Goal: Information Seeking & Learning: Find specific page/section

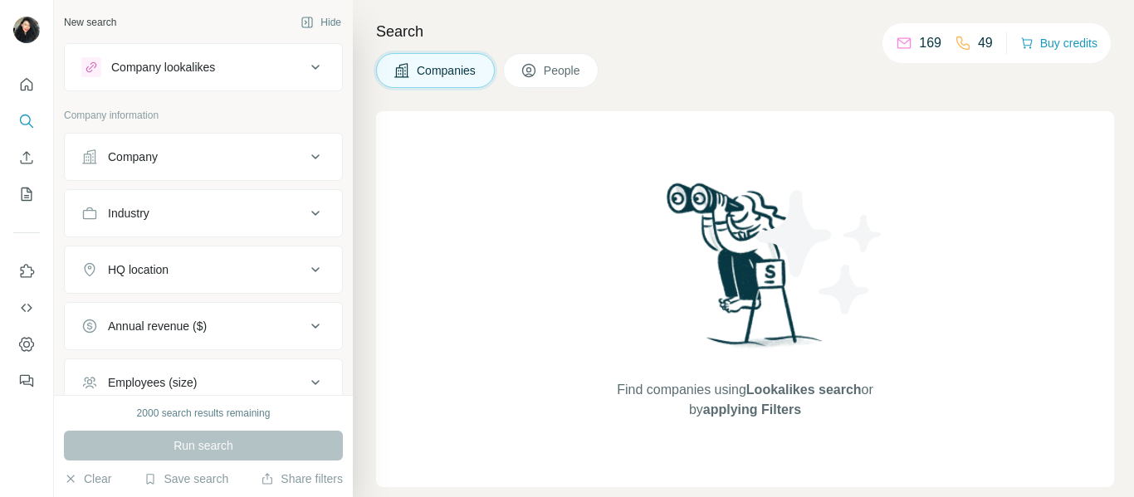
drag, startPoint x: 0, startPoint y: 0, endPoint x: 678, endPoint y: 100, distance: 685.7
click at [700, 79] on div "Companies People" at bounding box center [745, 70] width 738 height 35
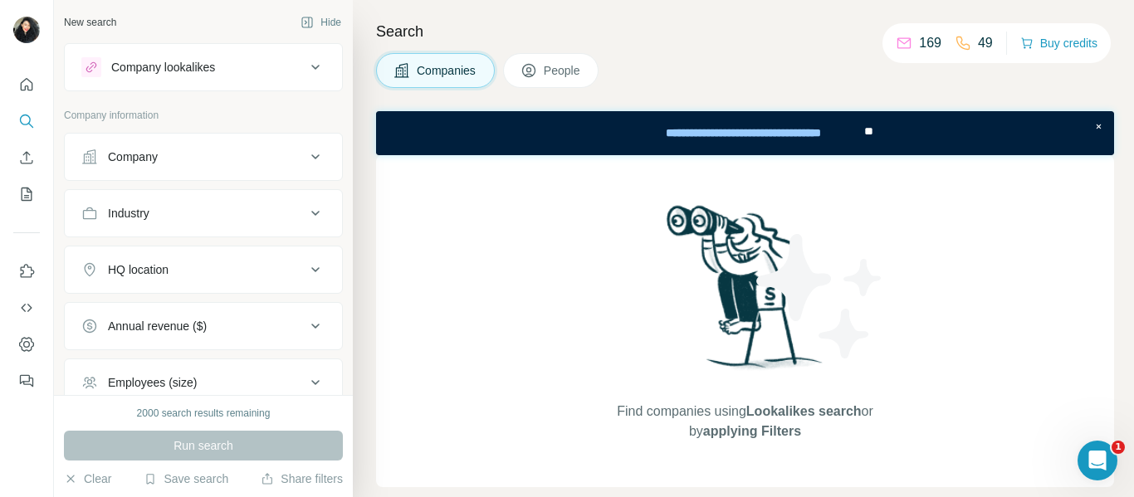
click at [309, 330] on icon at bounding box center [316, 326] width 20 height 20
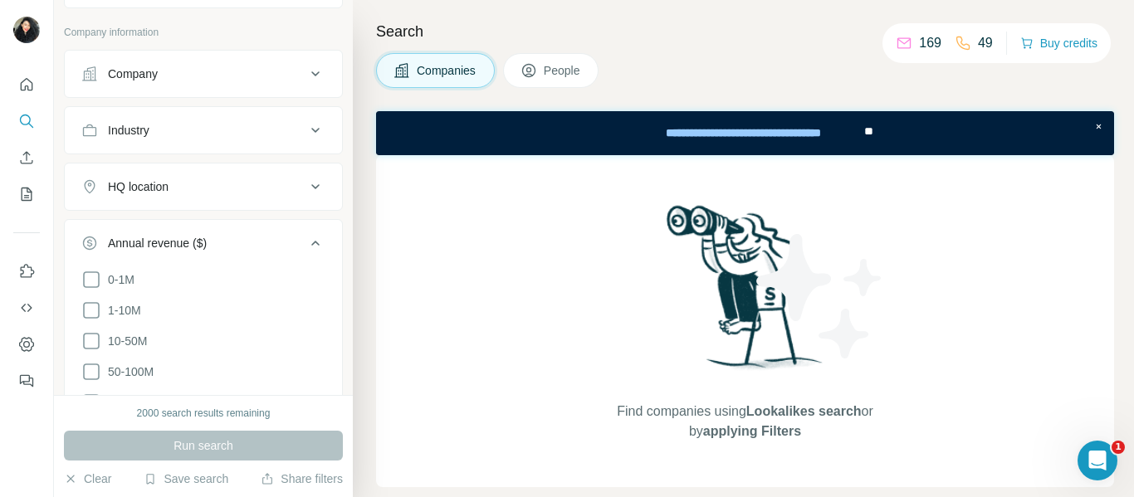
scroll to position [166, 0]
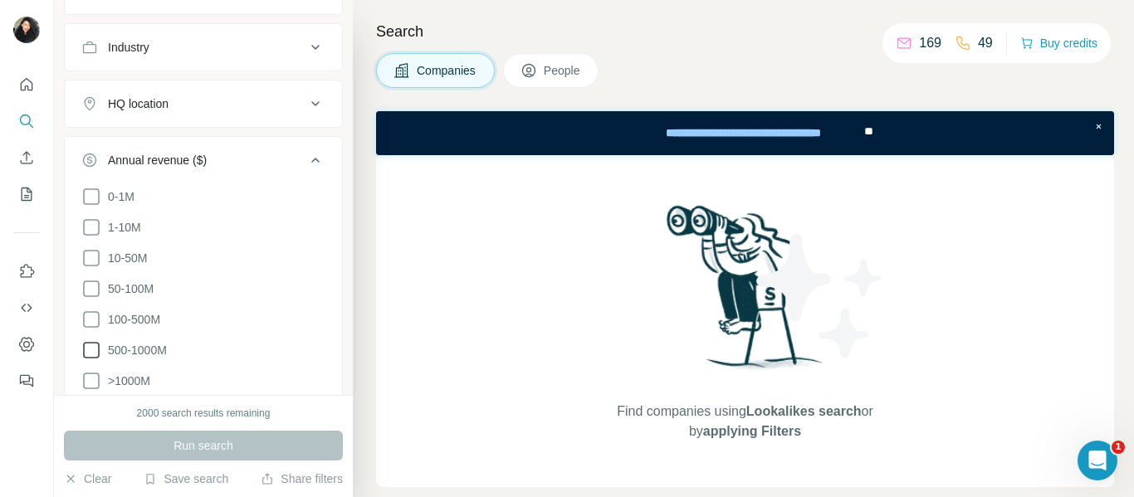
click at [152, 350] on span "500-1000M" at bounding box center [134, 350] width 66 height 17
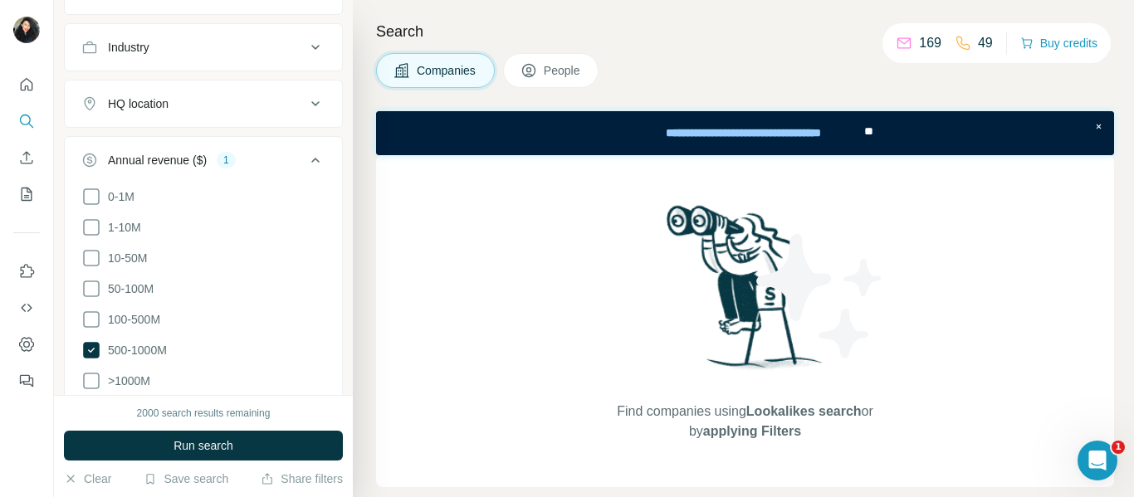
click at [653, 52] on div "Search Companies People Find companies using Lookalikes search or by applying F…" at bounding box center [743, 248] width 781 height 497
click at [306, 159] on icon at bounding box center [316, 160] width 20 height 20
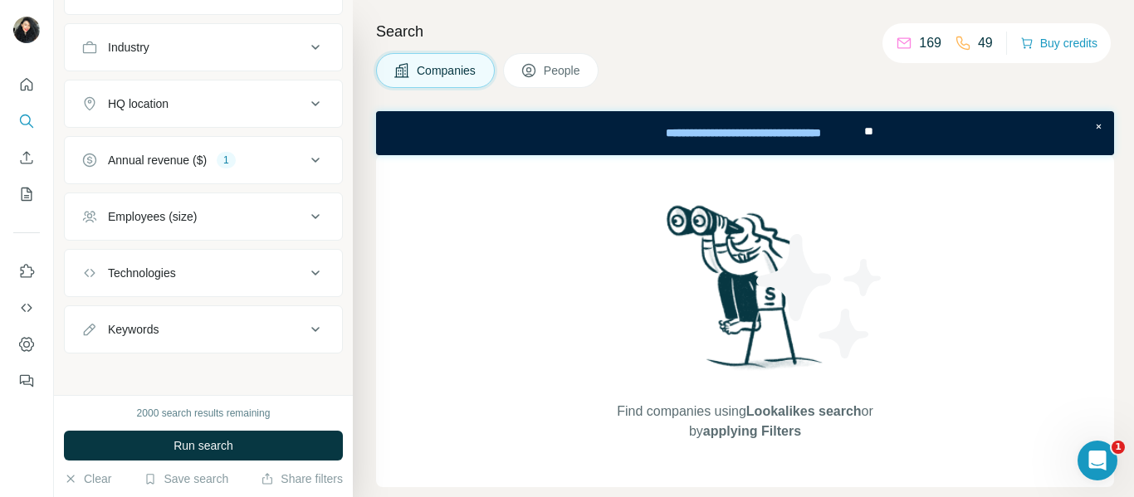
drag, startPoint x: 746, startPoint y: 54, endPoint x: 581, endPoint y: 73, distance: 165.5
click at [581, 73] on span "People" at bounding box center [563, 70] width 38 height 17
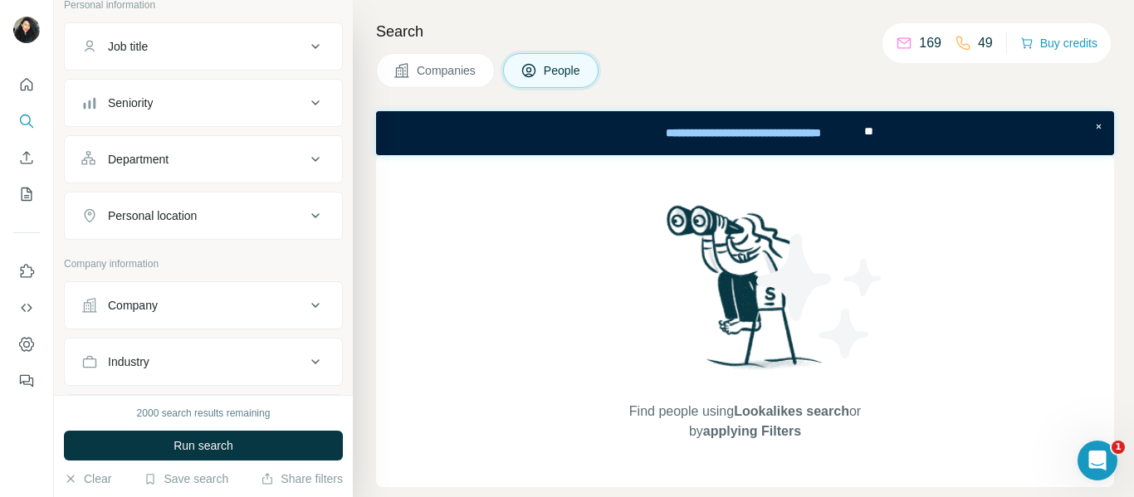
scroll to position [83, 0]
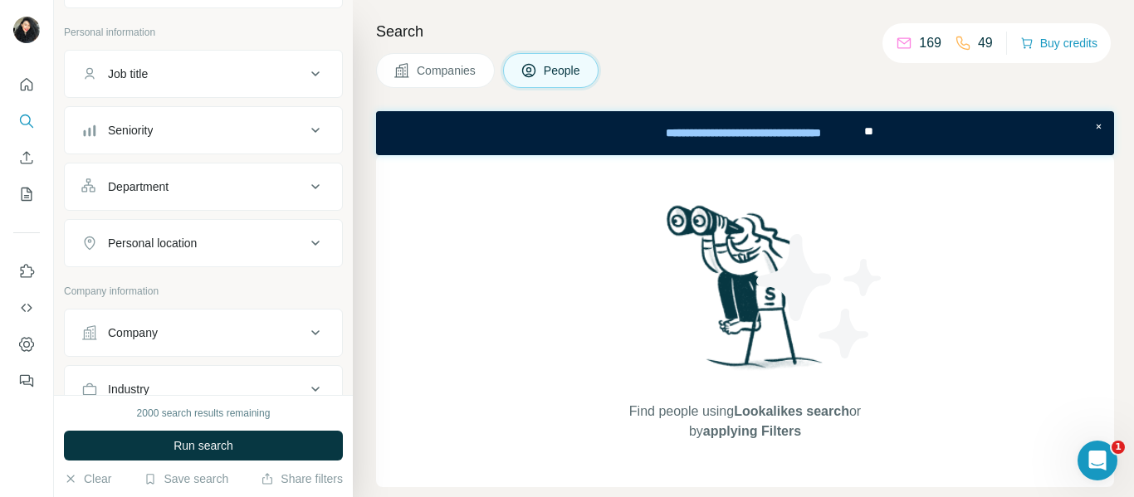
click at [257, 203] on button "Department" at bounding box center [203, 187] width 277 height 40
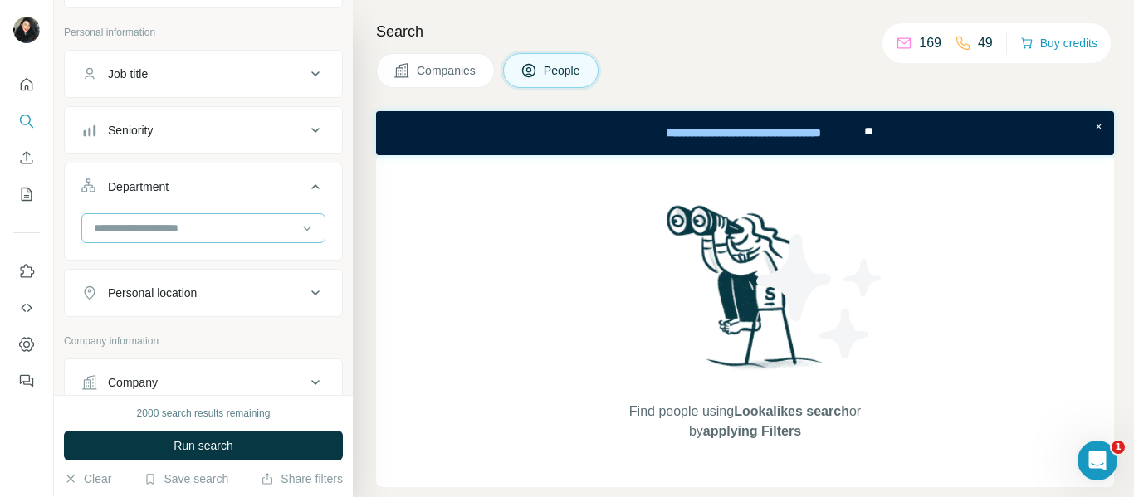
click at [249, 220] on input at bounding box center [194, 228] width 205 height 18
type input "*****"
click at [299, 230] on icon at bounding box center [307, 228] width 17 height 17
click at [306, 126] on icon at bounding box center [316, 130] width 20 height 20
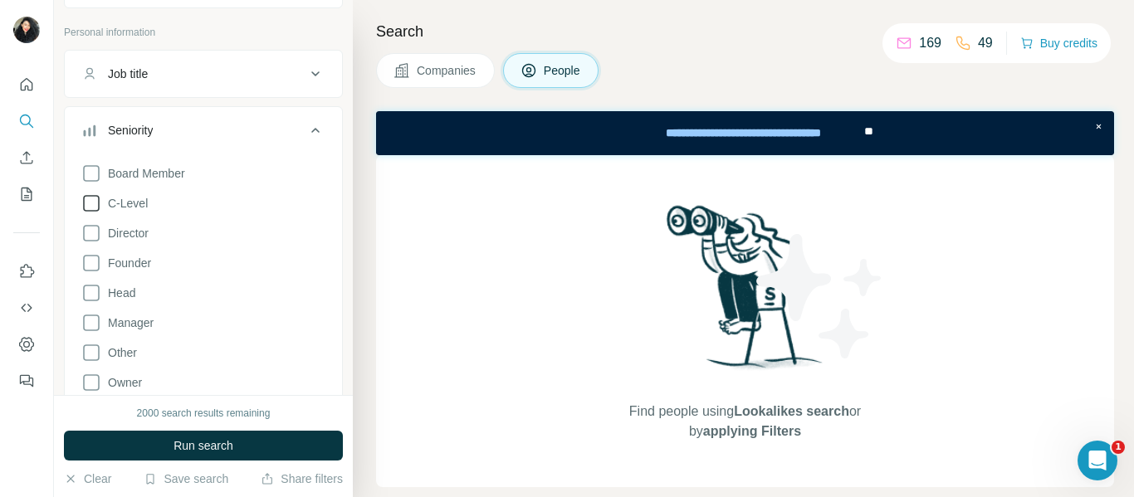
click at [141, 204] on span "C-Level" at bounding box center [124, 203] width 46 height 17
click at [141, 232] on span "Director" at bounding box center [124, 233] width 47 height 17
click at [125, 291] on span "Head" at bounding box center [118, 293] width 34 height 17
click at [149, 322] on span "Manager" at bounding box center [127, 323] width 52 height 17
click at [708, 61] on div "Companies People" at bounding box center [745, 70] width 738 height 35
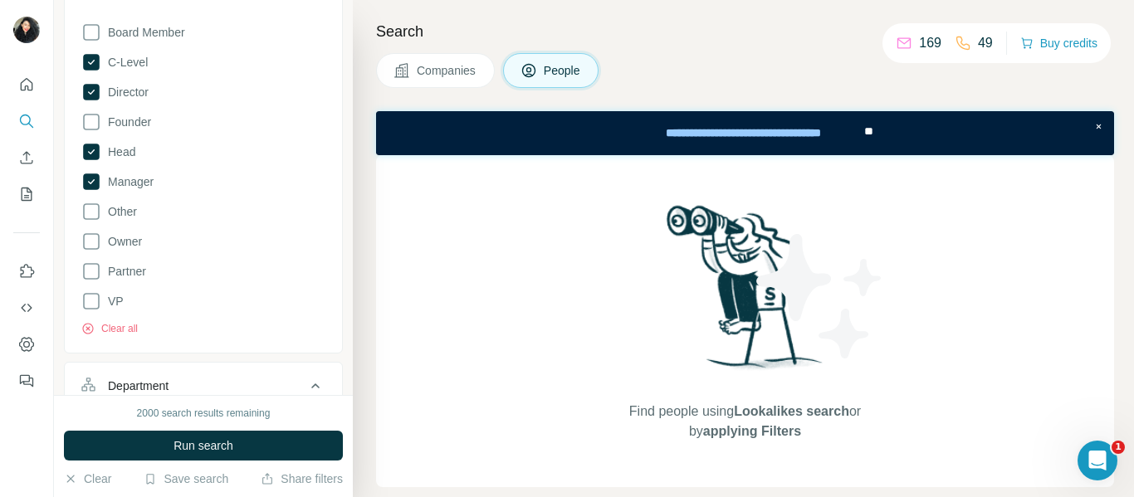
scroll to position [83, 0]
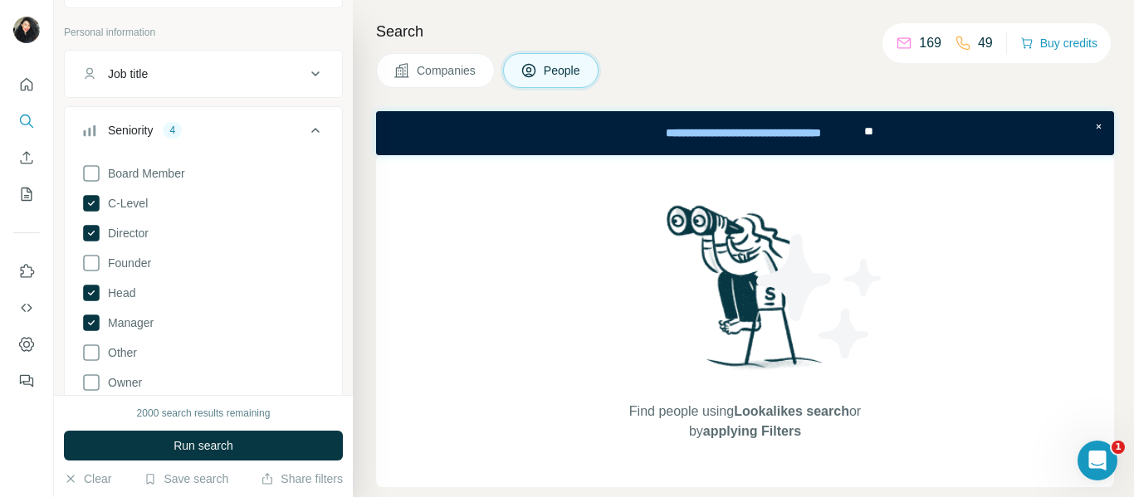
click at [306, 128] on icon at bounding box center [316, 130] width 20 height 20
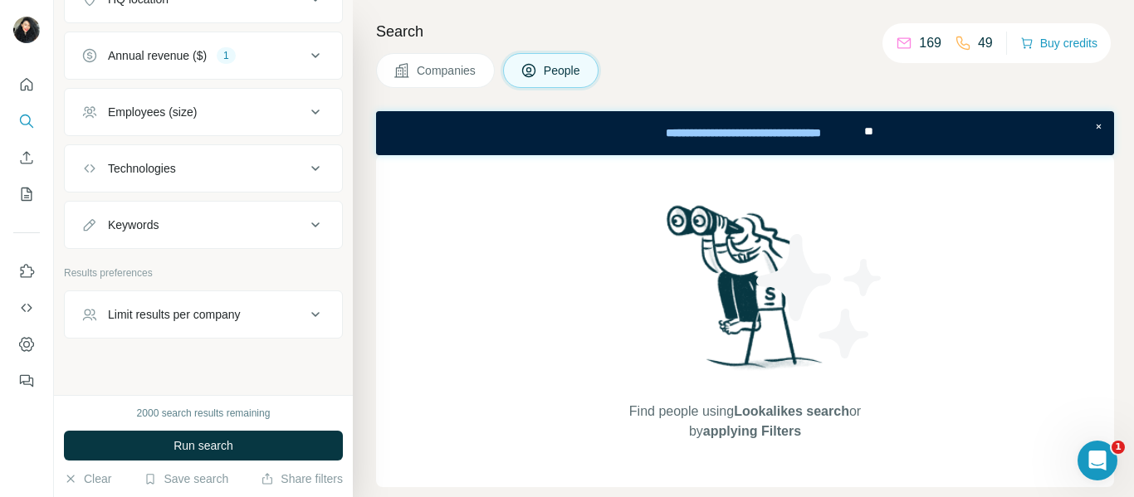
scroll to position [581, 0]
click at [306, 58] on icon at bounding box center [316, 54] width 20 height 20
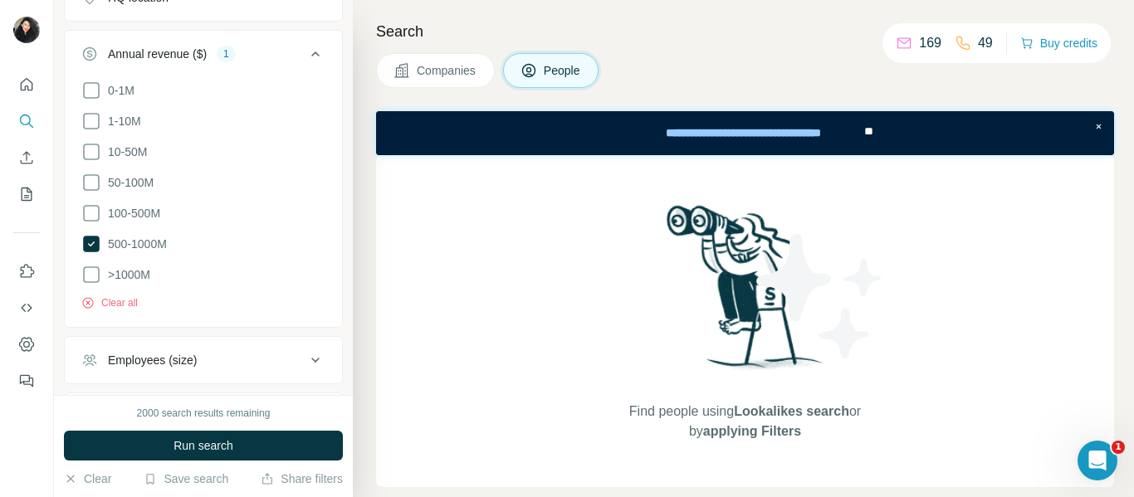
click at [306, 58] on icon at bounding box center [316, 54] width 20 height 20
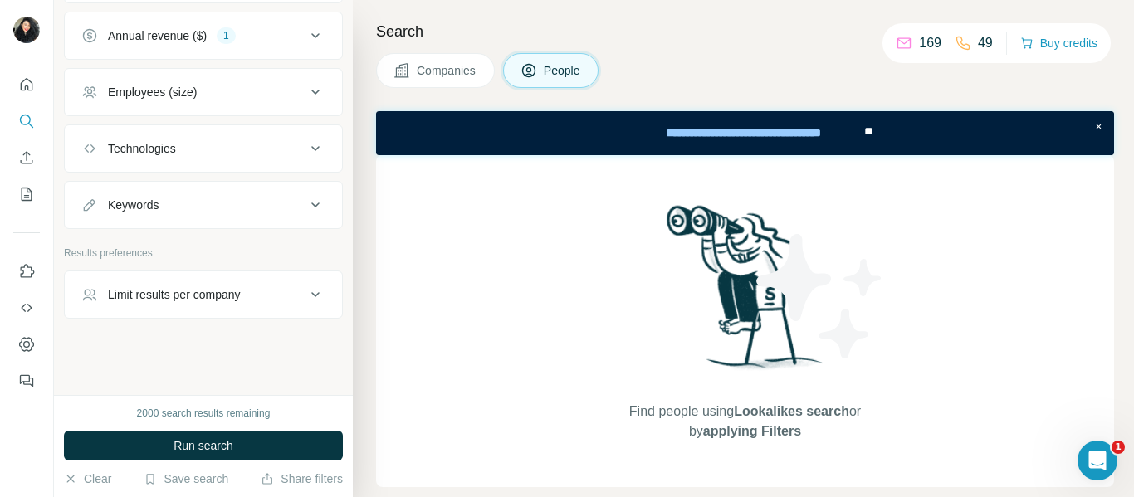
scroll to position [433, 0]
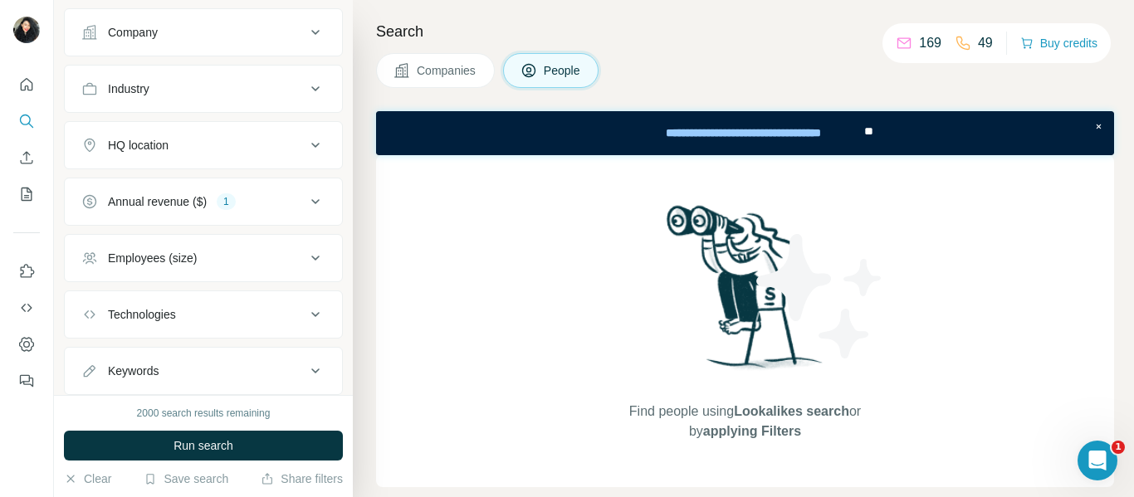
click at [308, 200] on icon at bounding box center [316, 202] width 20 height 20
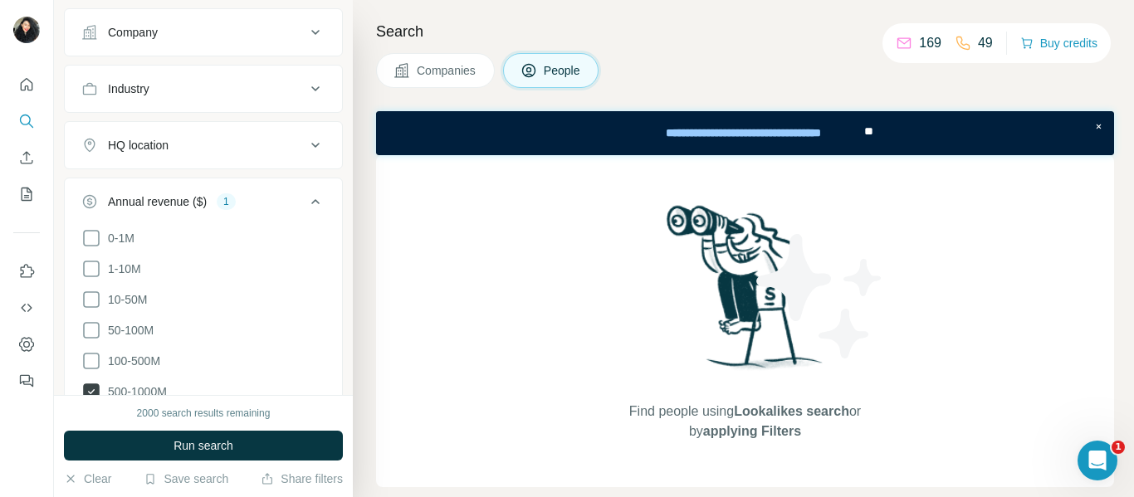
click at [154, 389] on span "500-1000M" at bounding box center [134, 392] width 66 height 17
click at [154, 389] on span "500-1000M" at bounding box center [134, 391] width 66 height 17
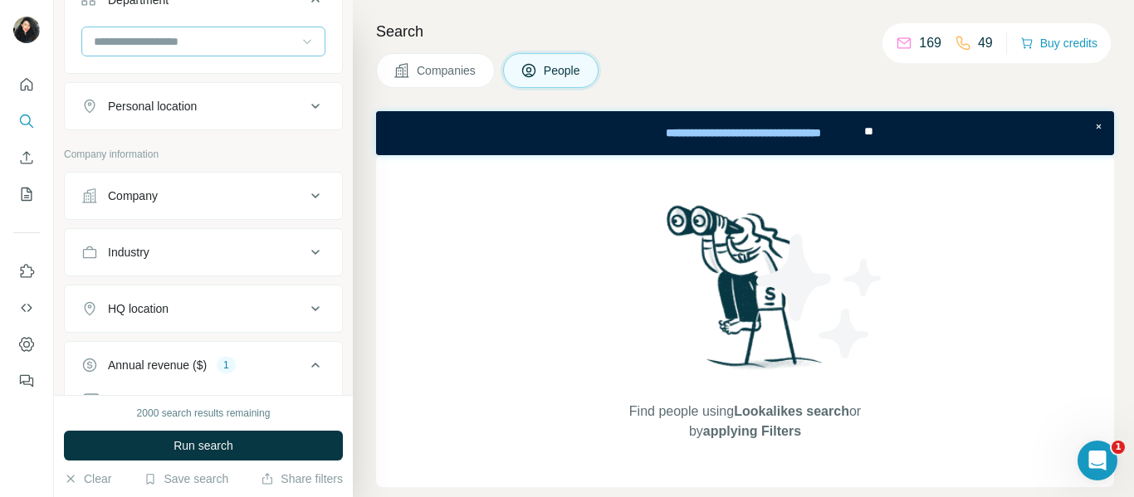
scroll to position [268, 0]
click at [306, 363] on icon at bounding box center [316, 367] width 20 height 20
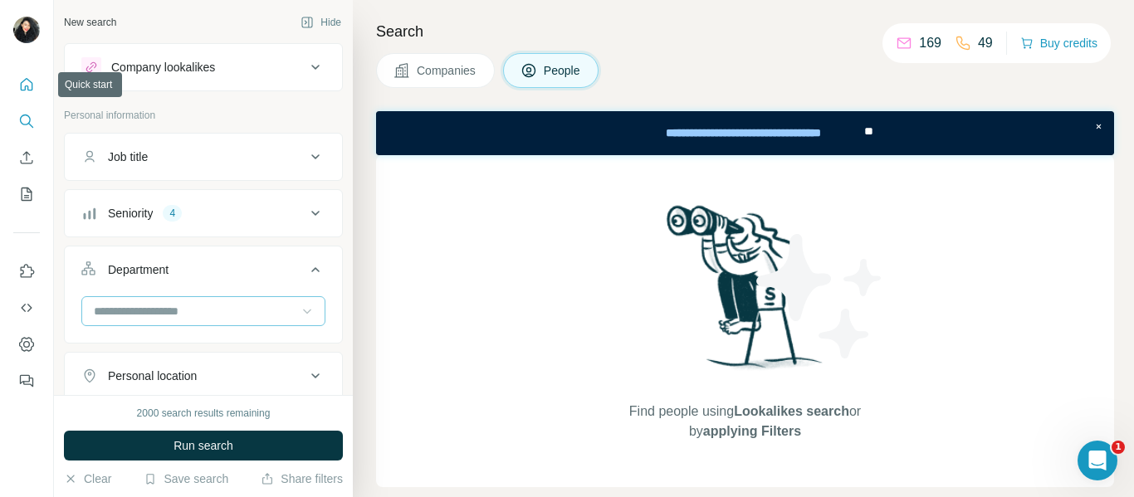
click at [27, 76] on button "Quick start" at bounding box center [26, 85] width 27 height 30
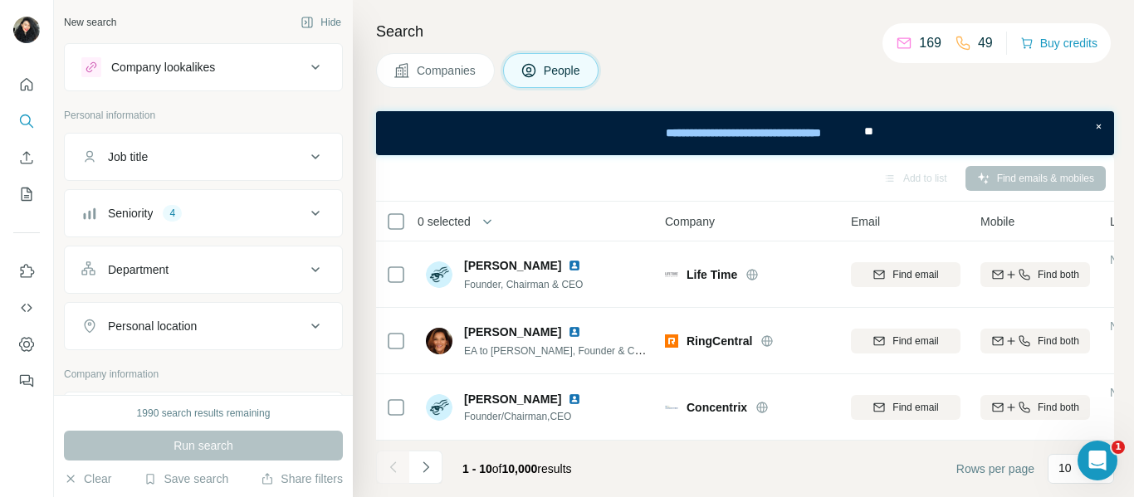
click at [306, 215] on icon at bounding box center [316, 213] width 20 height 20
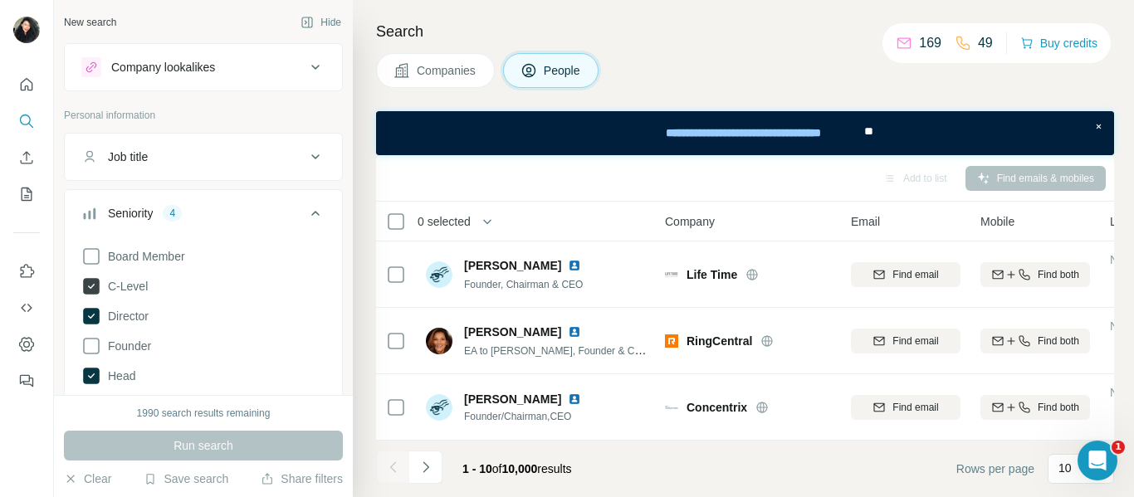
click at [139, 283] on span "C-Level" at bounding box center [124, 286] width 46 height 17
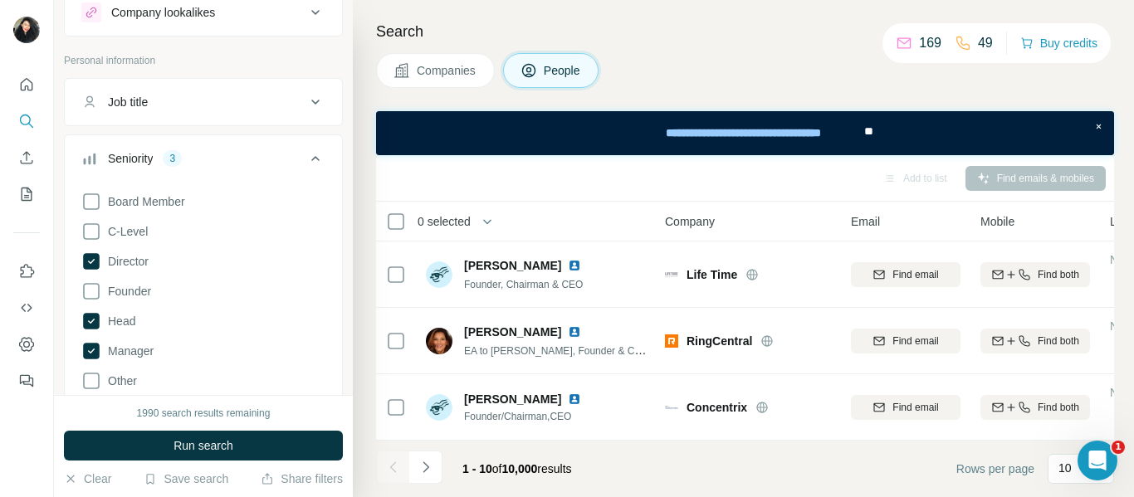
scroll to position [83, 0]
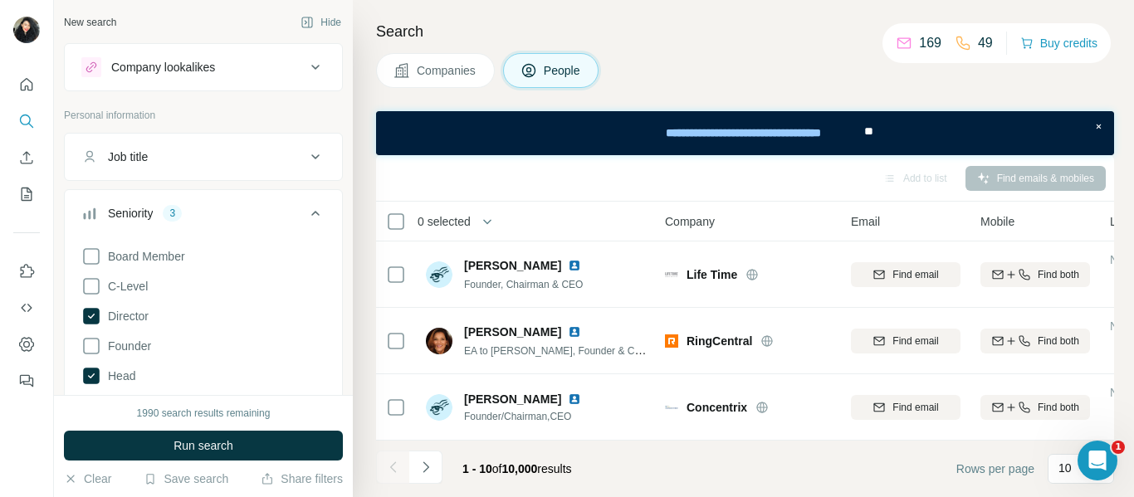
click at [306, 215] on icon at bounding box center [316, 213] width 20 height 20
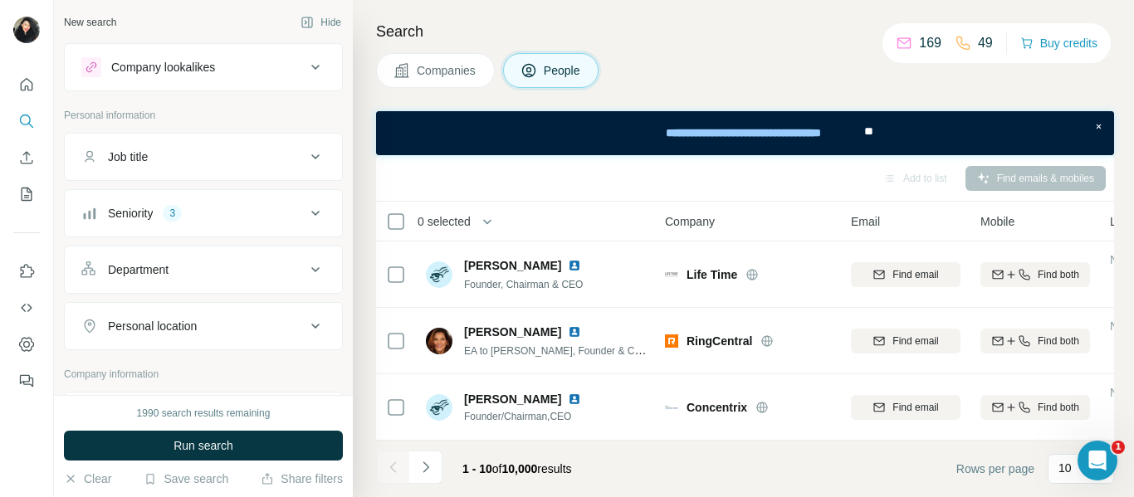
click at [311, 159] on icon at bounding box center [316, 157] width 20 height 20
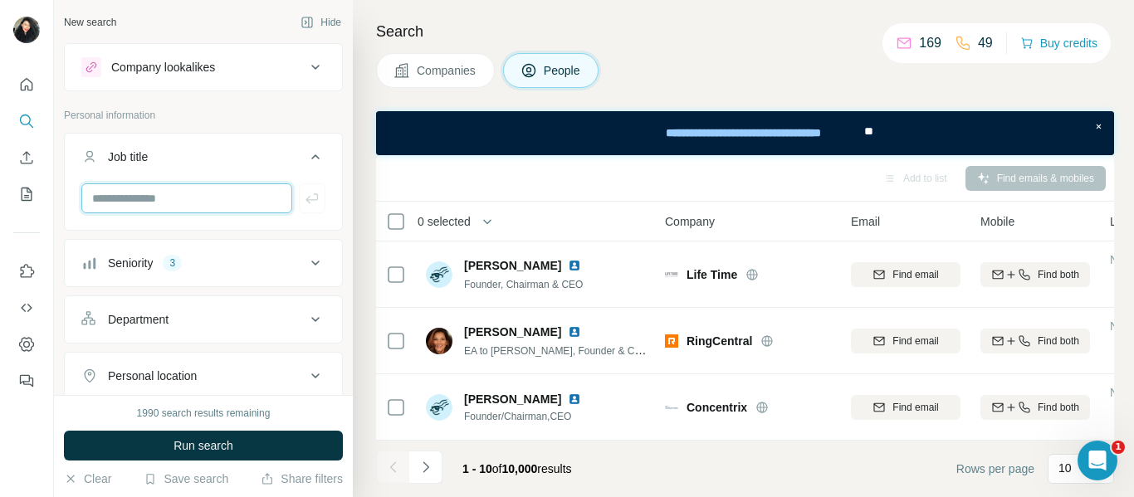
click at [210, 201] on input "text" at bounding box center [186, 199] width 211 height 30
type input "*****"
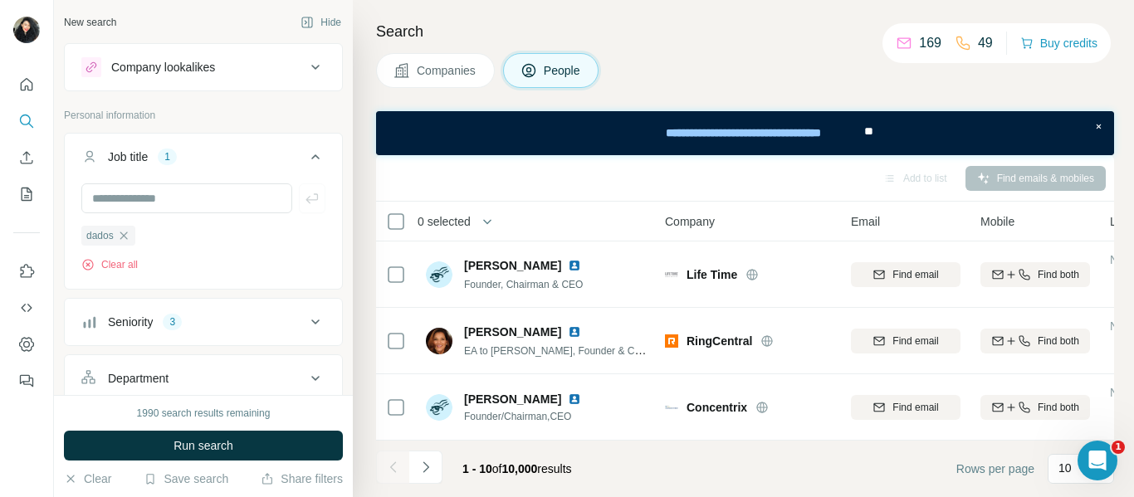
click at [311, 156] on icon at bounding box center [315, 156] width 8 height 5
click at [815, 40] on h4 "Search" at bounding box center [745, 31] width 738 height 23
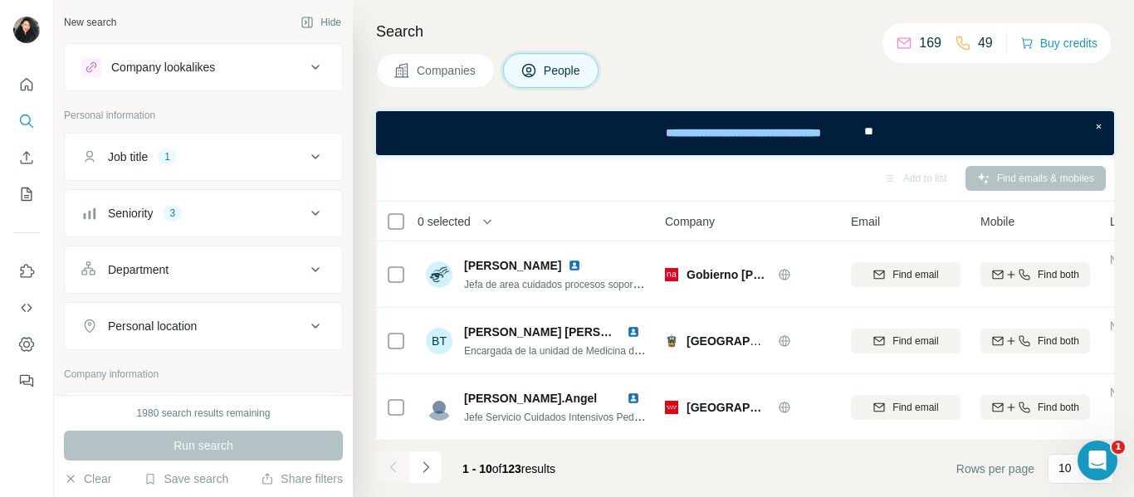
click at [737, 67] on div "Companies People" at bounding box center [745, 70] width 738 height 35
click at [308, 72] on icon at bounding box center [316, 67] width 20 height 20
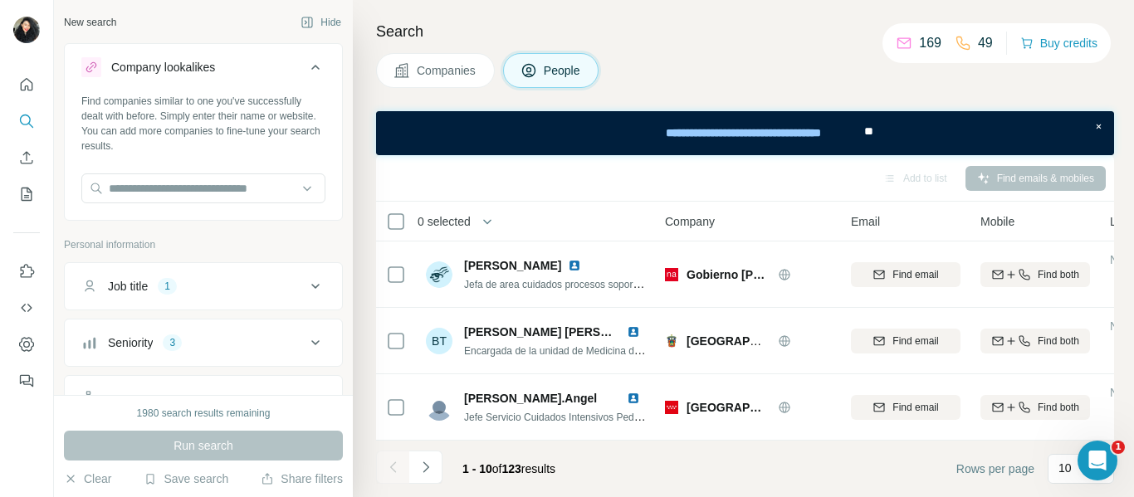
click at [308, 72] on icon at bounding box center [316, 67] width 20 height 20
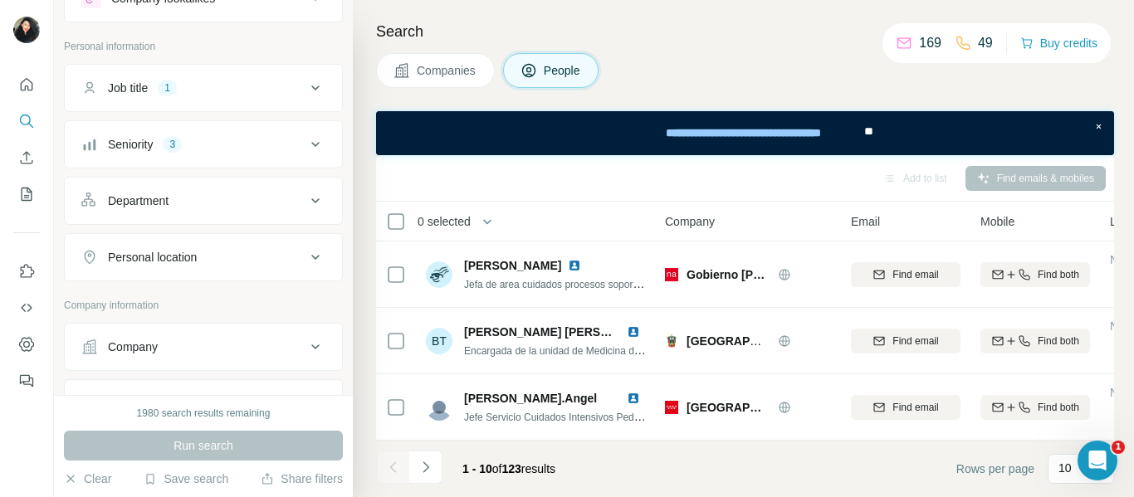
scroll to position [166, 0]
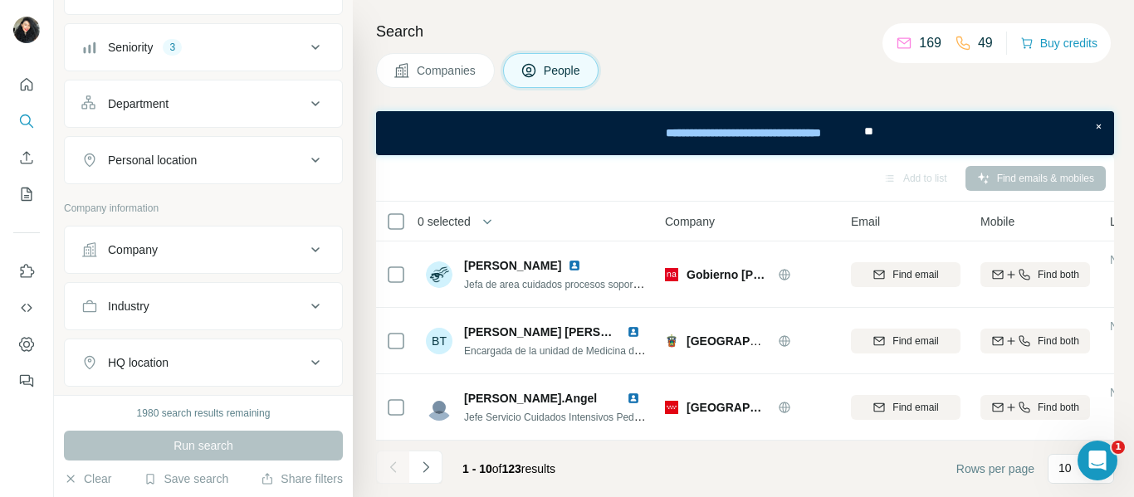
click at [290, 166] on div "Personal location" at bounding box center [193, 160] width 224 height 17
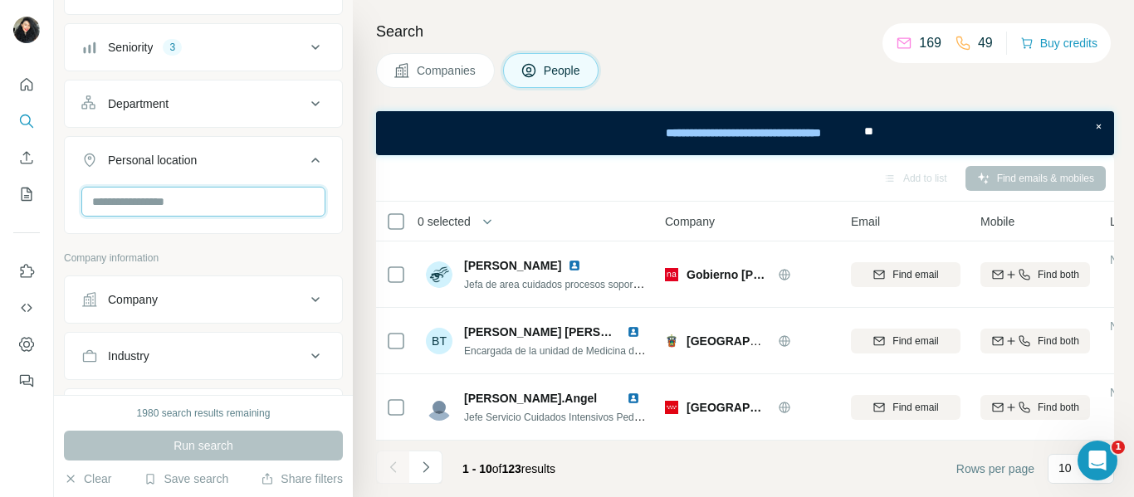
click at [203, 203] on input "text" at bounding box center [203, 202] width 244 height 30
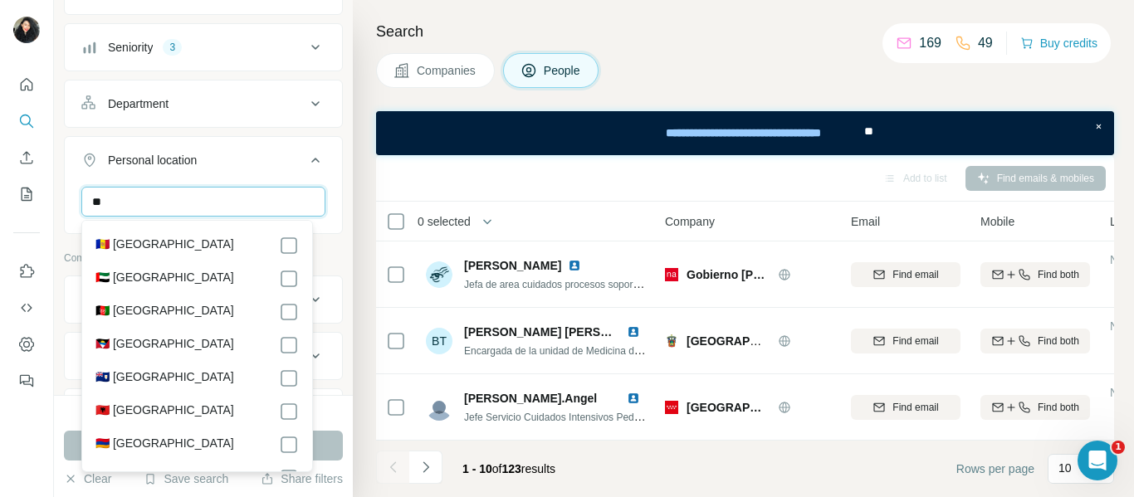
type input "*"
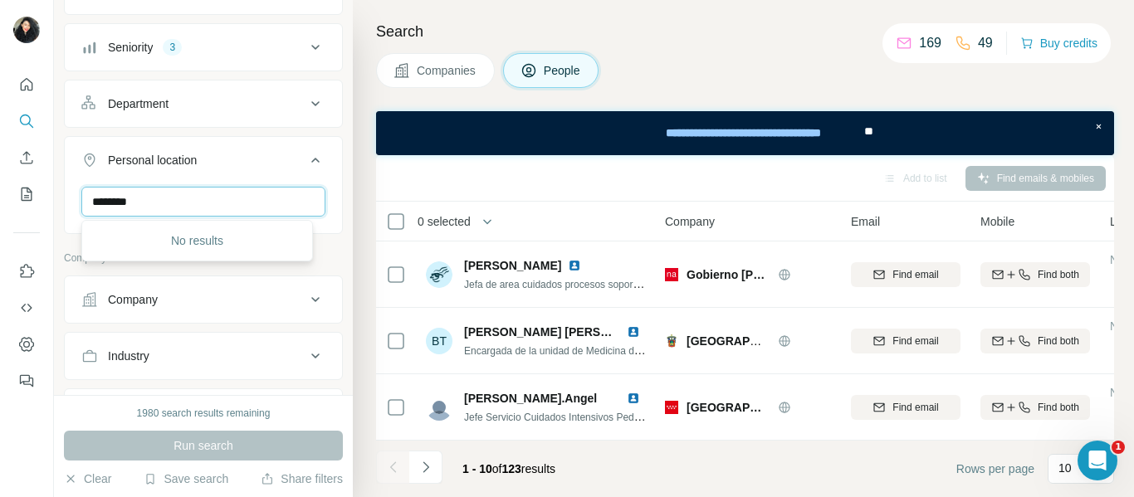
type input "********"
click at [205, 238] on div "No results" at bounding box center [197, 240] width 223 height 33
click at [173, 213] on input "********" at bounding box center [203, 202] width 244 height 30
click at [163, 201] on input "********" at bounding box center [203, 202] width 244 height 30
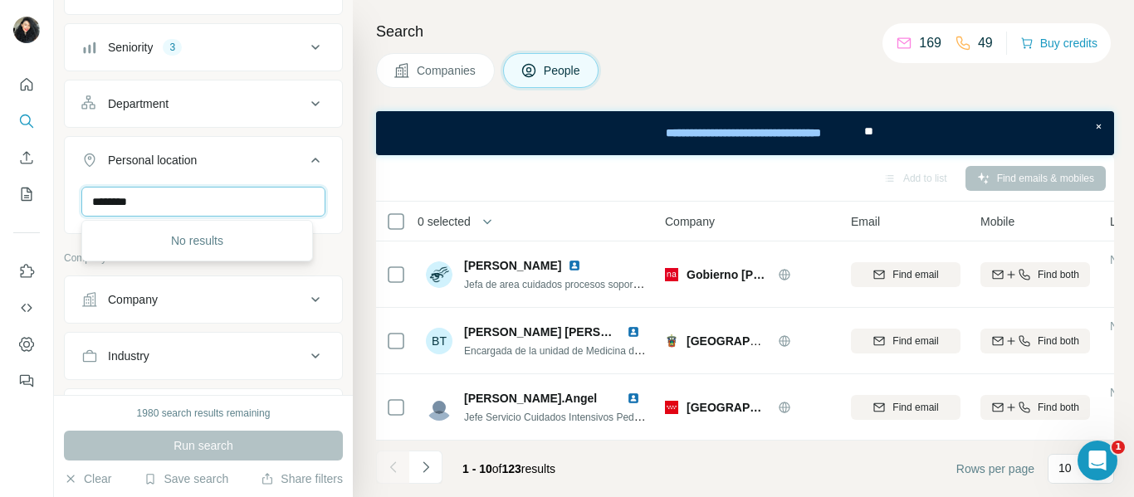
click at [163, 201] on input "********" at bounding box center [203, 202] width 244 height 30
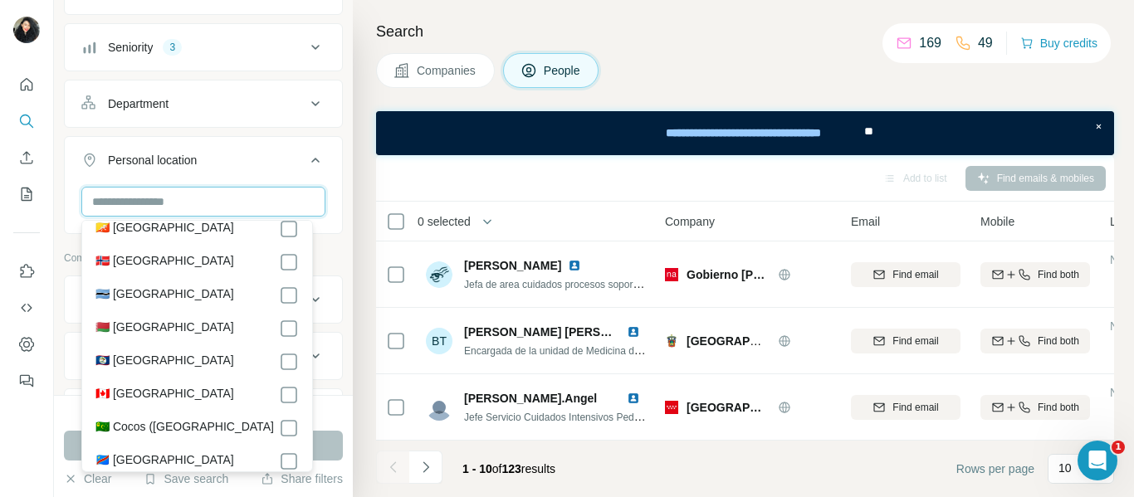
scroll to position [996, 0]
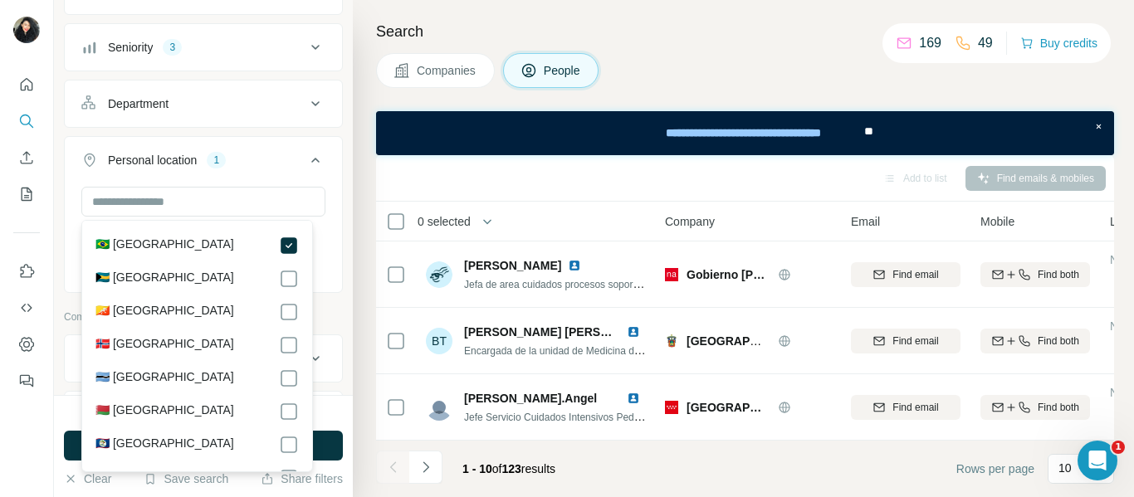
click at [702, 42] on h4 "Search" at bounding box center [745, 31] width 738 height 23
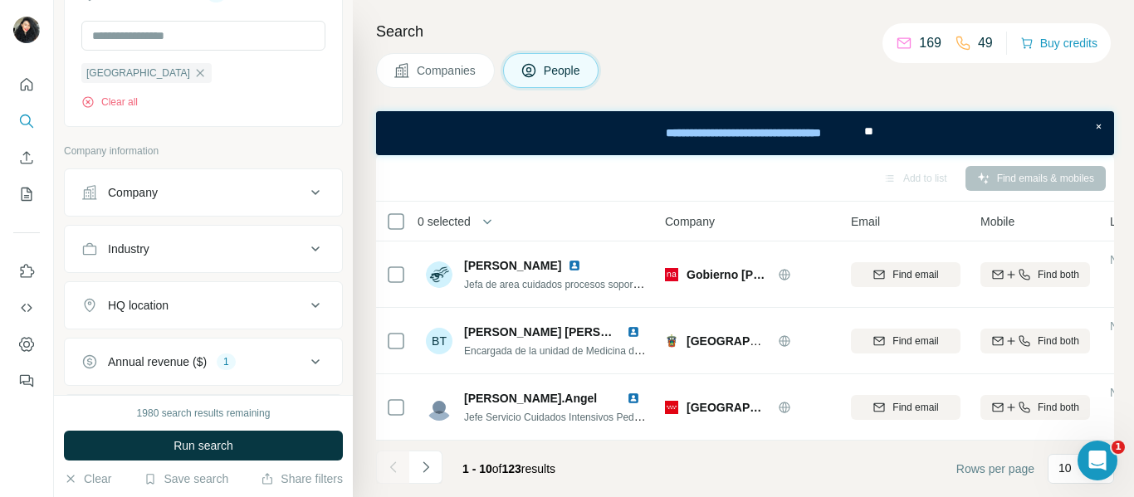
scroll to position [415, 0]
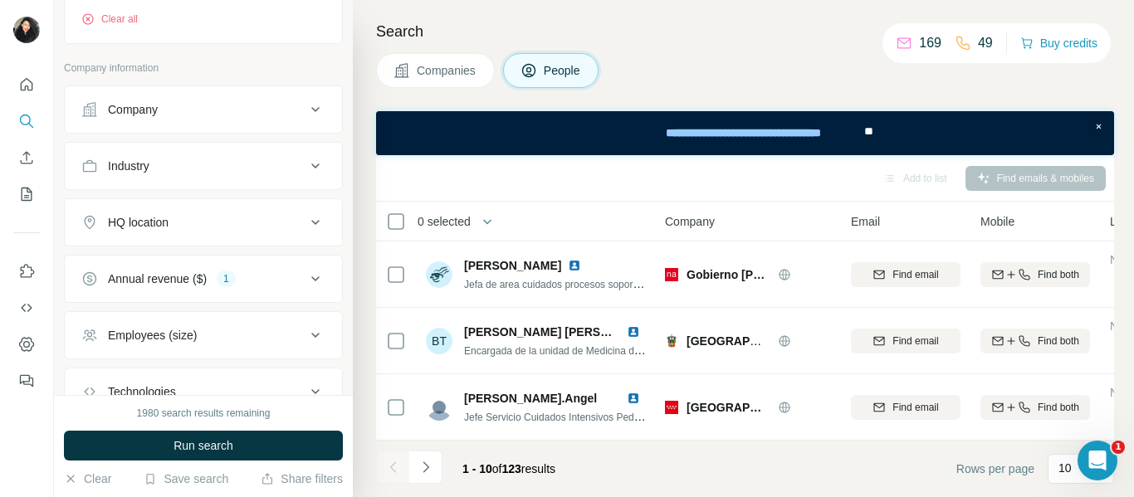
click at [306, 228] on icon at bounding box center [316, 223] width 20 height 20
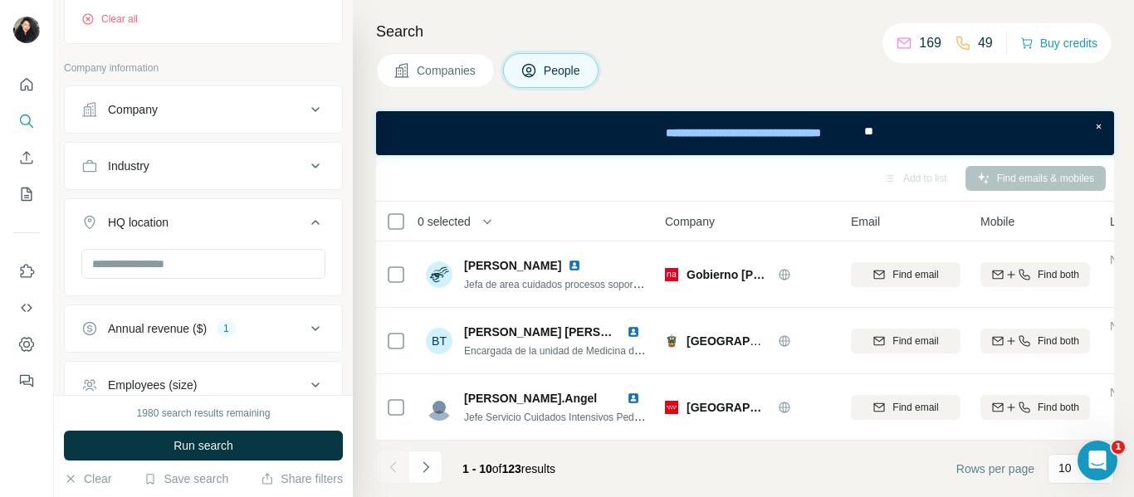
click at [224, 283] on div at bounding box center [203, 270] width 277 height 43
click at [220, 275] on input "text" at bounding box center [203, 264] width 244 height 30
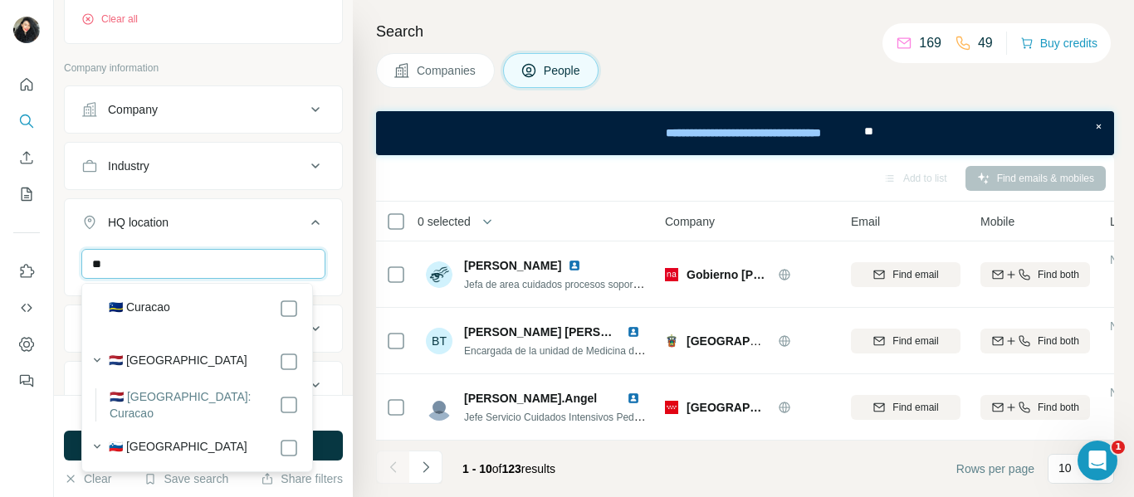
type input "*"
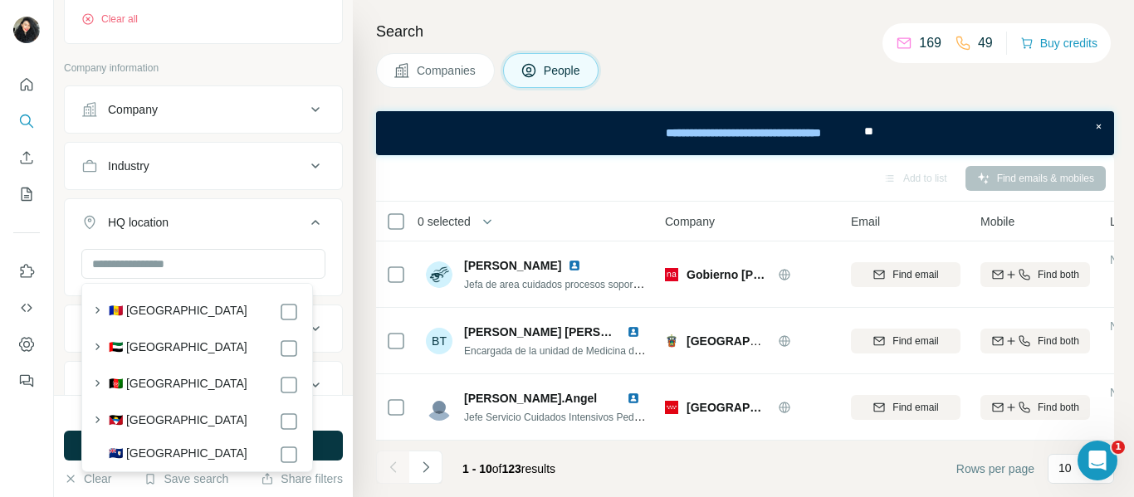
click at [690, 35] on h4 "Search" at bounding box center [745, 31] width 738 height 23
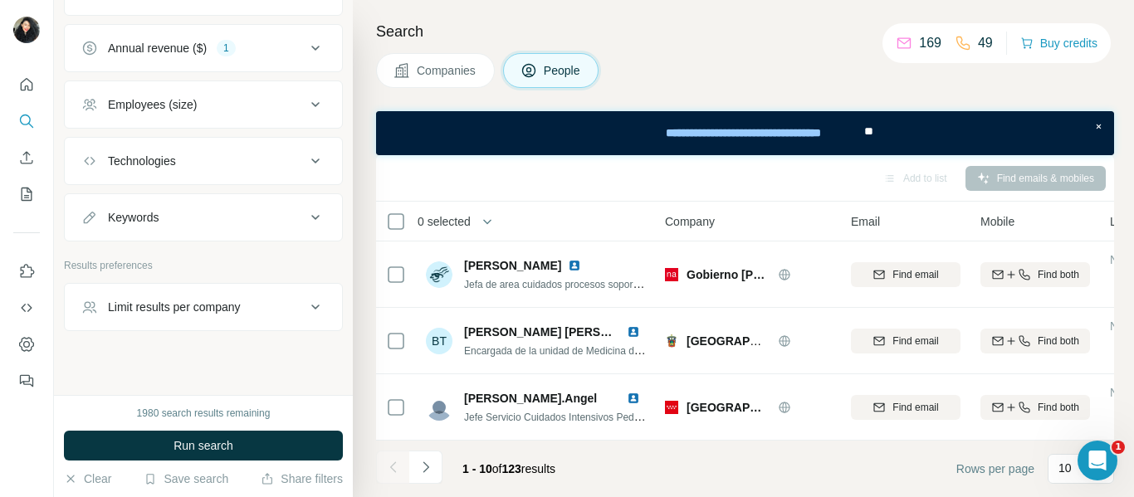
scroll to position [709, 0]
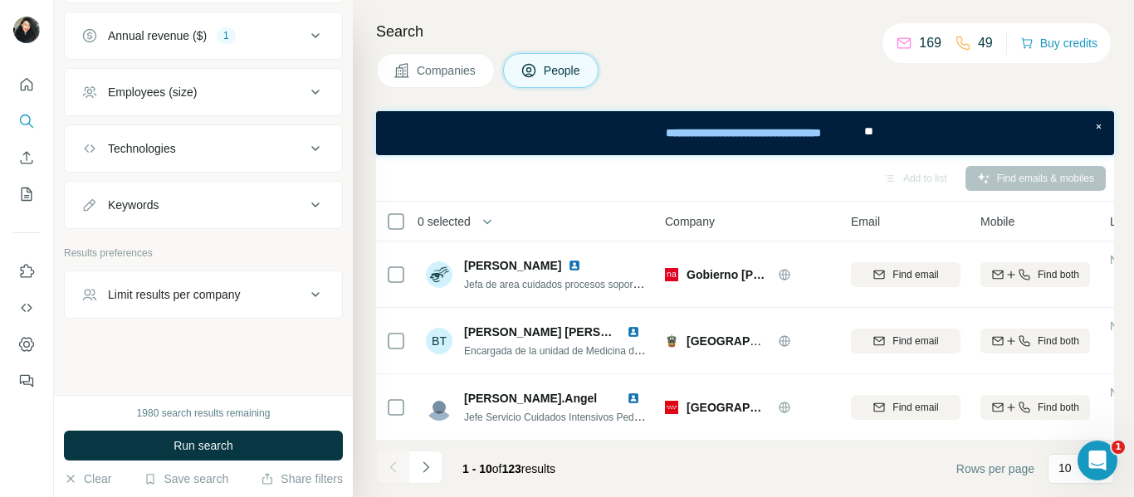
click at [306, 294] on icon at bounding box center [316, 295] width 20 height 20
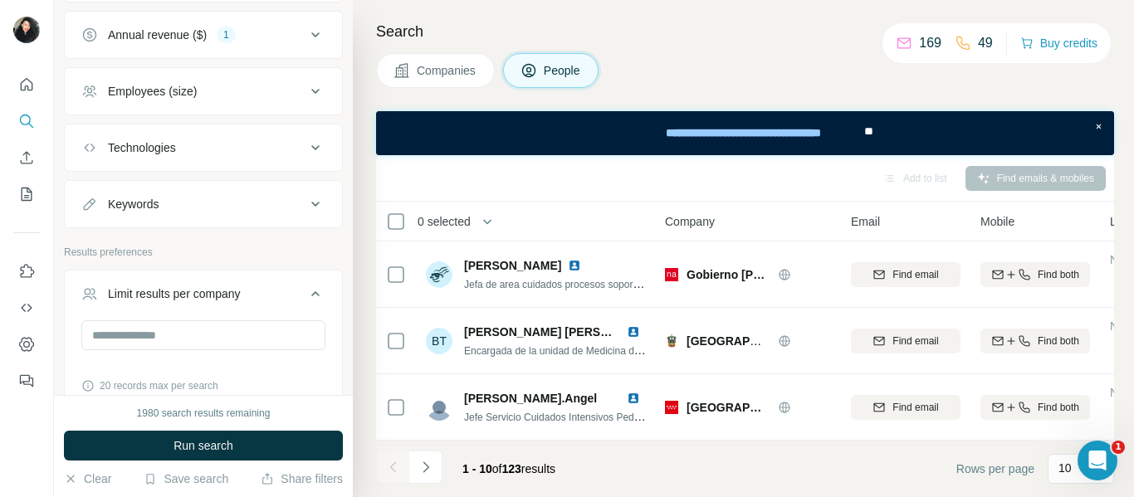
click at [311, 294] on icon at bounding box center [315, 293] width 8 height 5
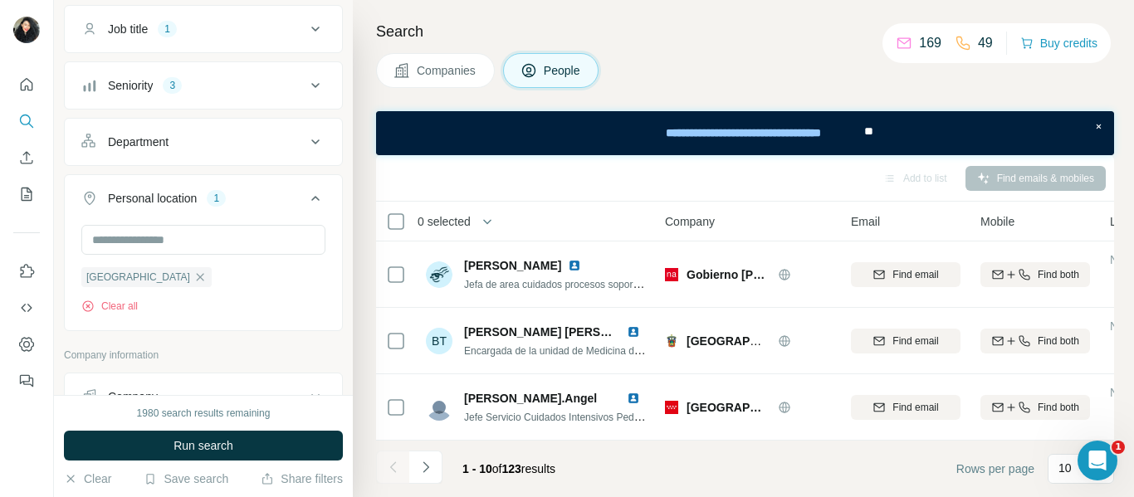
scroll to position [45, 0]
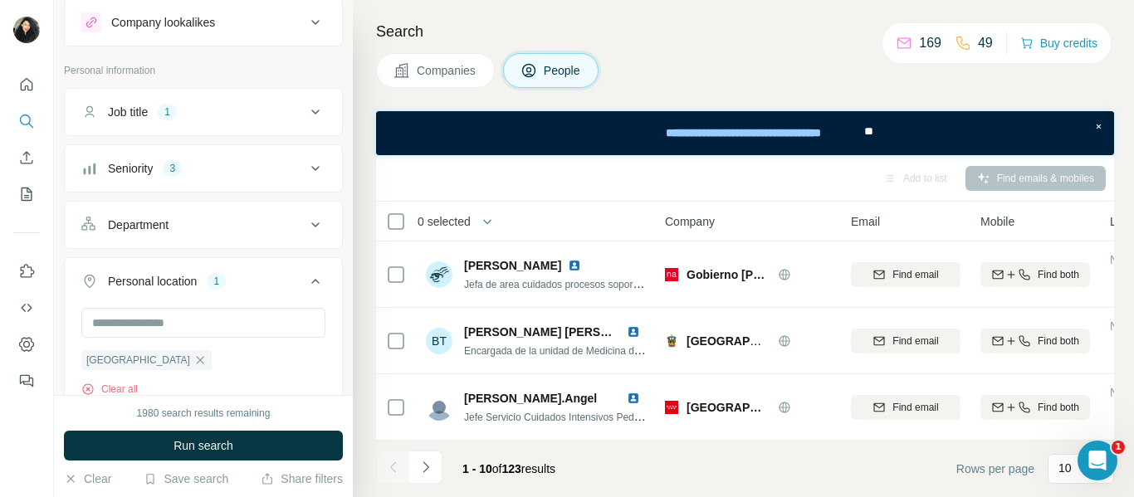
click at [306, 278] on icon at bounding box center [316, 282] width 20 height 20
click at [306, 109] on icon at bounding box center [316, 112] width 20 height 20
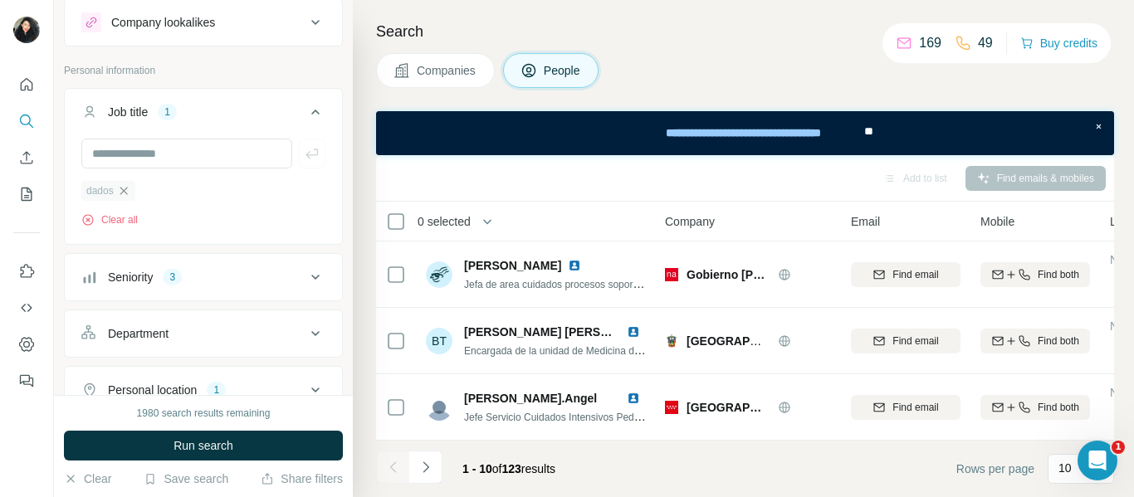
click at [128, 188] on icon "button" at bounding box center [123, 190] width 13 height 13
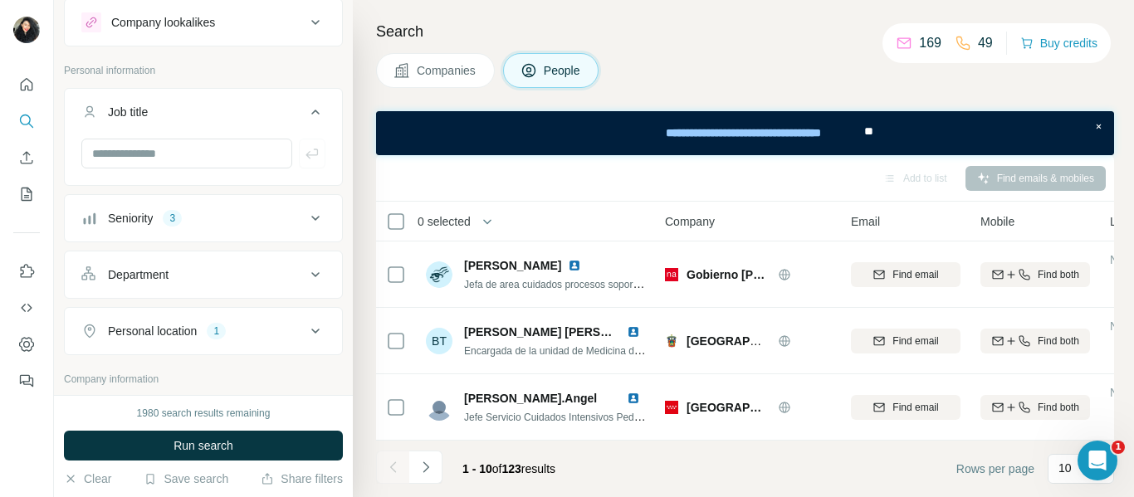
click at [308, 109] on icon at bounding box center [316, 112] width 20 height 20
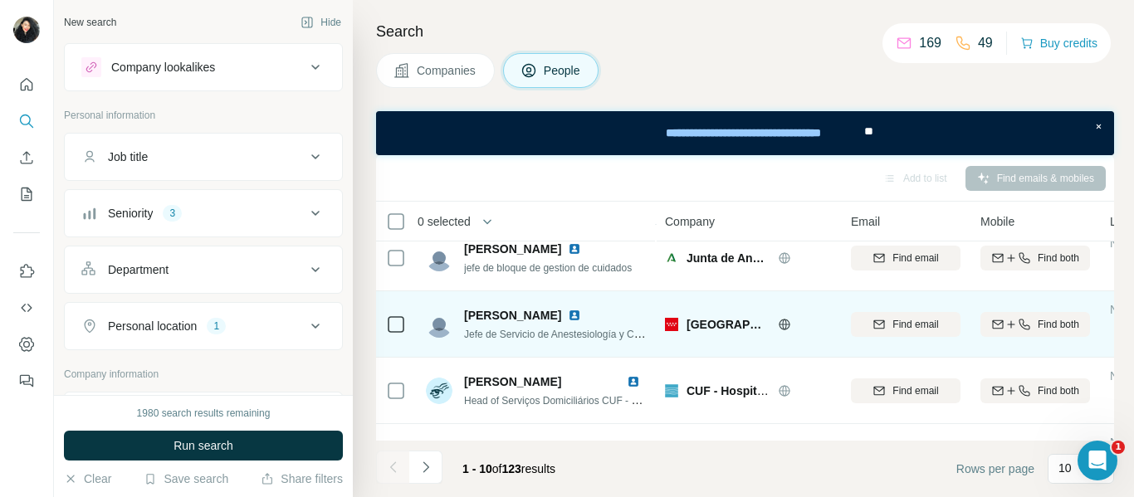
scroll to position [473, 0]
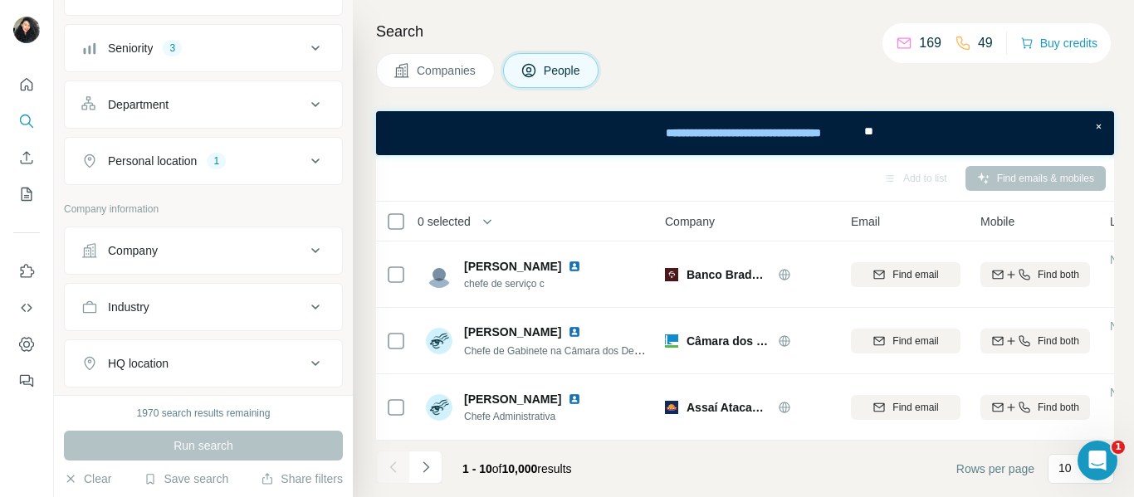
scroll to position [166, 0]
click at [306, 301] on icon at bounding box center [316, 306] width 20 height 20
click at [311, 249] on icon at bounding box center [315, 249] width 8 height 5
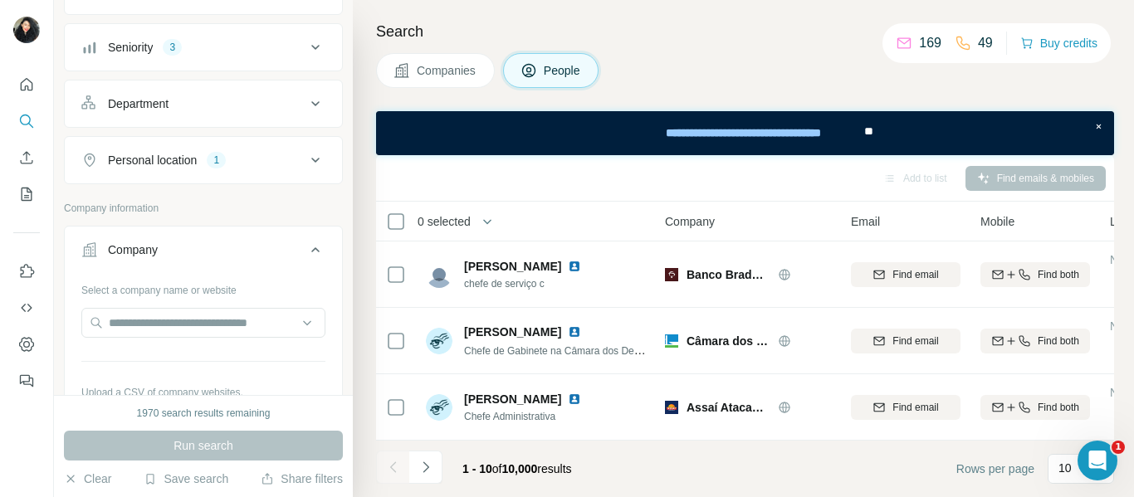
click at [311, 249] on icon at bounding box center [315, 249] width 8 height 5
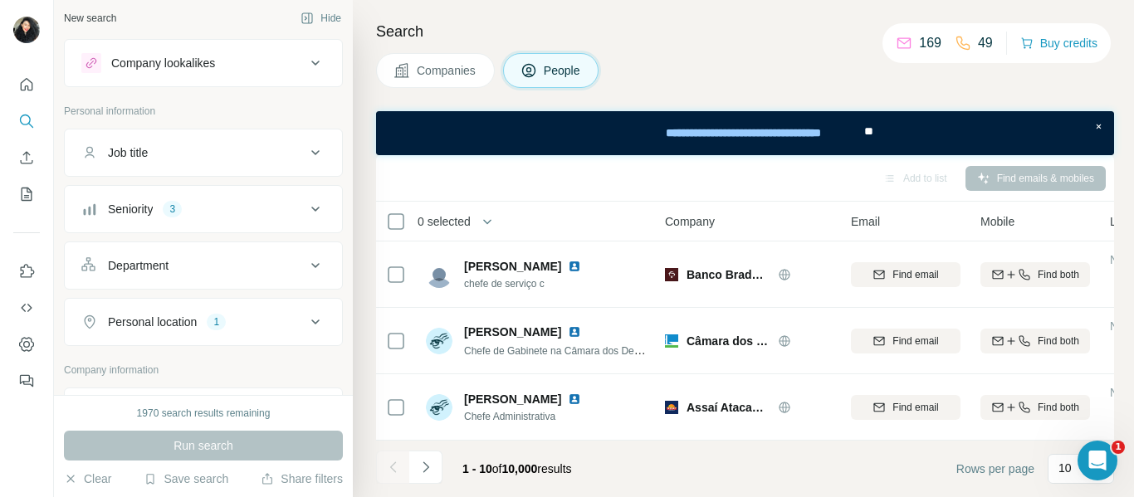
scroll to position [0, 0]
click at [311, 66] on icon at bounding box center [315, 67] width 8 height 5
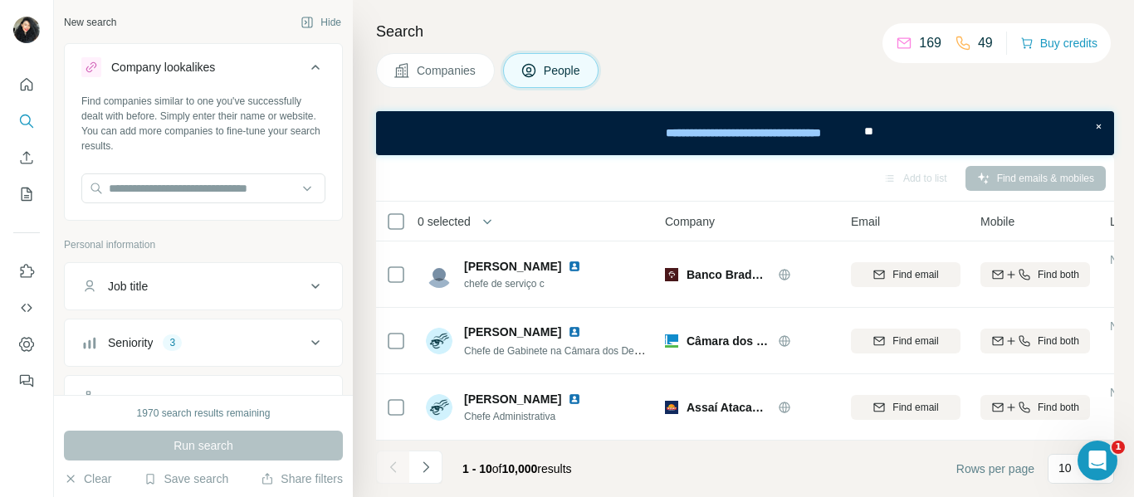
click at [306, 69] on icon at bounding box center [316, 67] width 20 height 20
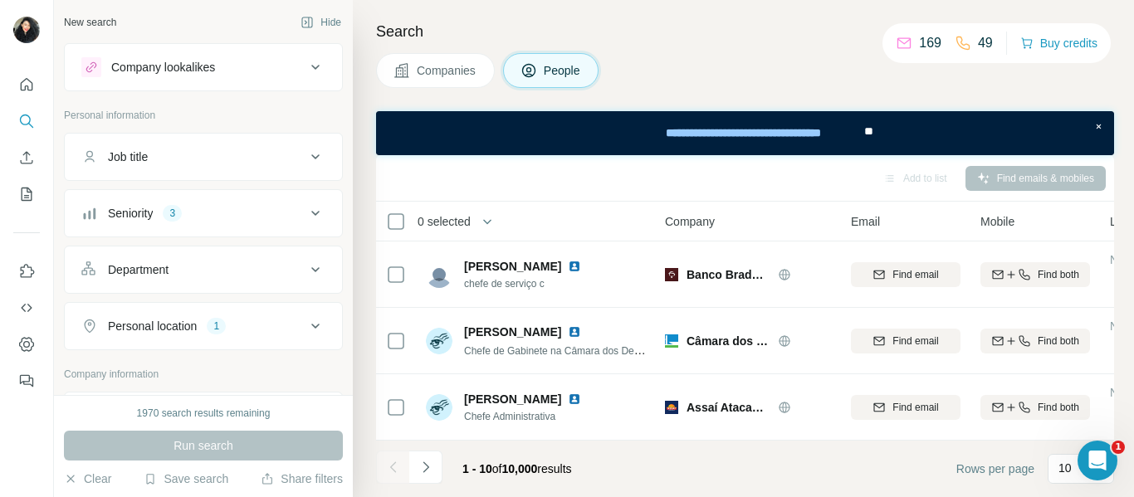
click at [306, 159] on icon at bounding box center [316, 157] width 20 height 20
click at [306, 207] on icon at bounding box center [316, 213] width 20 height 20
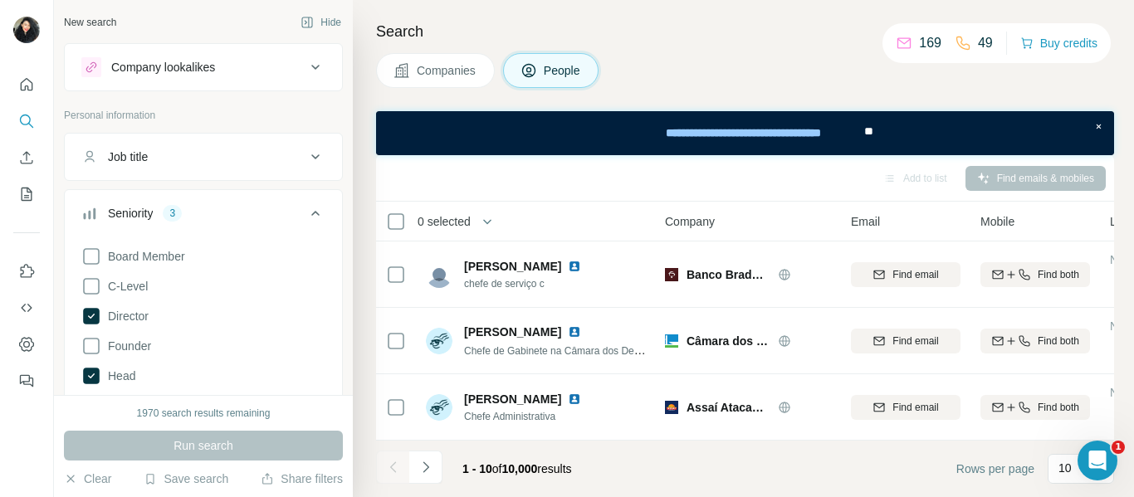
click at [306, 206] on icon at bounding box center [316, 213] width 20 height 20
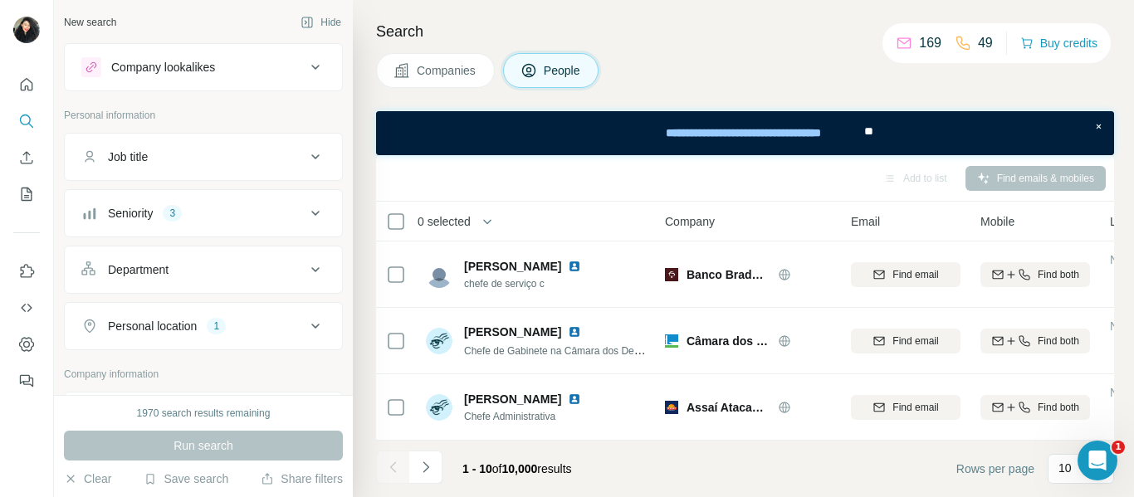
click at [306, 206] on icon at bounding box center [316, 213] width 20 height 20
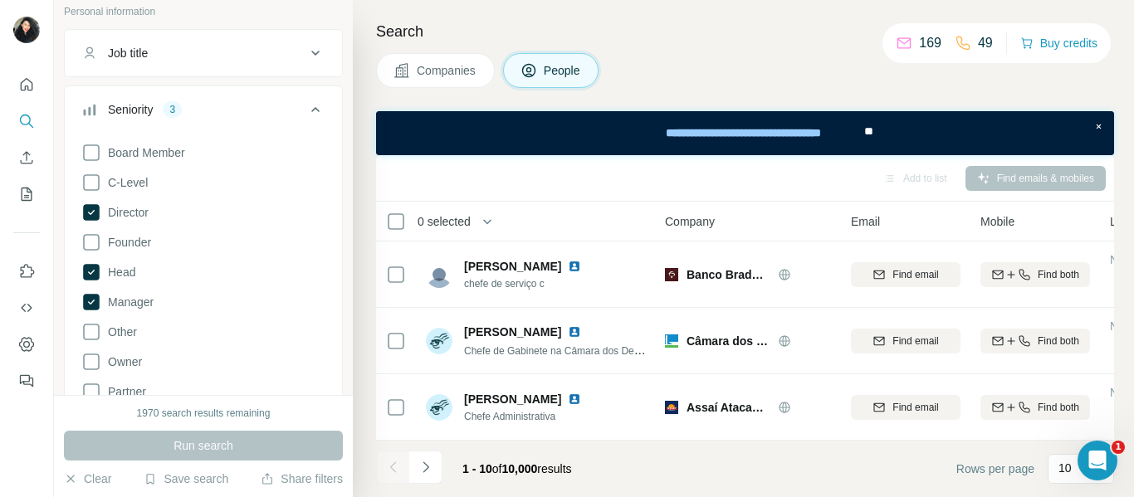
scroll to position [83, 0]
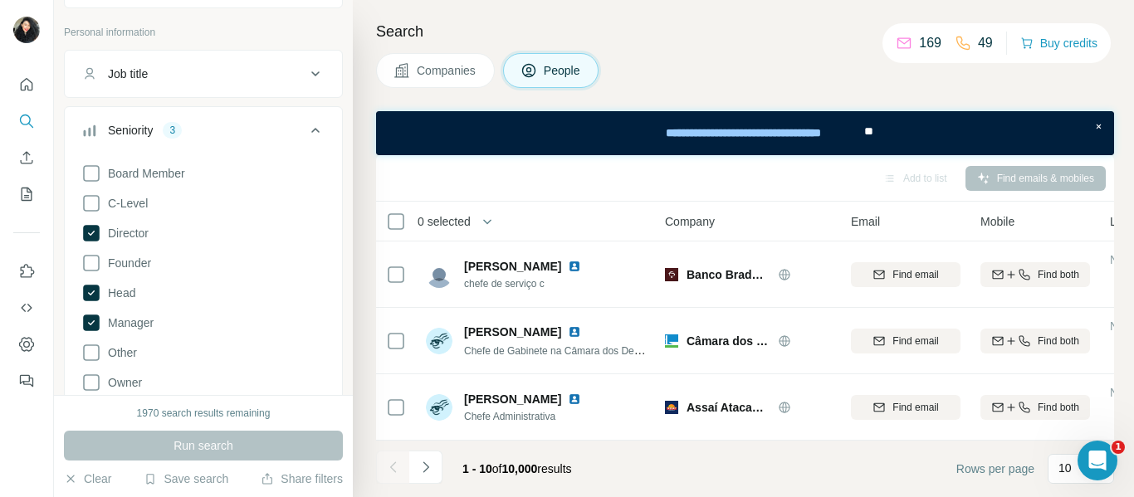
click at [311, 130] on icon at bounding box center [315, 130] width 8 height 5
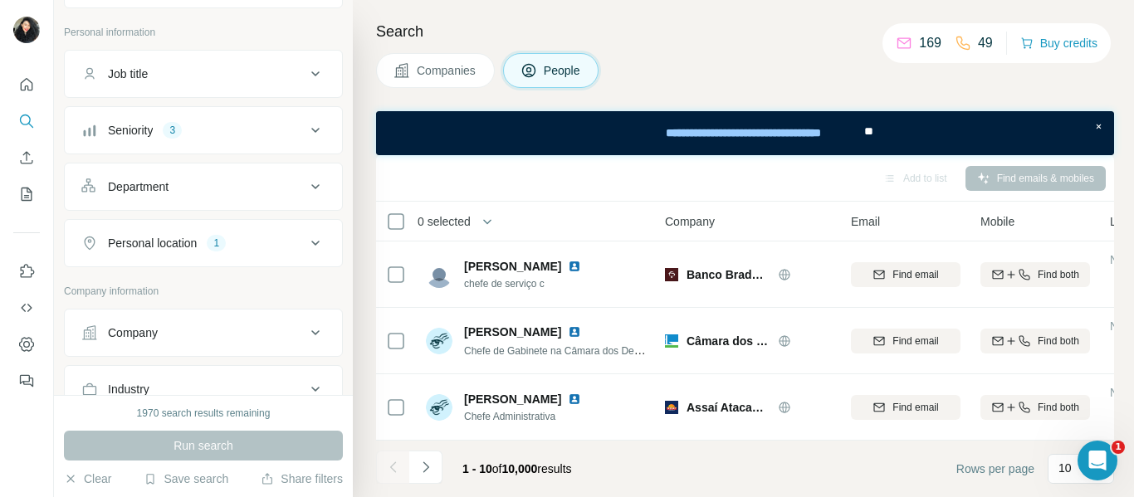
click at [307, 240] on icon at bounding box center [316, 243] width 20 height 20
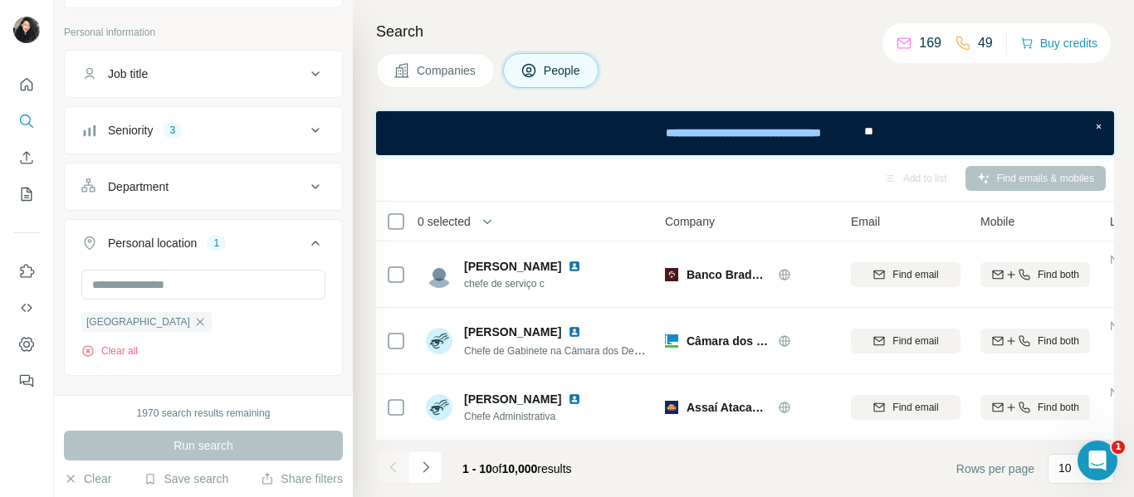
click at [306, 240] on icon at bounding box center [316, 243] width 20 height 20
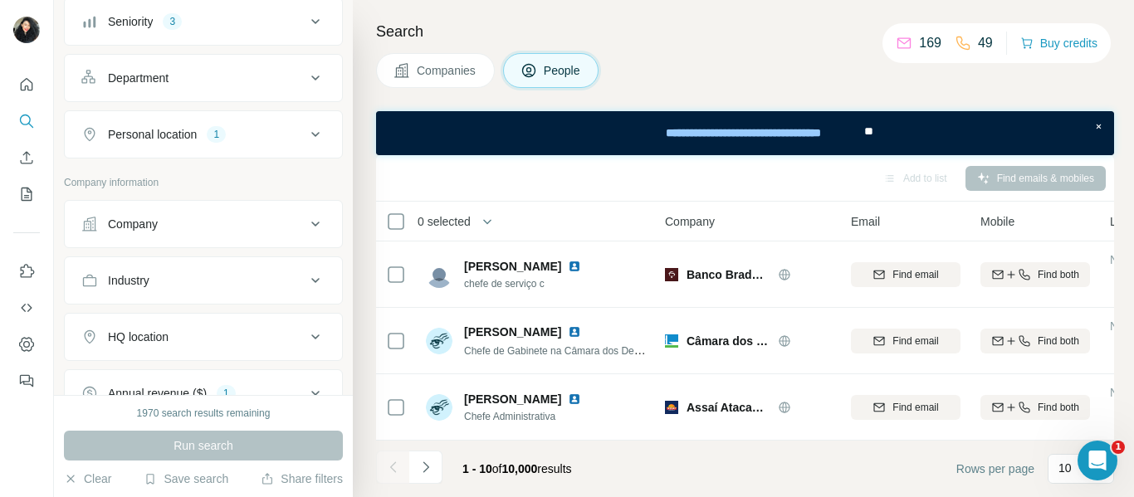
scroll to position [249, 0]
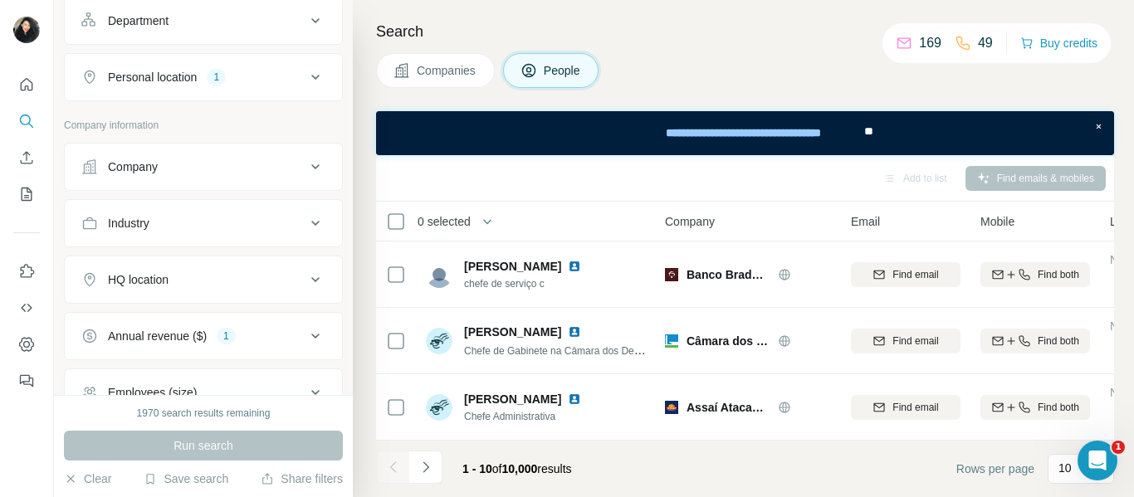
click at [306, 165] on icon at bounding box center [316, 167] width 20 height 20
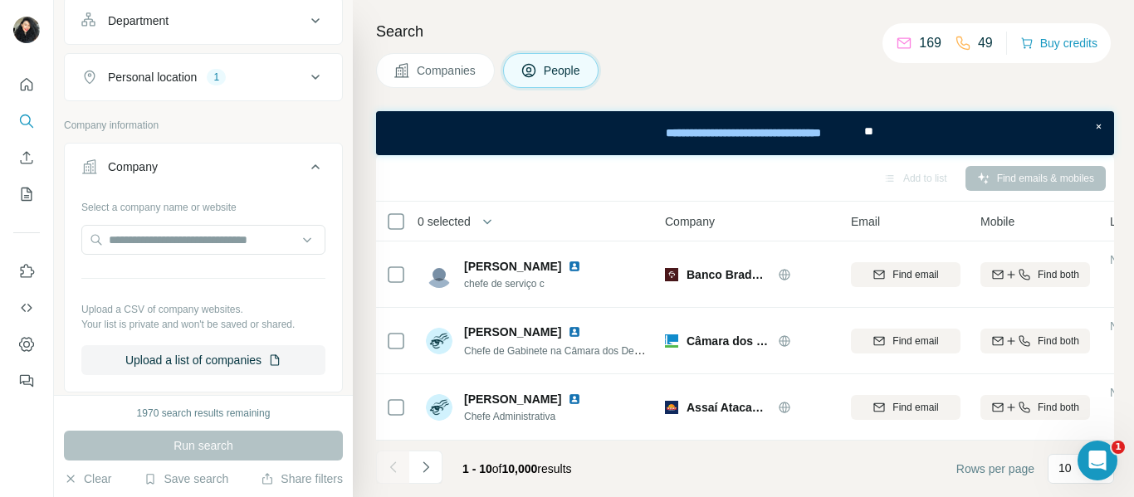
click at [306, 166] on icon at bounding box center [316, 167] width 20 height 20
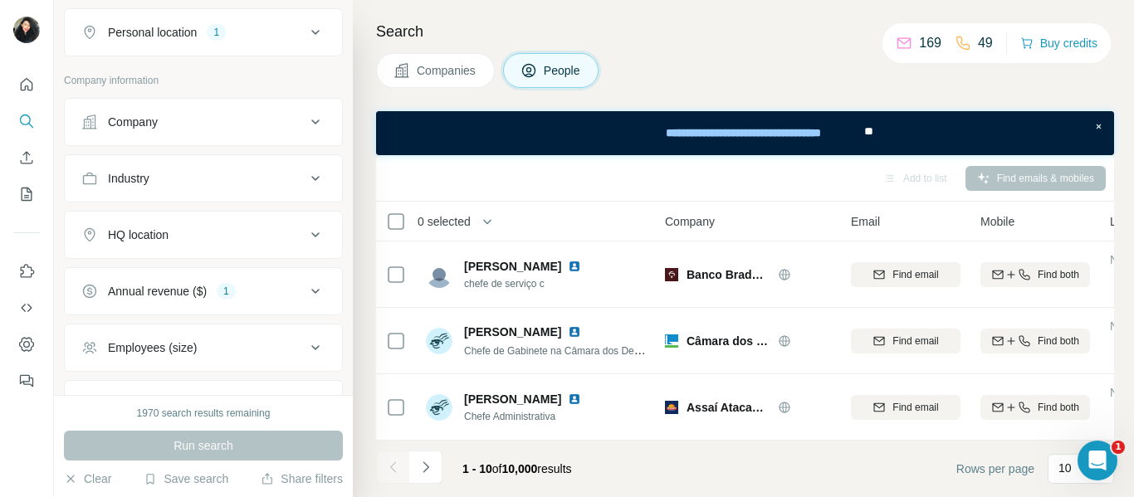
scroll to position [332, 0]
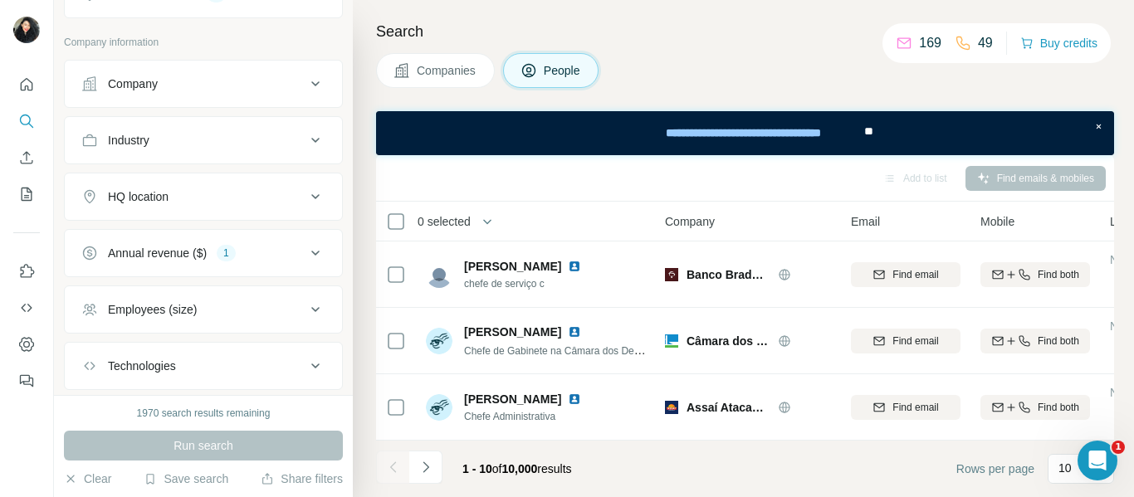
click at [311, 255] on icon at bounding box center [315, 253] width 8 height 5
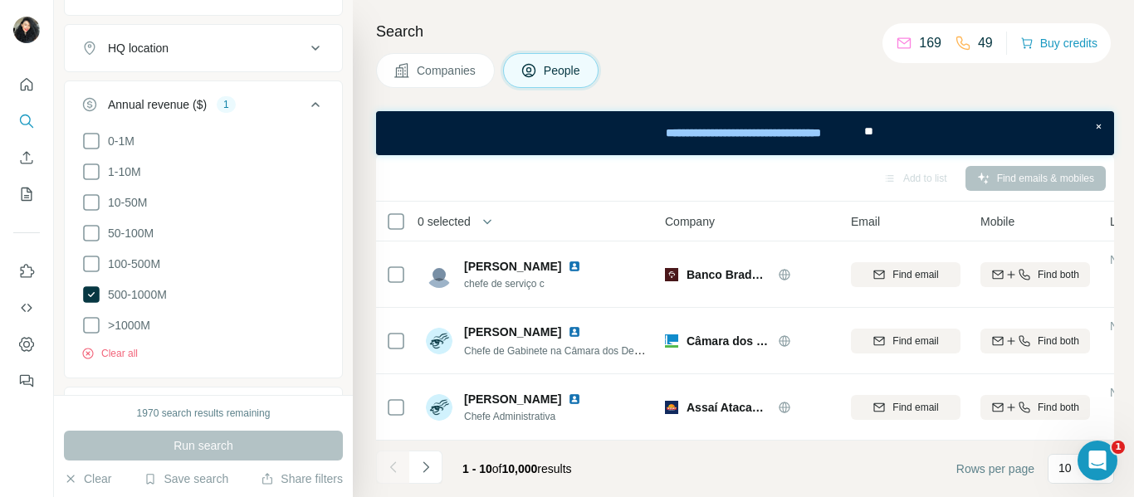
scroll to position [498, 0]
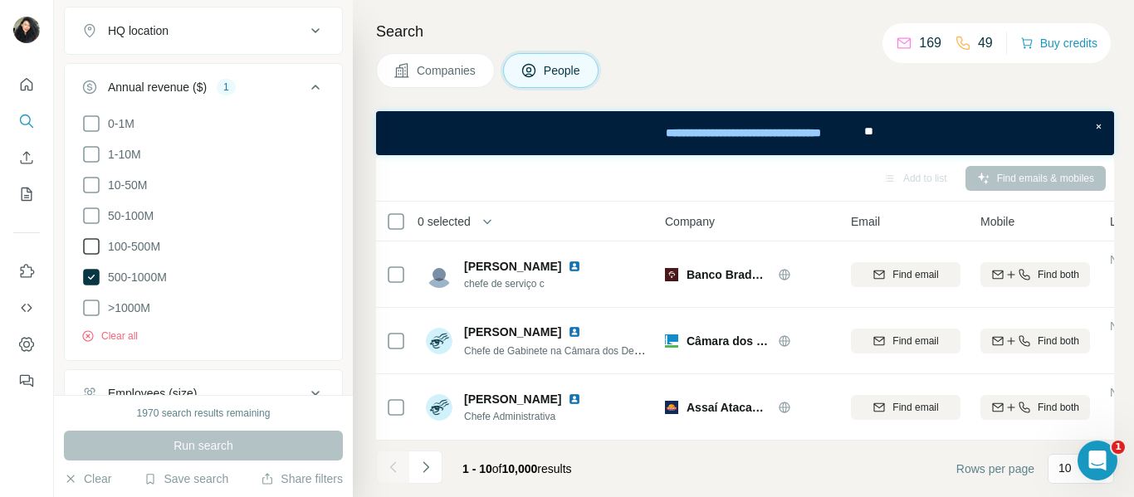
click at [151, 248] on span "100-500M" at bounding box center [130, 246] width 59 height 17
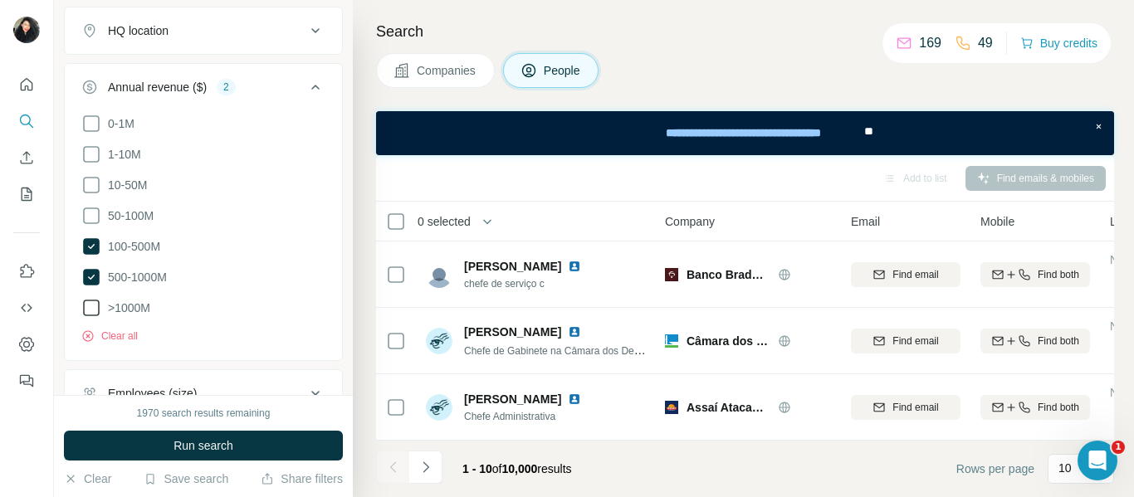
click at [139, 303] on span ">1000M" at bounding box center [125, 308] width 49 height 17
click at [209, 443] on span "Run search" at bounding box center [204, 446] width 60 height 17
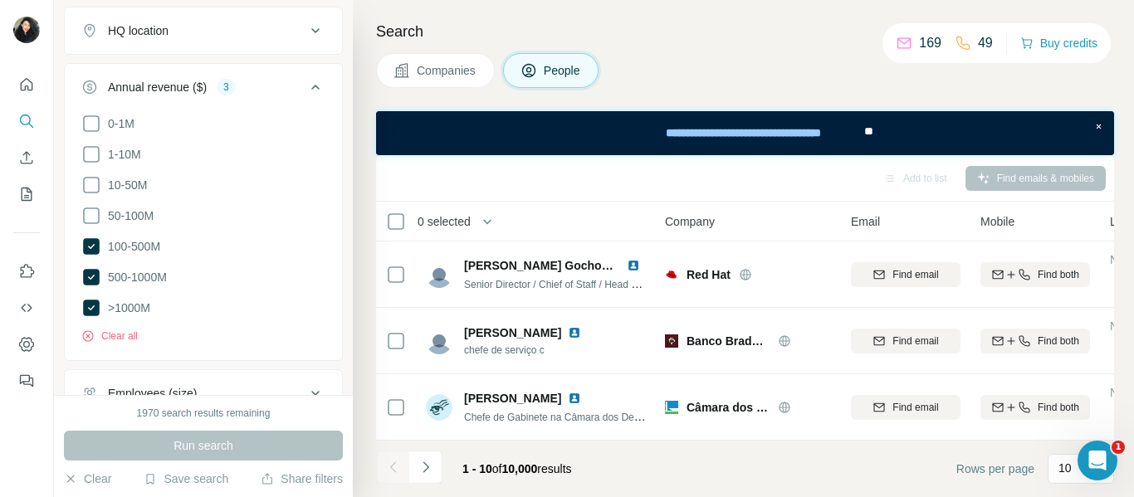
click at [306, 87] on icon at bounding box center [316, 87] width 20 height 20
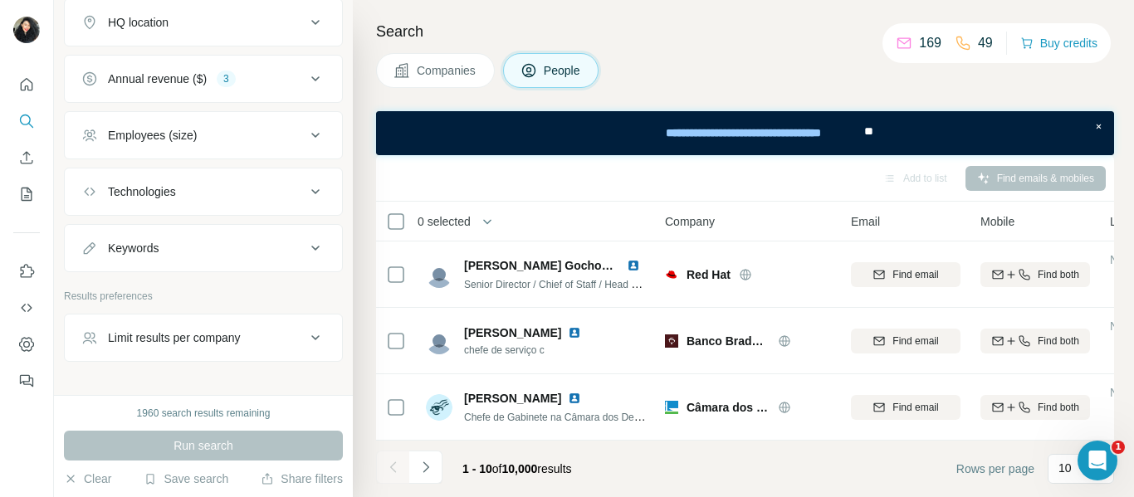
scroll to position [467, 0]
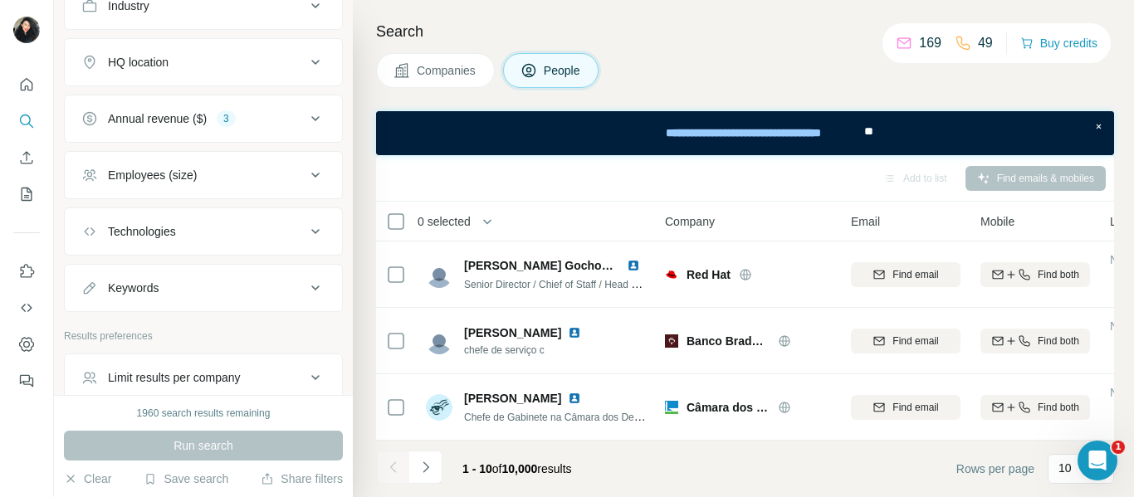
click at [306, 172] on icon at bounding box center [316, 175] width 20 height 20
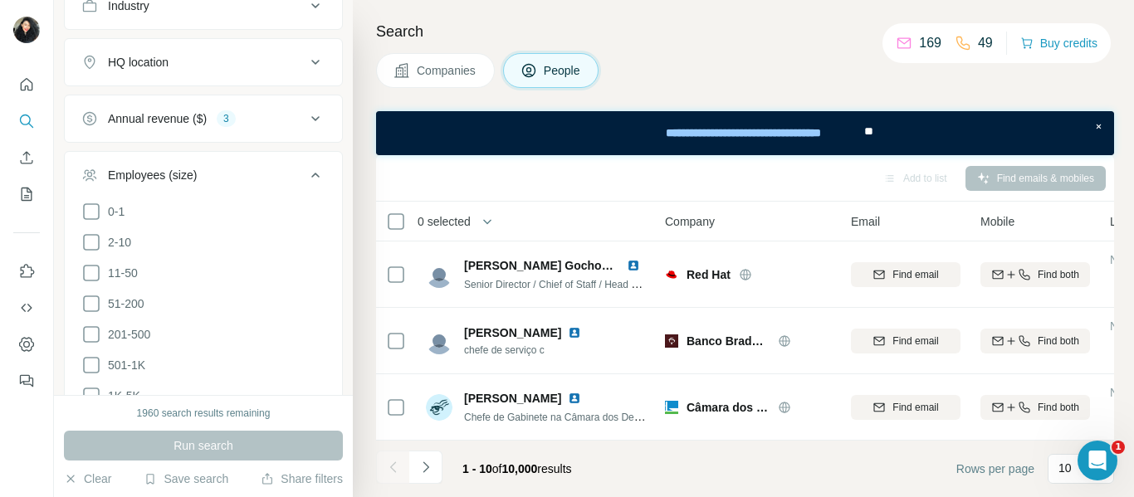
click at [306, 172] on icon at bounding box center [316, 175] width 20 height 20
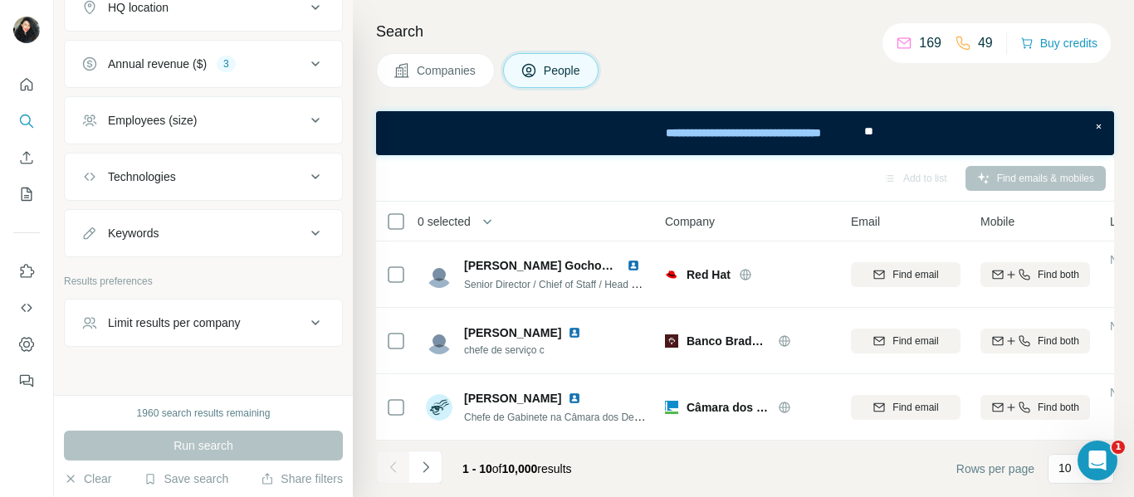
scroll to position [550, 0]
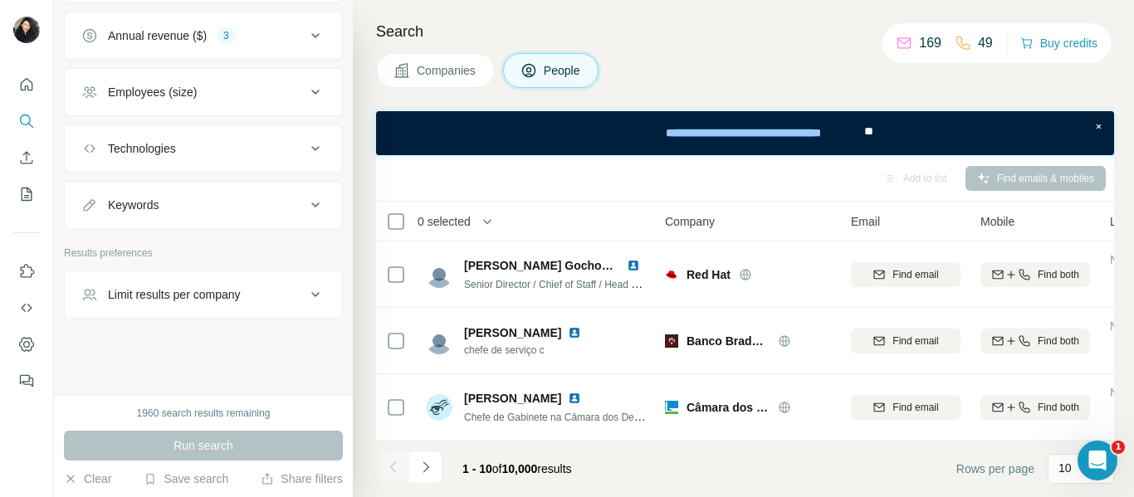
click at [306, 202] on icon at bounding box center [316, 205] width 20 height 20
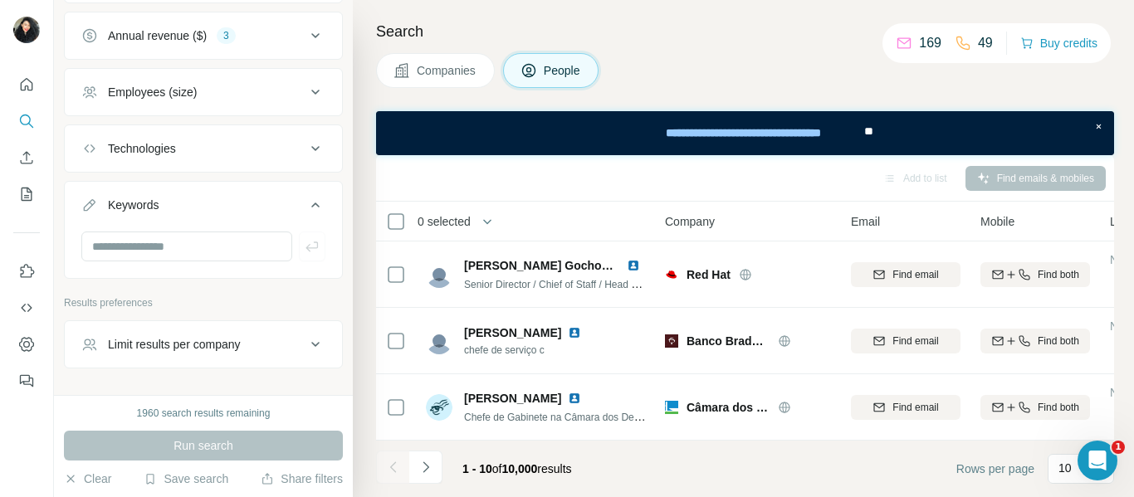
click at [306, 202] on icon at bounding box center [316, 205] width 20 height 20
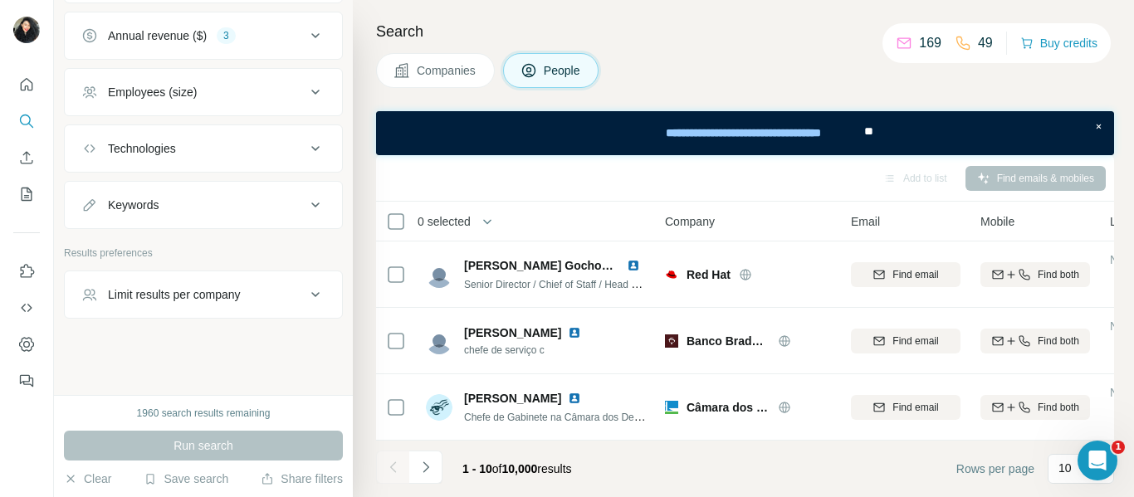
click at [306, 291] on icon at bounding box center [316, 295] width 20 height 20
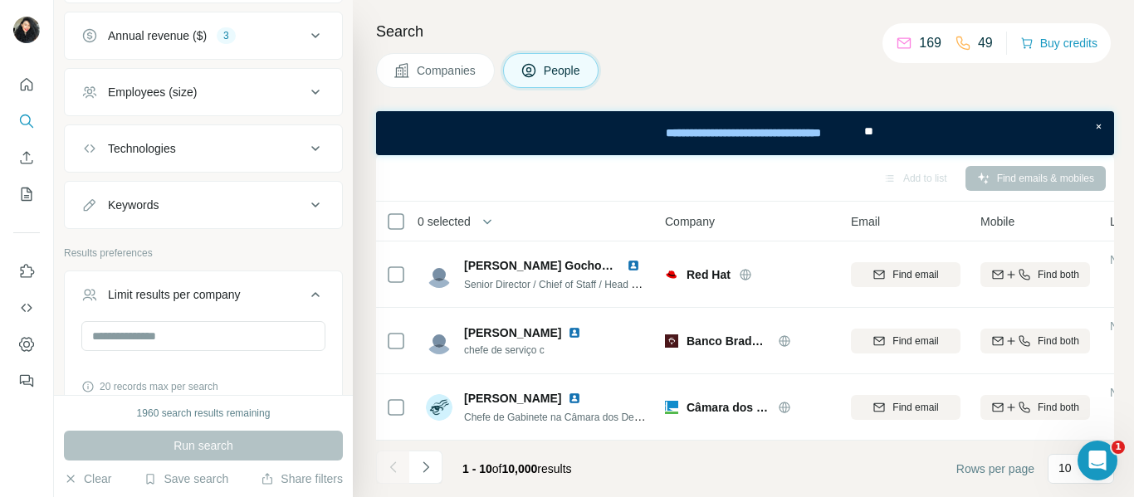
click at [306, 289] on icon at bounding box center [316, 295] width 20 height 20
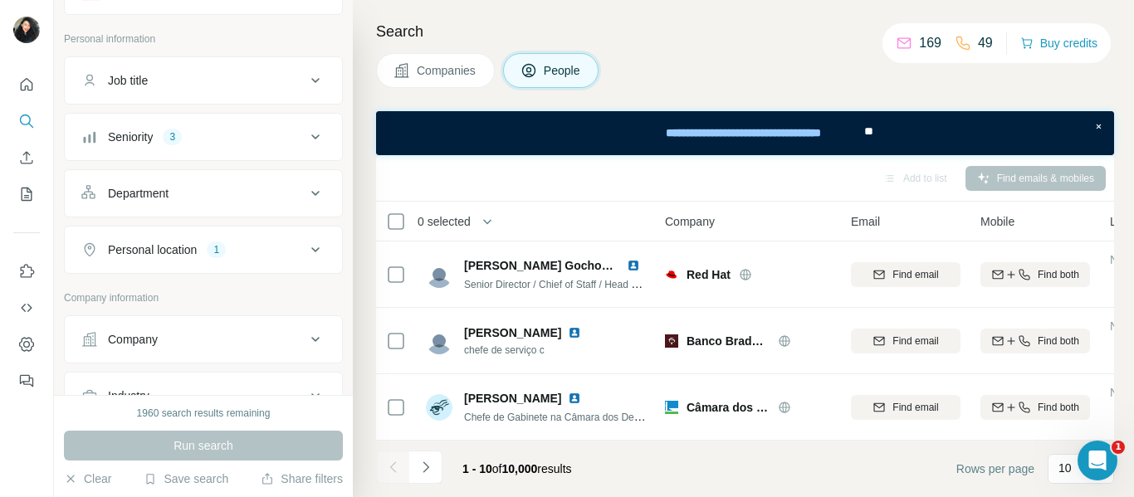
scroll to position [51, 0]
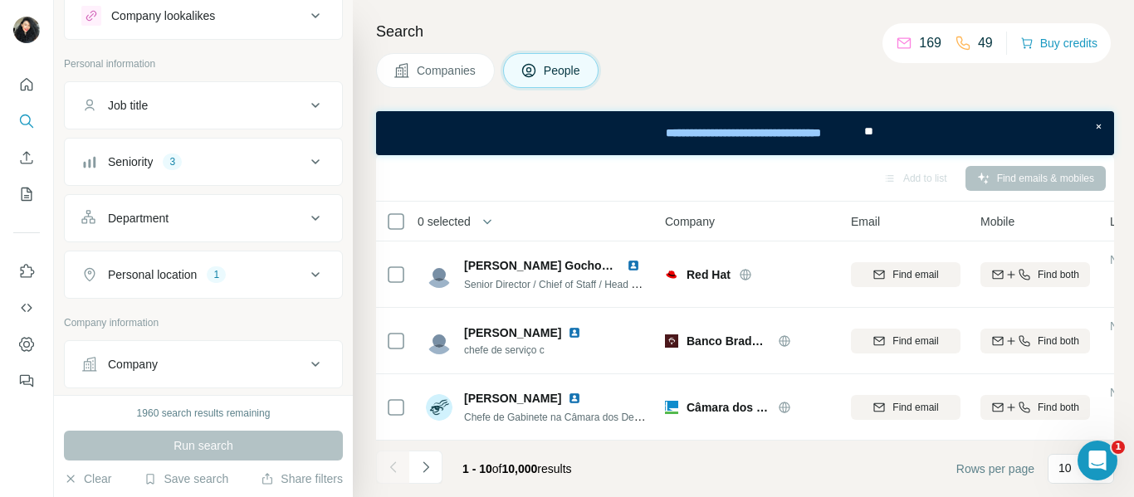
click at [306, 220] on icon at bounding box center [316, 218] width 20 height 20
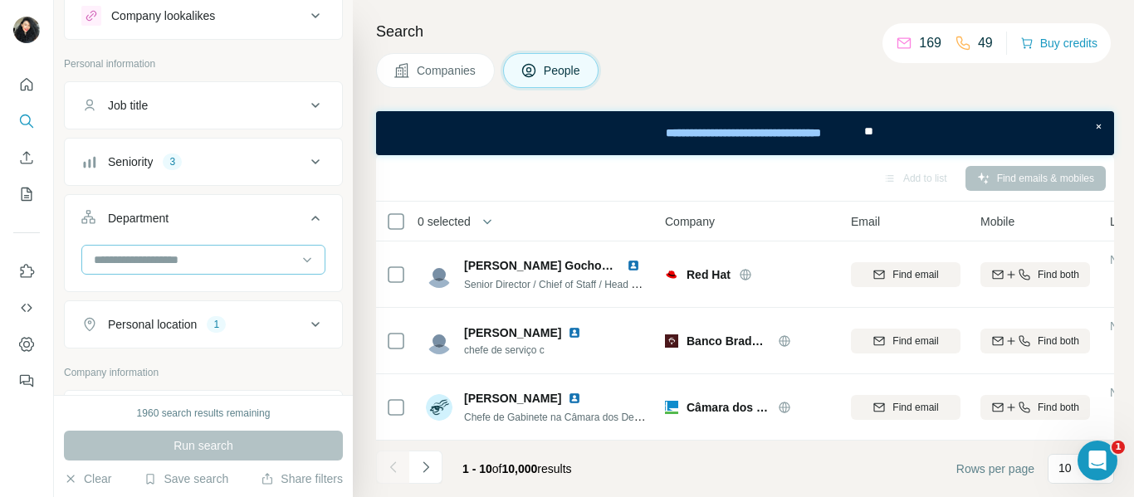
click at [228, 258] on input at bounding box center [194, 260] width 205 height 18
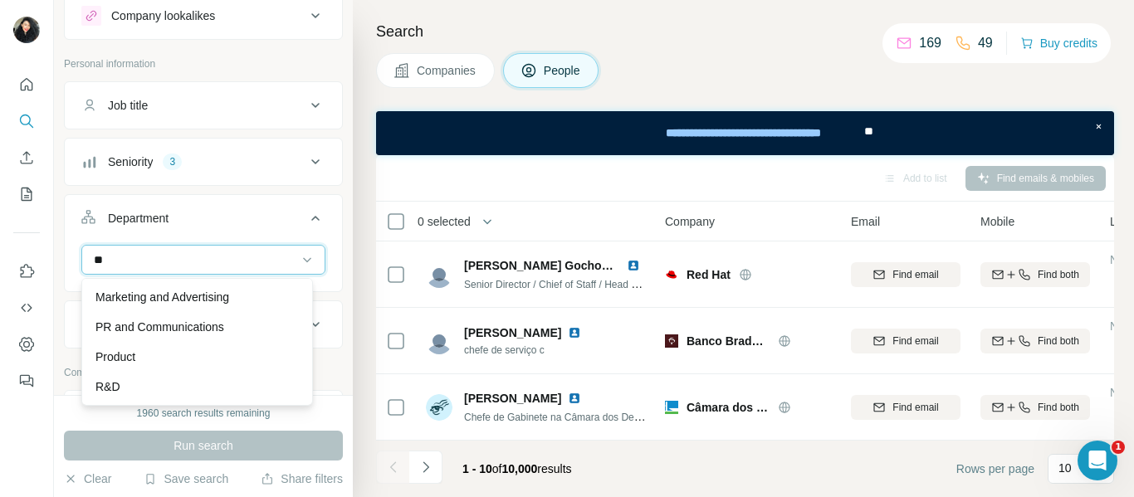
scroll to position [0, 0]
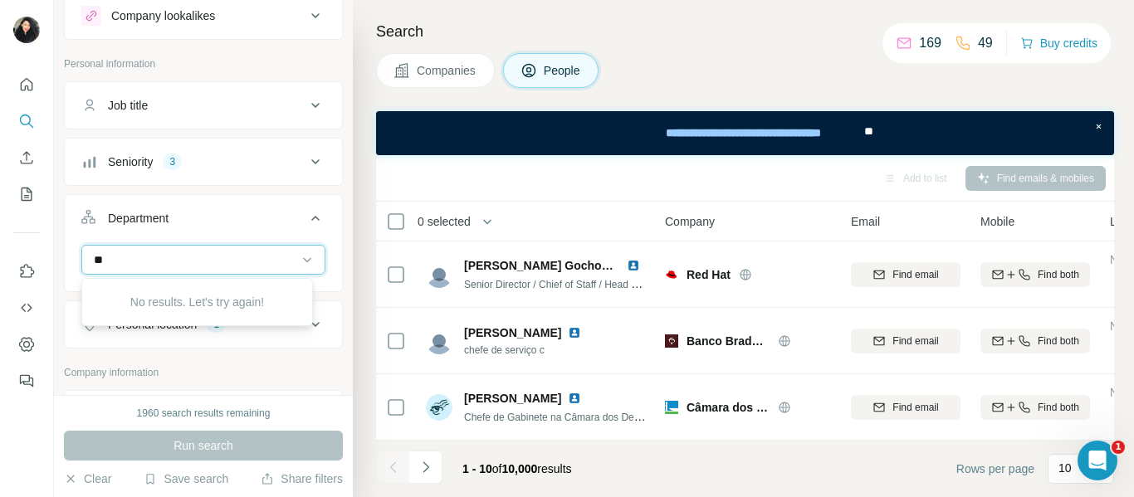
type input "*"
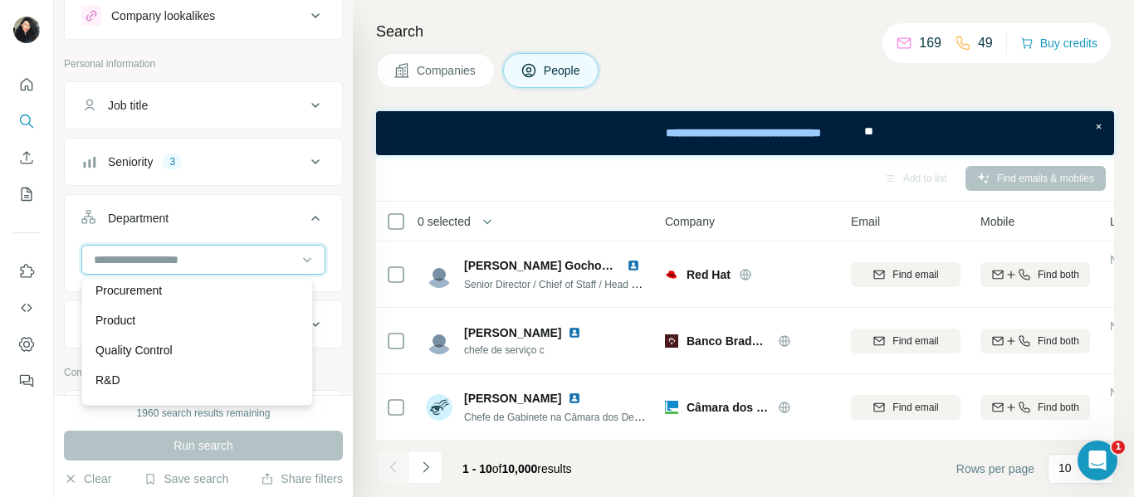
scroll to position [598, 0]
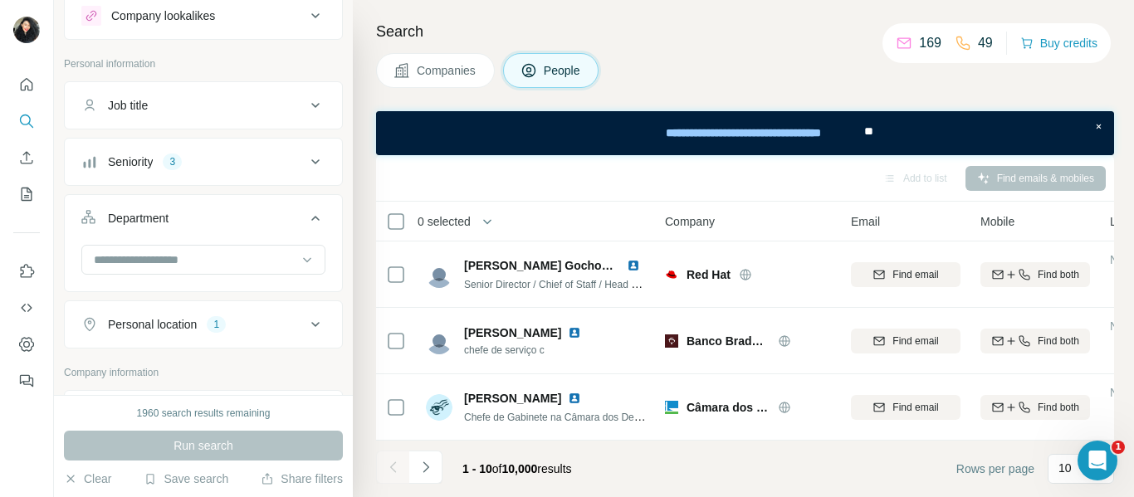
click at [653, 52] on div "Search Companies People Add to list Find emails & mobiles 0 selected People Com…" at bounding box center [743, 248] width 781 height 497
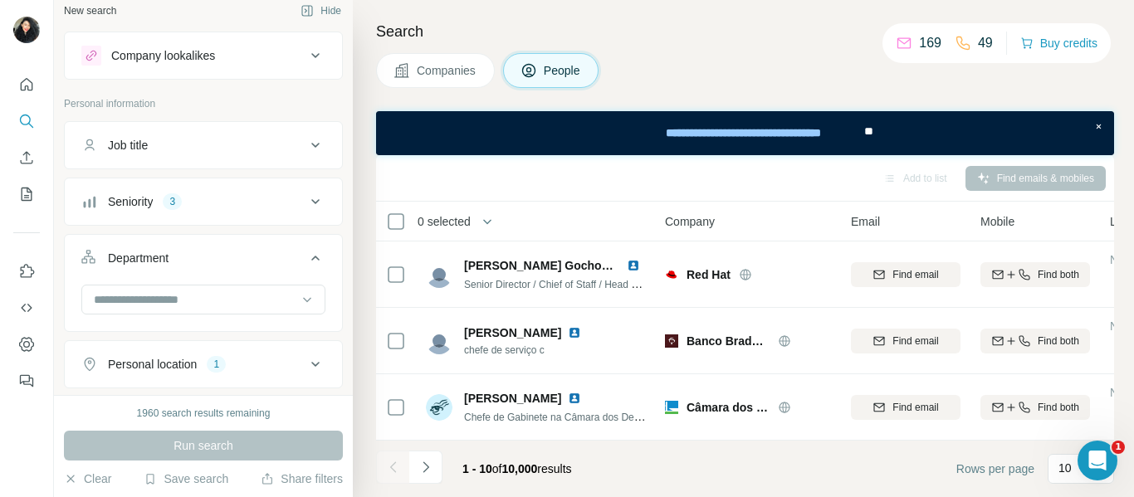
scroll to position [0, 0]
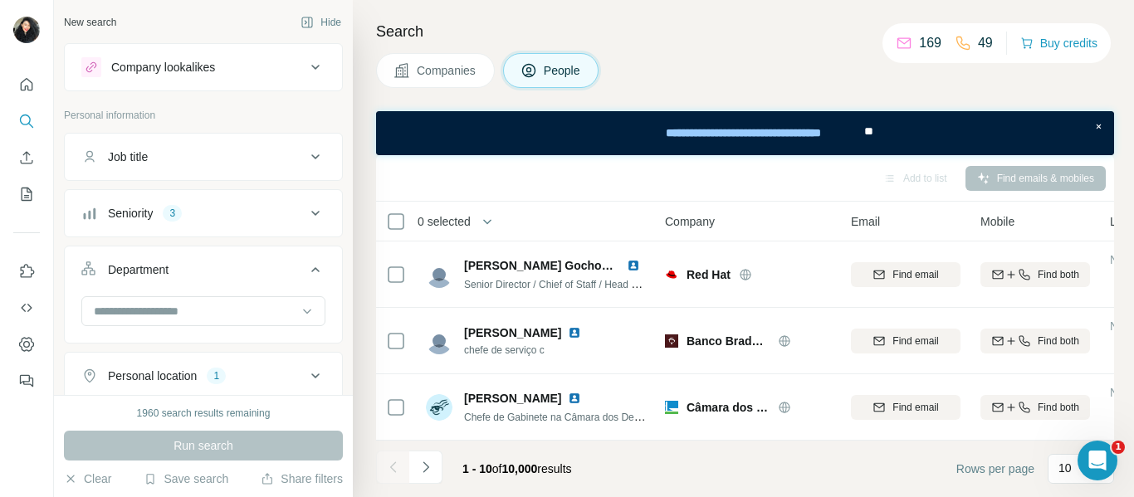
click at [306, 271] on icon at bounding box center [316, 270] width 20 height 20
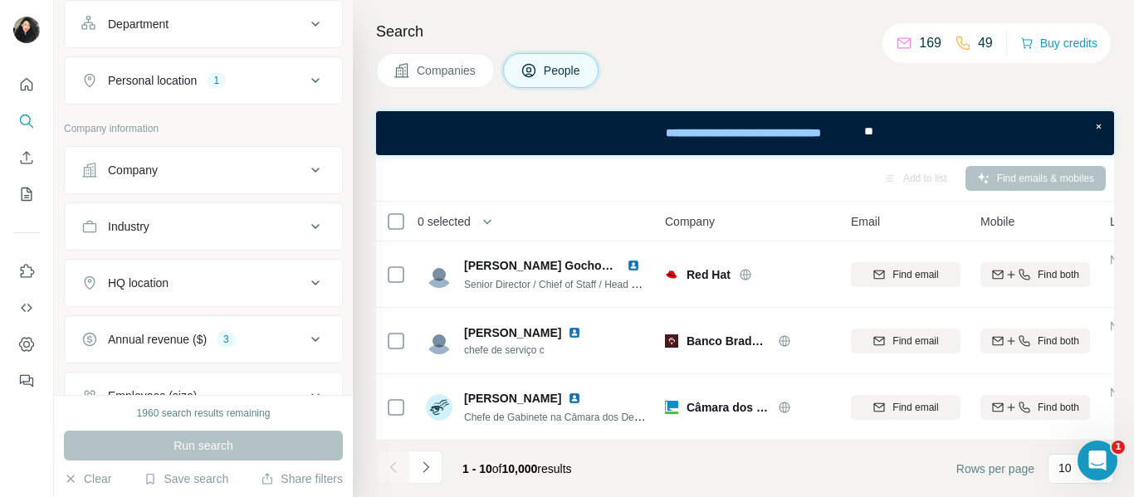
scroll to position [249, 0]
click at [311, 168] on icon at bounding box center [315, 166] width 8 height 5
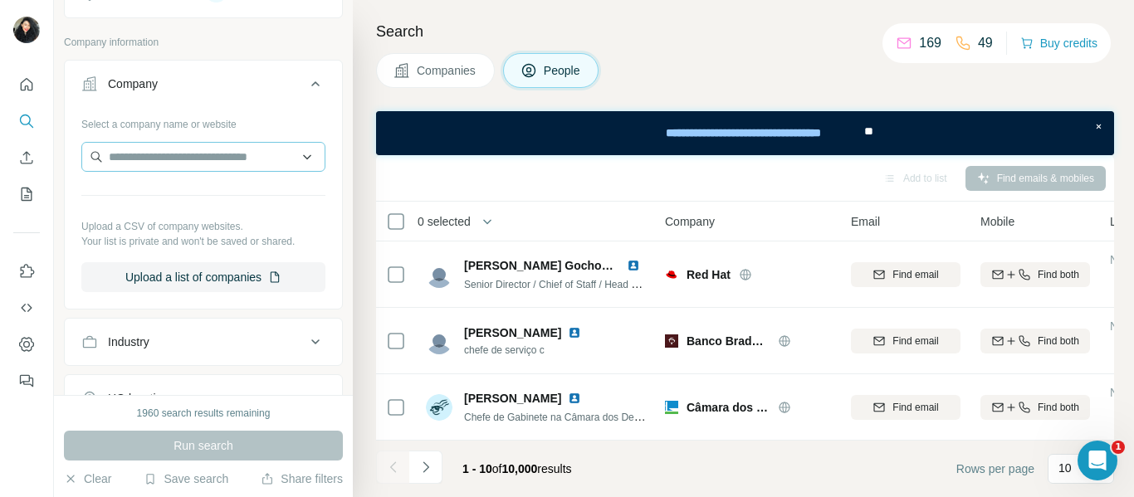
scroll to position [498, 0]
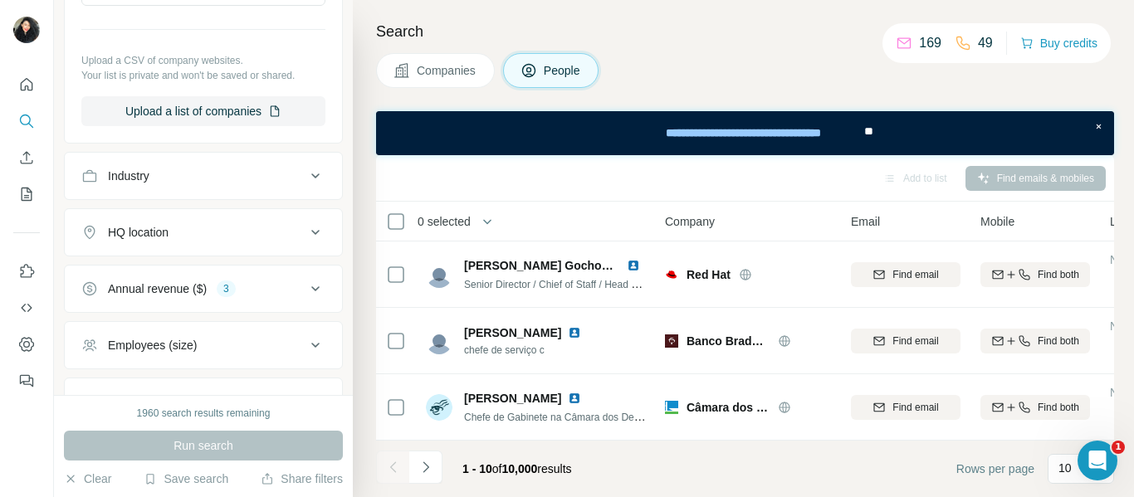
click at [306, 227] on icon at bounding box center [316, 233] width 20 height 20
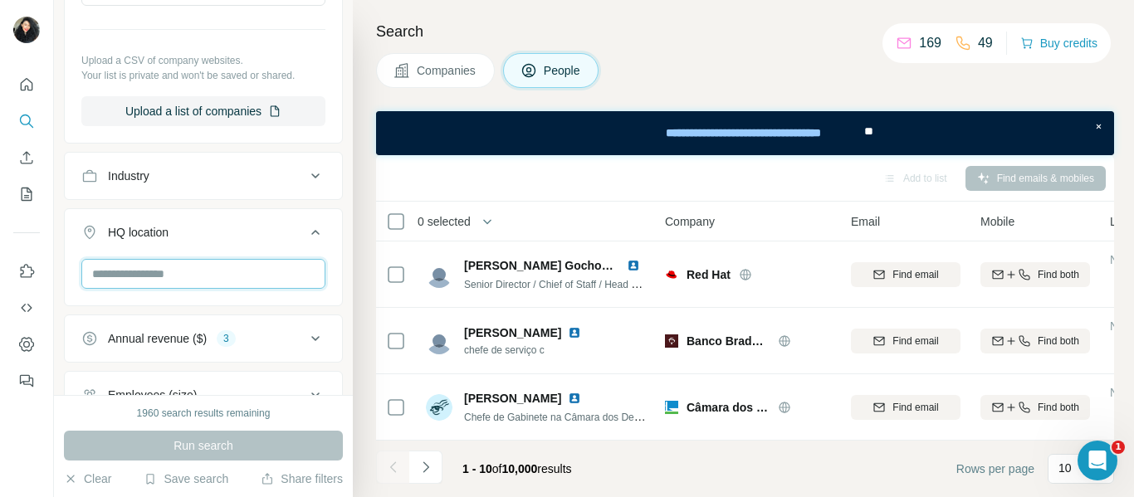
click at [189, 275] on input "text" at bounding box center [203, 274] width 244 height 30
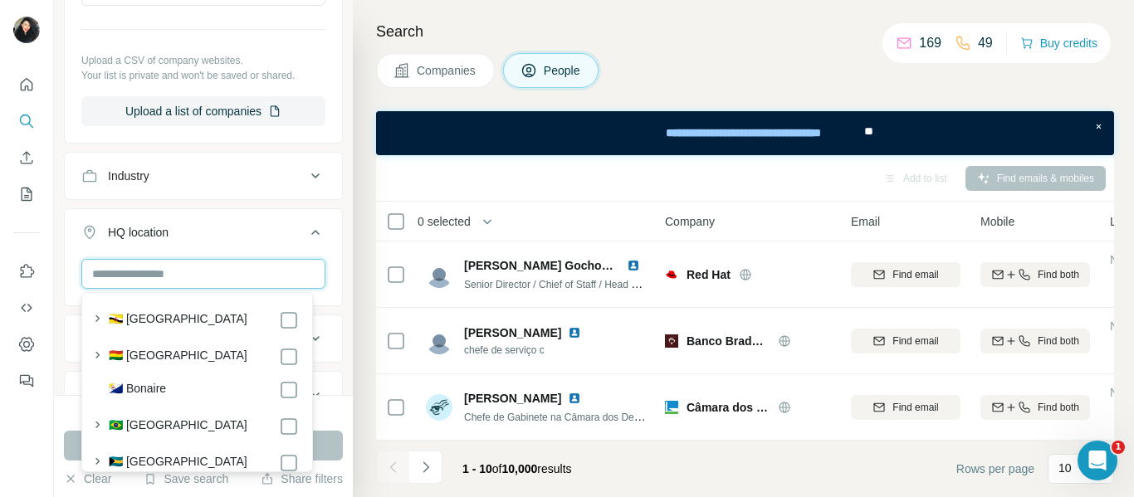
scroll to position [996, 0]
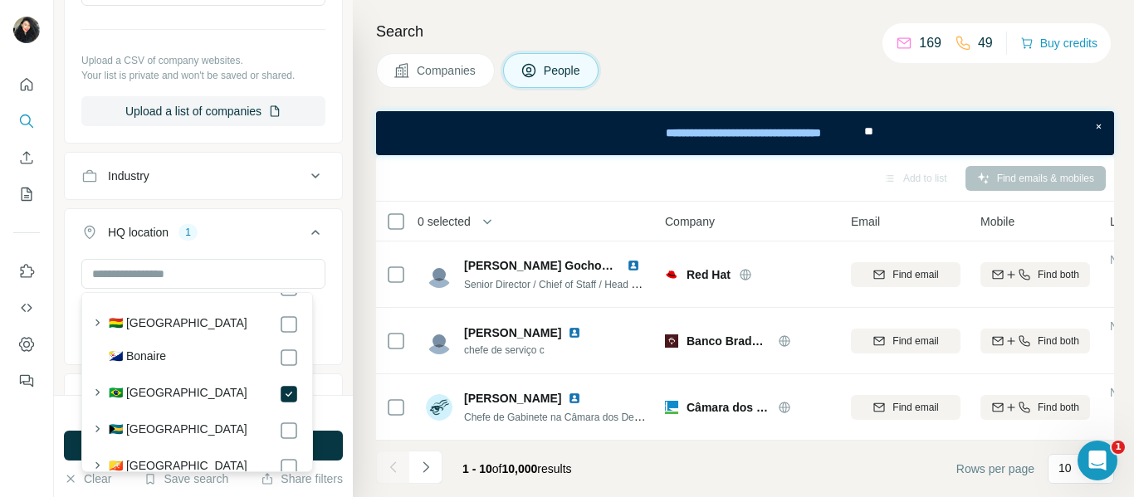
click at [335, 213] on div "New search Hide Company lookalikes Personal information Job title Seniority 3 D…" at bounding box center [203, 197] width 299 height 395
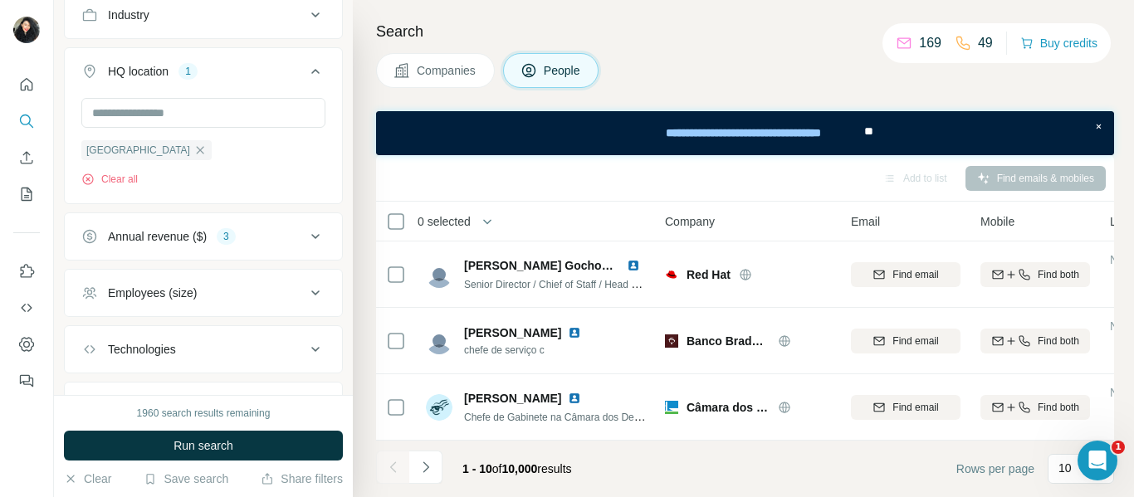
scroll to position [664, 0]
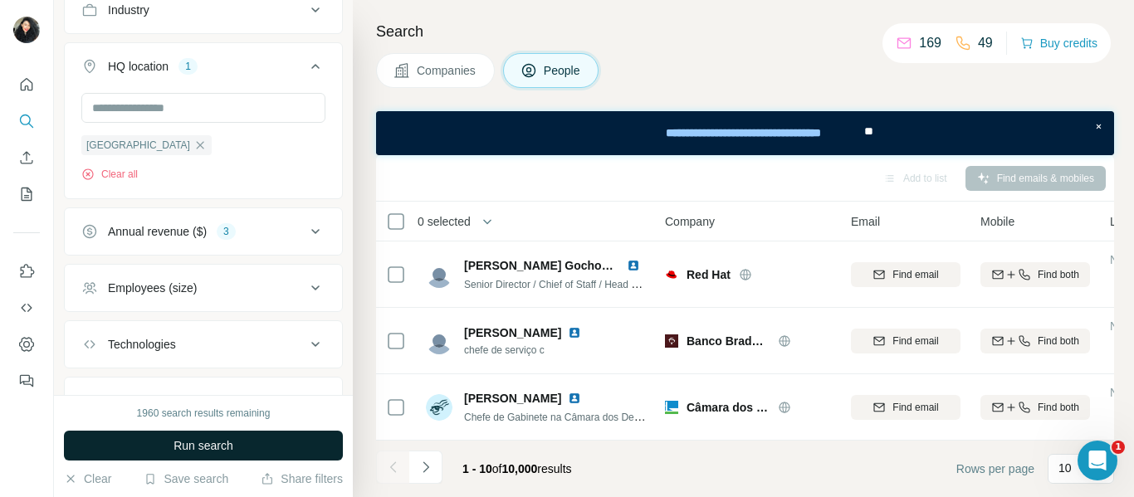
click at [211, 450] on span "Run search" at bounding box center [204, 446] width 60 height 17
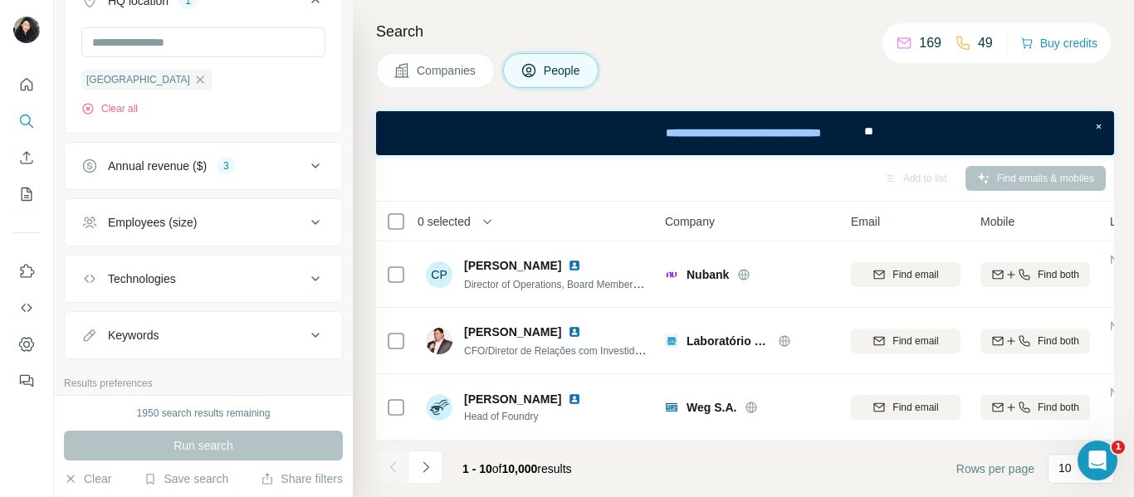
scroll to position [747, 0]
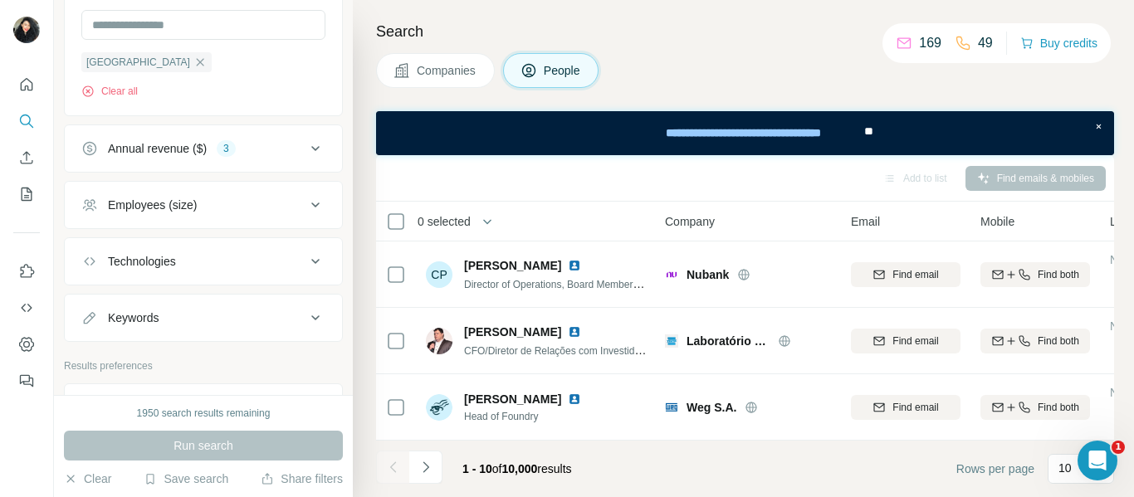
click at [306, 211] on icon at bounding box center [316, 205] width 20 height 20
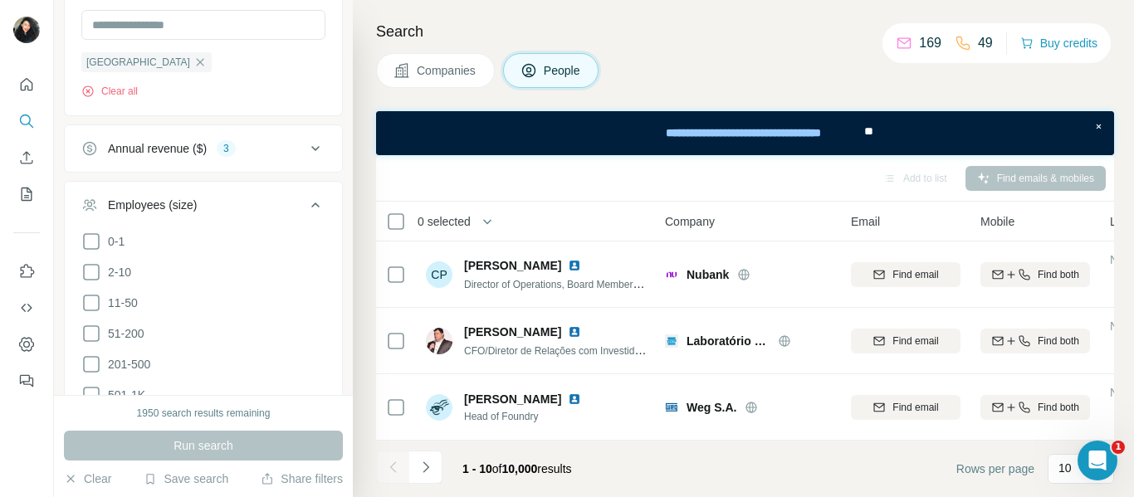
click at [306, 211] on icon at bounding box center [316, 205] width 20 height 20
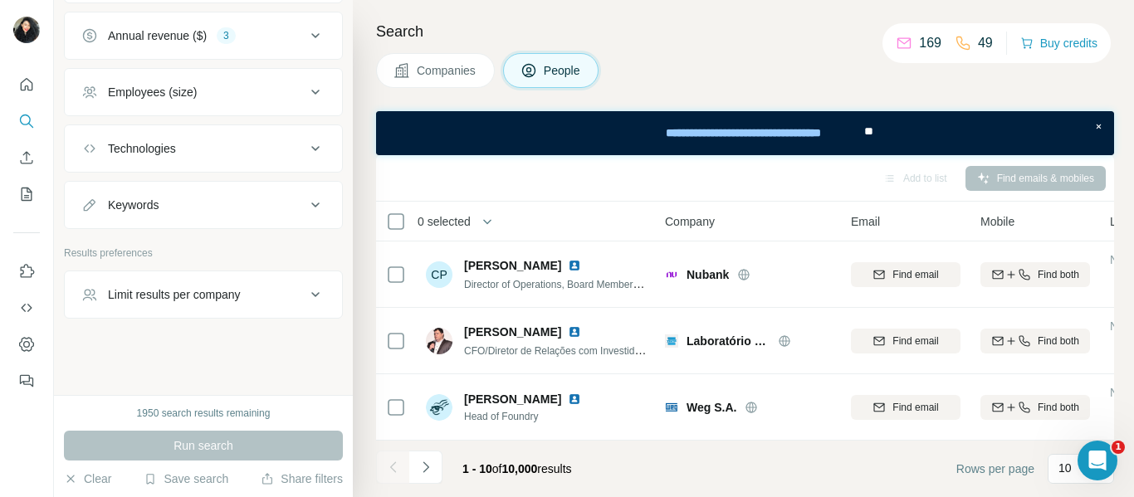
scroll to position [861, 0]
click at [306, 211] on icon at bounding box center [316, 205] width 20 height 20
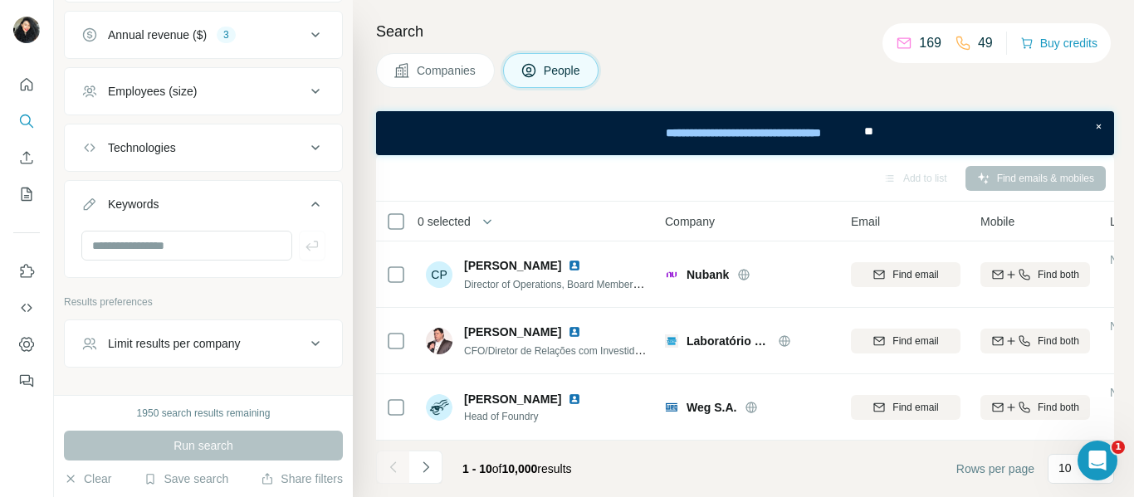
drag, startPoint x: 188, startPoint y: 196, endPoint x: 105, endPoint y: 198, distance: 83.1
click at [105, 198] on button "Keywords" at bounding box center [203, 207] width 277 height 46
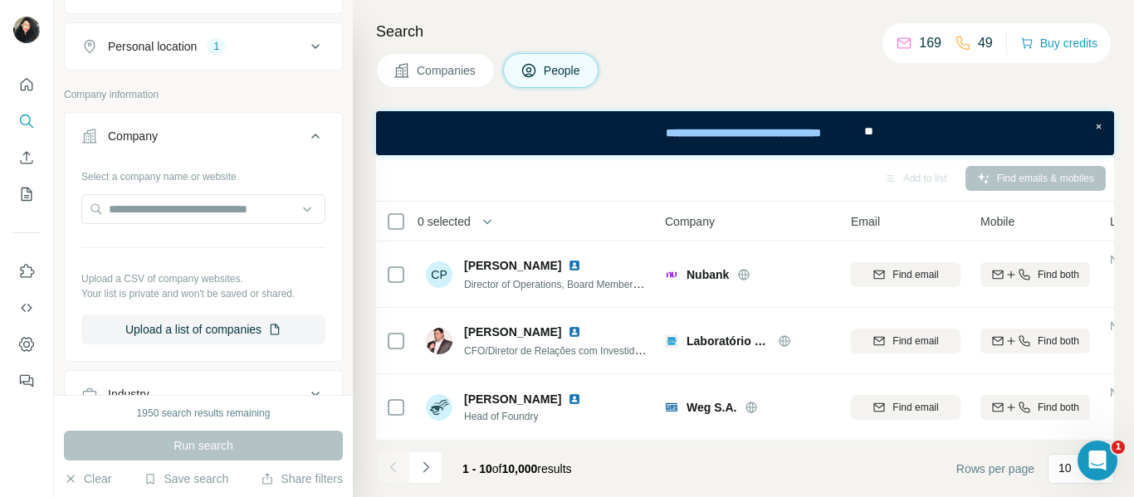
scroll to position [197, 0]
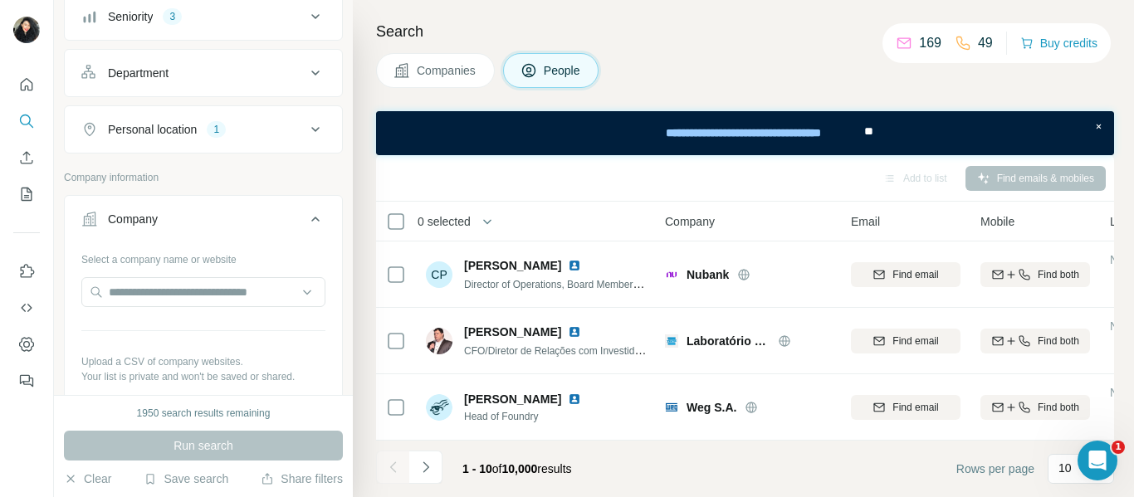
click at [306, 224] on icon at bounding box center [316, 219] width 20 height 20
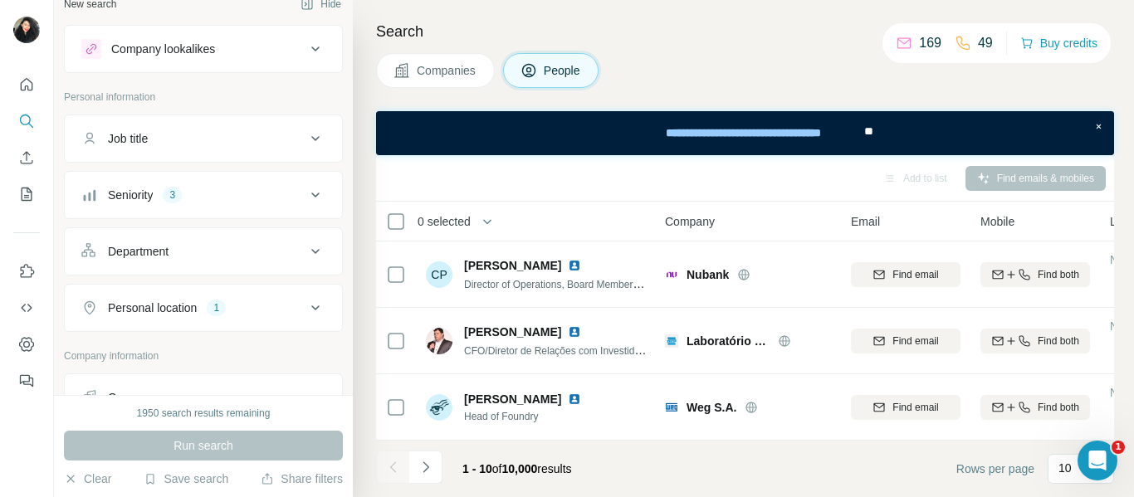
scroll to position [0, 0]
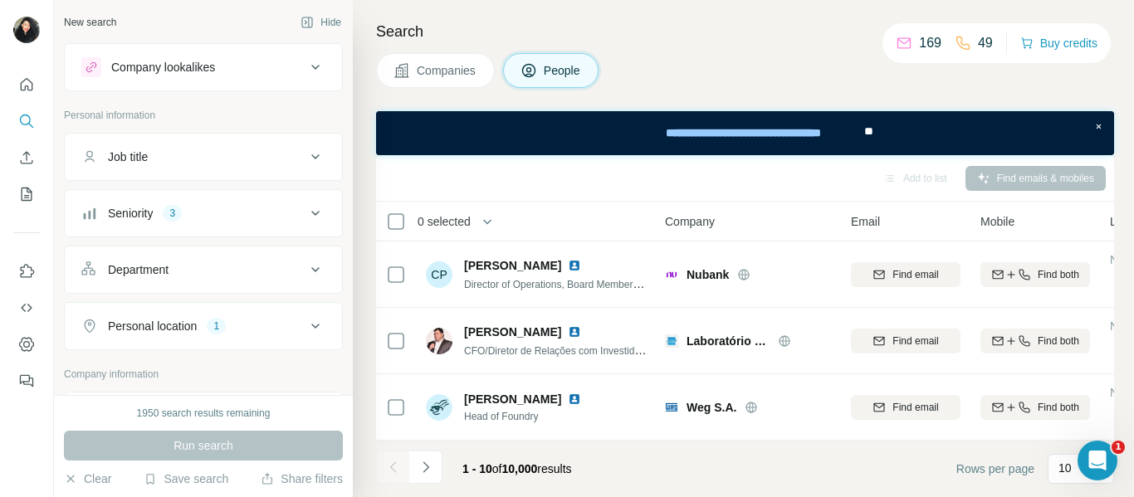
click at [311, 271] on icon at bounding box center [315, 269] width 8 height 5
click at [303, 311] on icon at bounding box center [307, 312] width 8 height 5
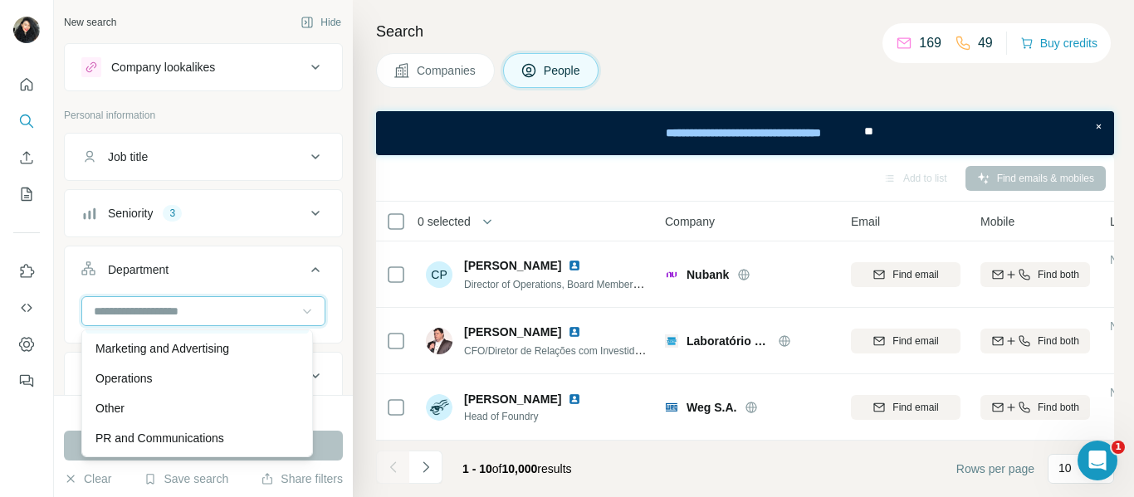
scroll to position [415, 0]
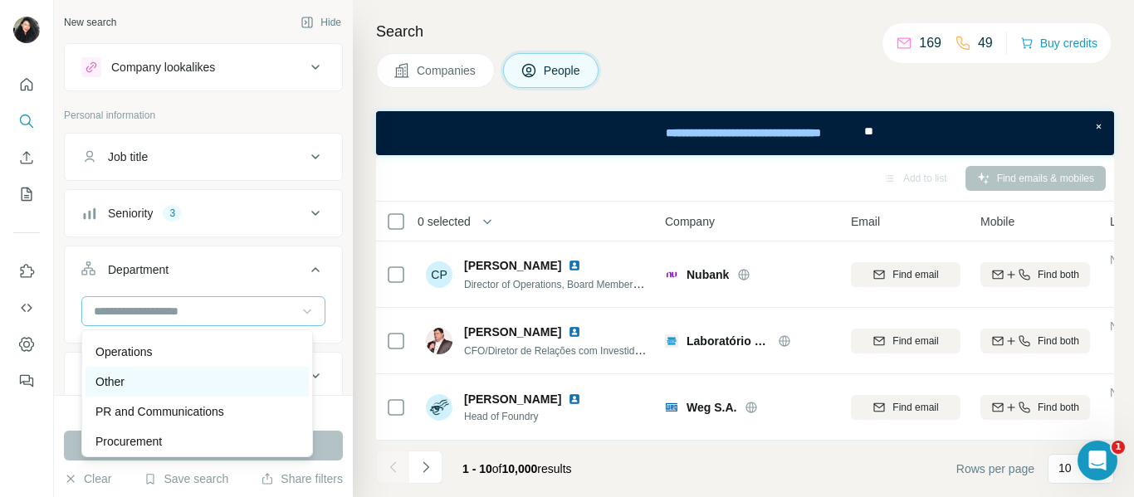
click at [201, 381] on div "Other" at bounding box center [196, 382] width 203 height 17
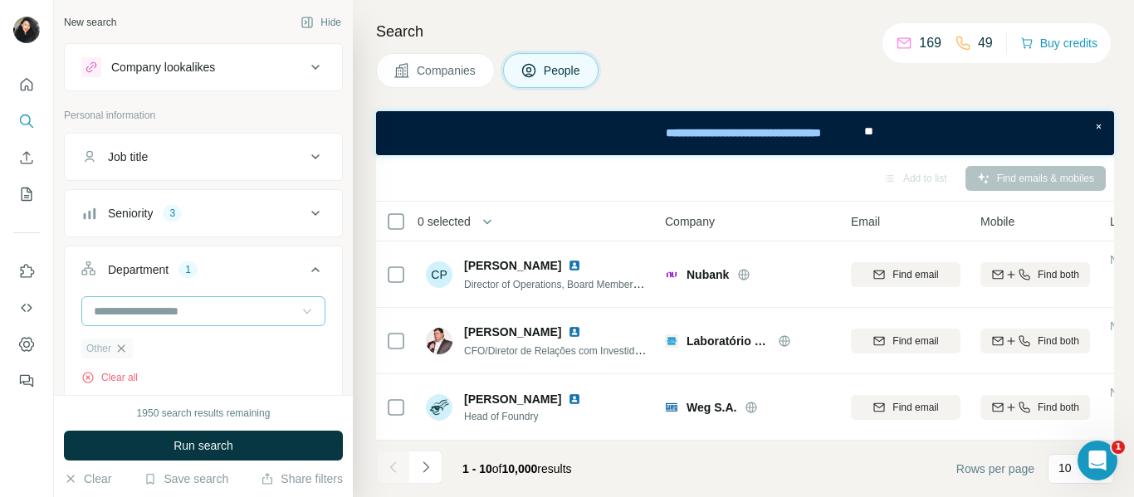
click at [116, 347] on icon "button" at bounding box center [121, 348] width 13 height 13
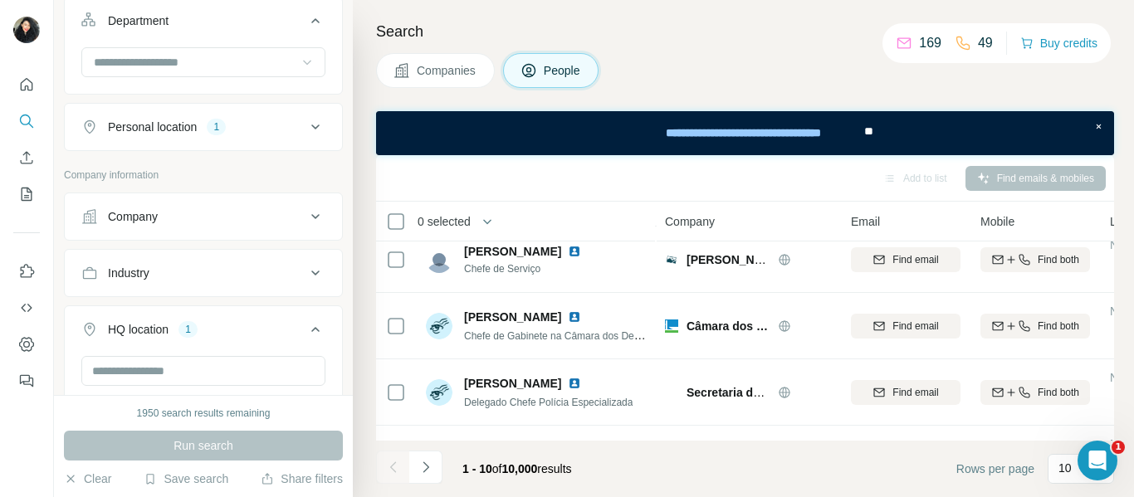
scroll to position [415, 0]
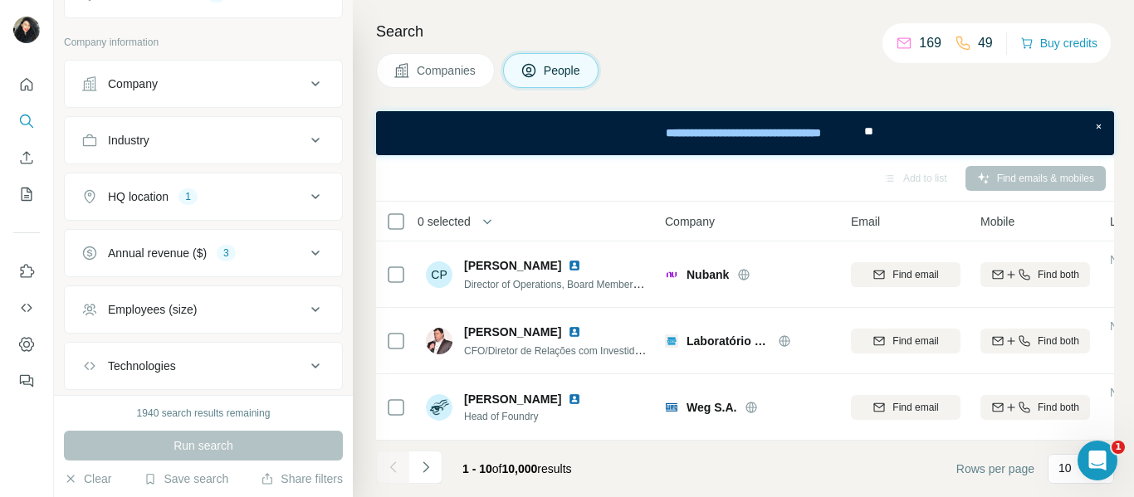
scroll to position [550, 0]
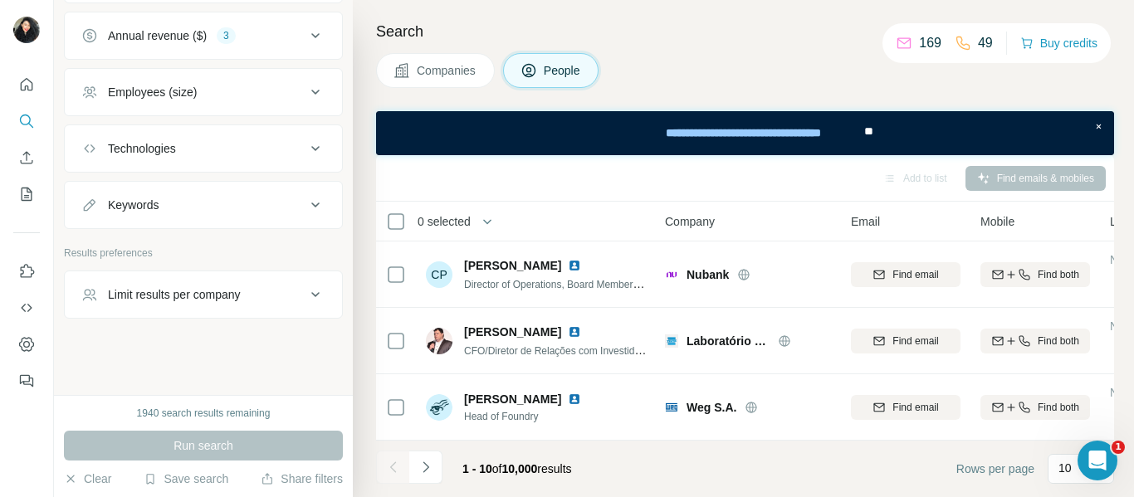
click at [289, 294] on div "Limit results per company" at bounding box center [193, 294] width 224 height 17
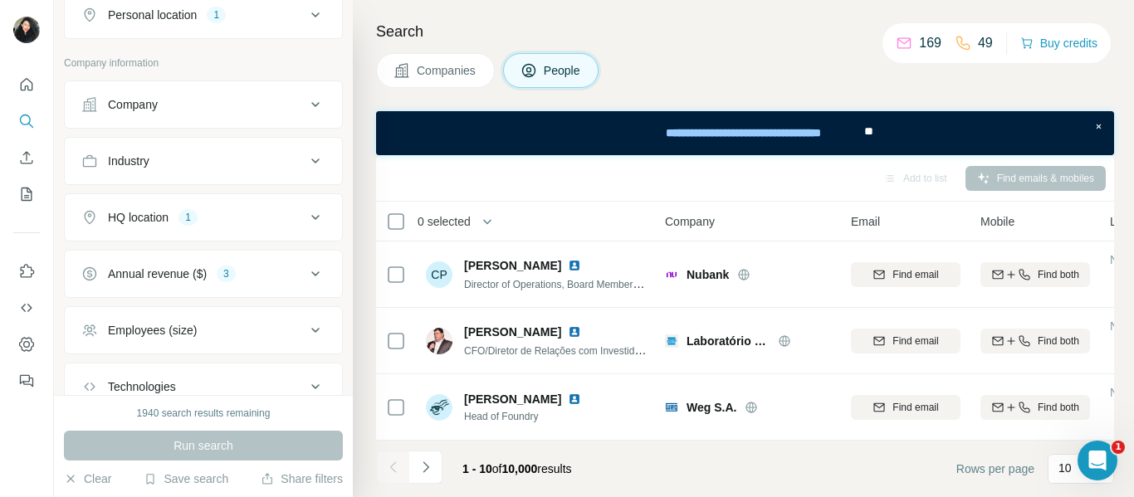
scroll to position [301, 0]
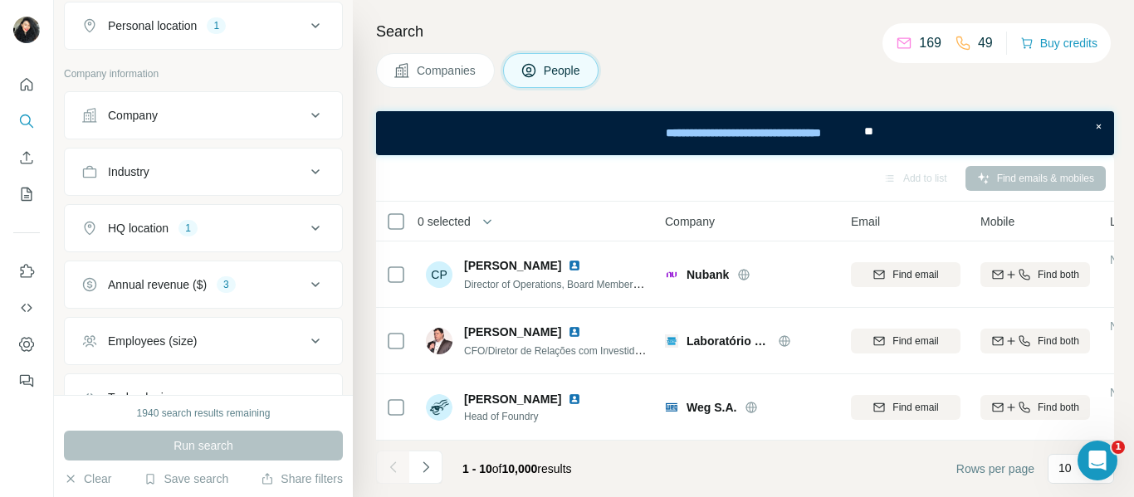
click at [228, 174] on div "Industry" at bounding box center [193, 172] width 224 height 17
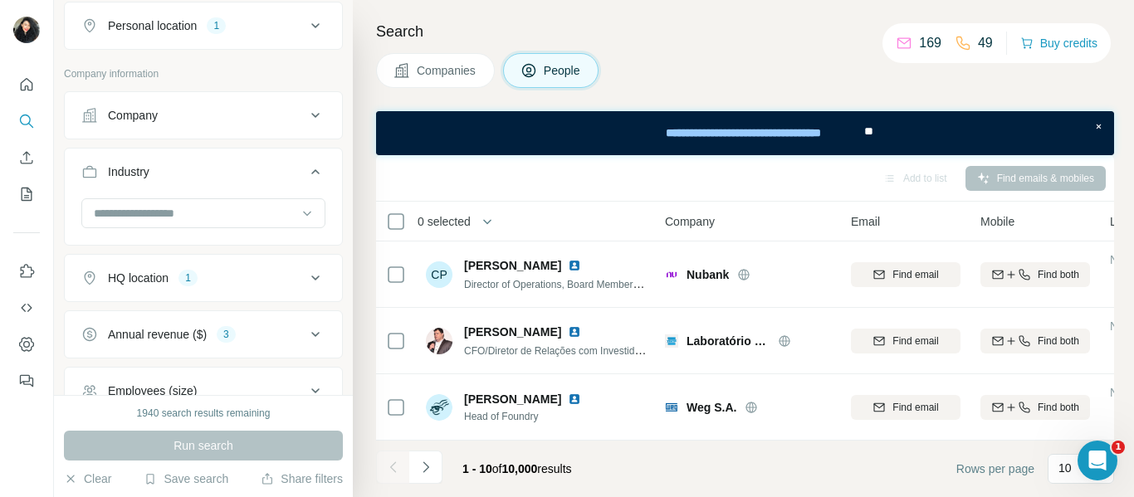
click at [228, 174] on div "Industry" at bounding box center [193, 172] width 224 height 17
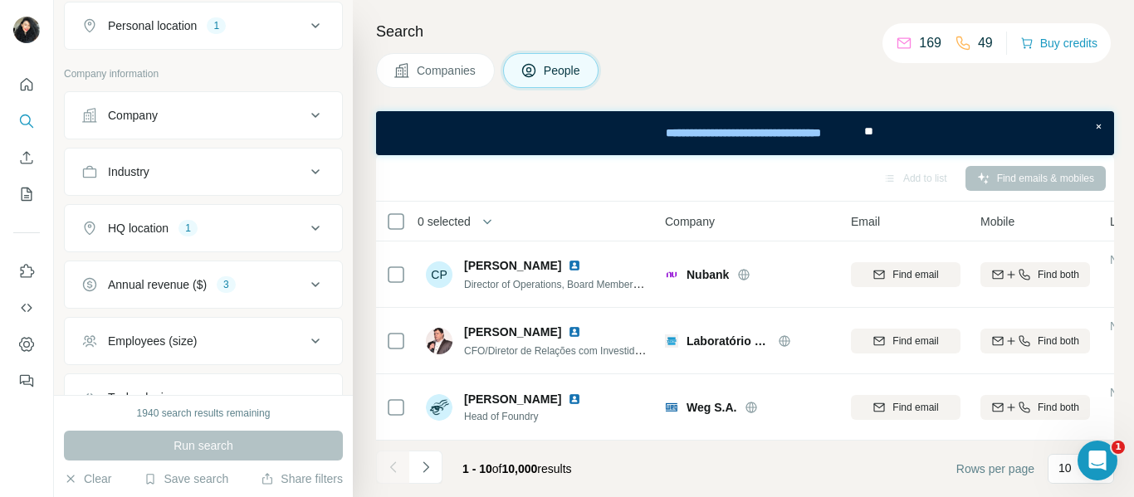
scroll to position [384, 0]
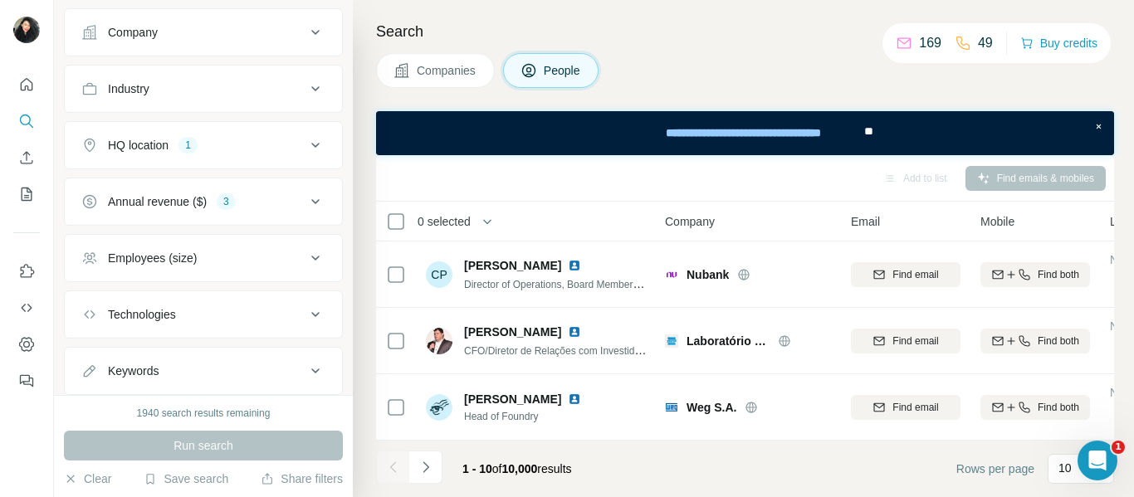
click at [276, 257] on div "Employees (size)" at bounding box center [193, 258] width 224 height 17
click at [268, 304] on button "Technologies" at bounding box center [203, 315] width 277 height 40
click at [267, 303] on button "Technologies" at bounding box center [203, 318] width 277 height 46
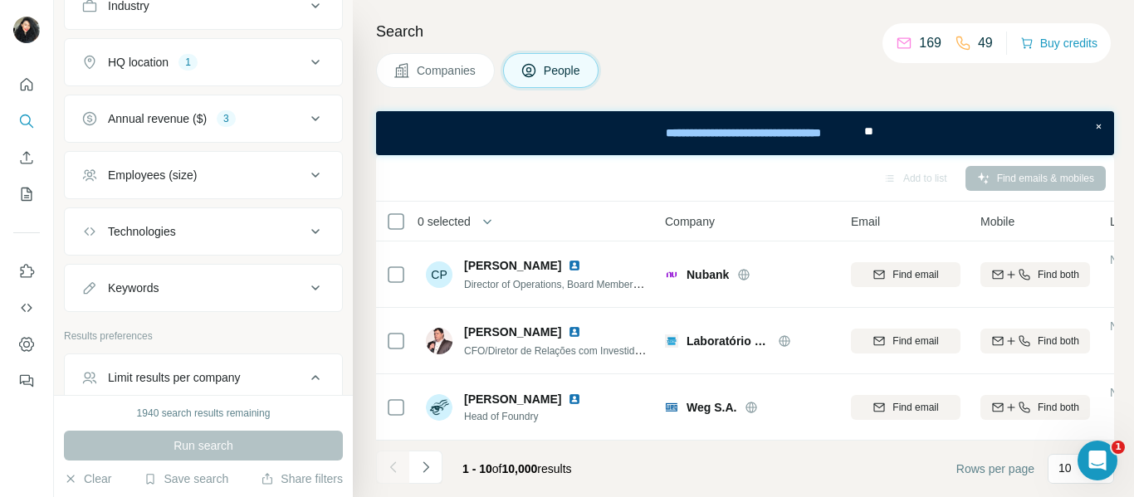
click at [267, 302] on button "Keywords" at bounding box center [203, 288] width 277 height 40
click at [265, 302] on button "Keywords" at bounding box center [203, 291] width 277 height 46
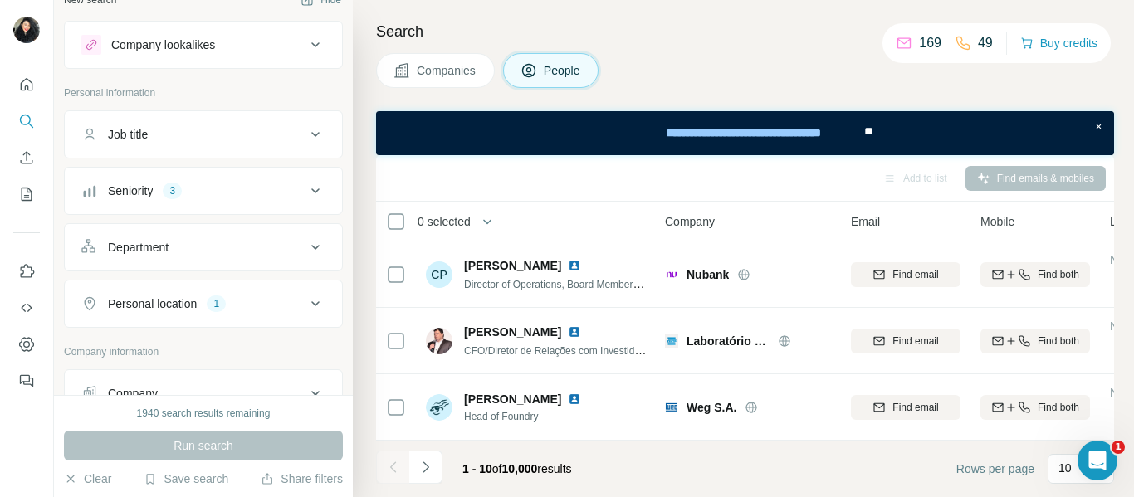
scroll to position [0, 0]
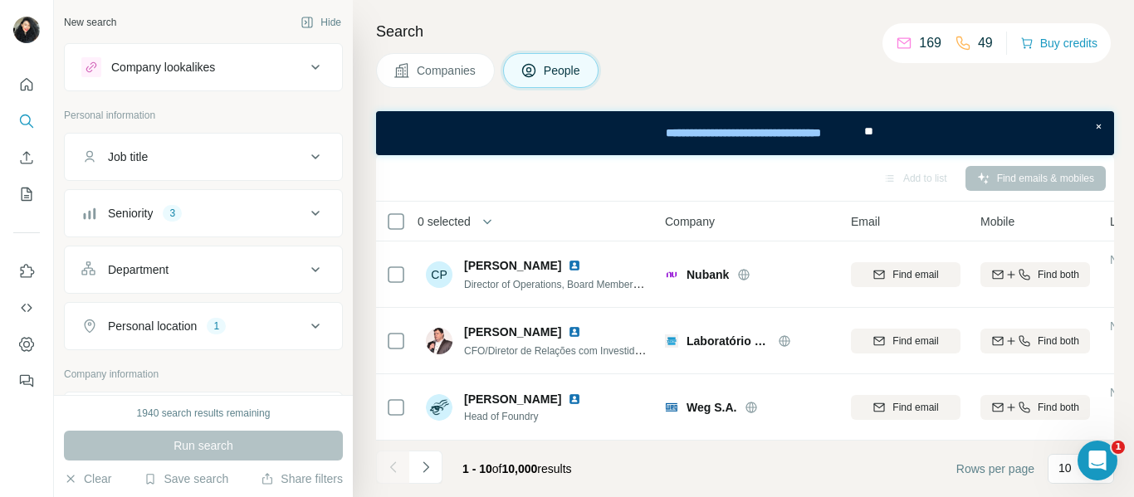
click at [311, 67] on icon at bounding box center [315, 67] width 8 height 5
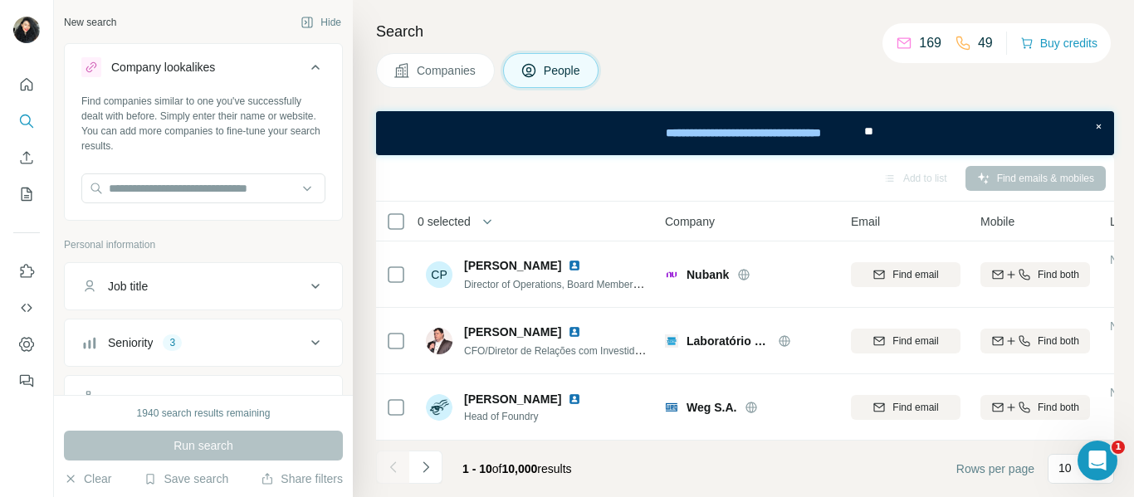
click at [311, 67] on icon at bounding box center [315, 67] width 8 height 5
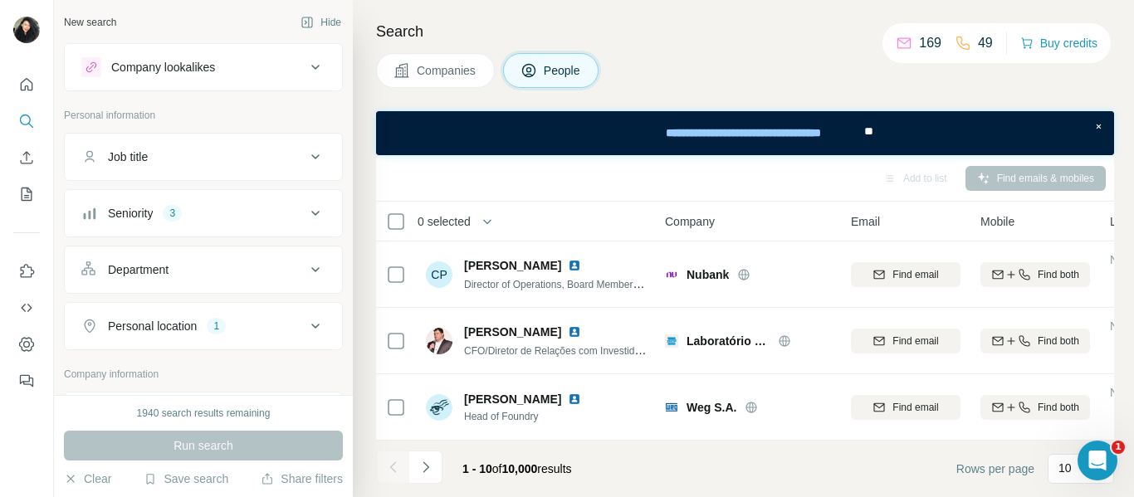
click at [269, 159] on div "Job title" at bounding box center [193, 157] width 224 height 17
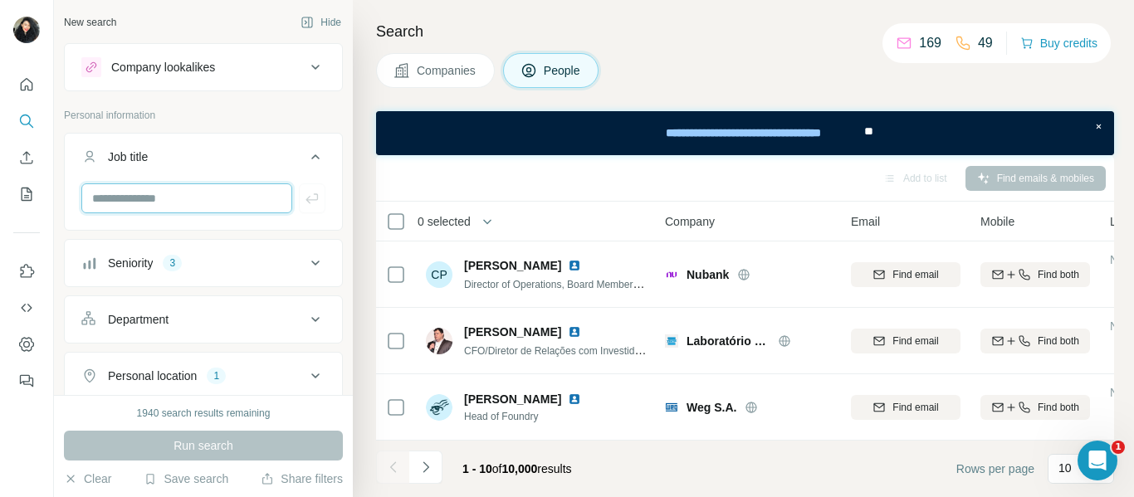
click at [208, 201] on input "text" at bounding box center [186, 199] width 211 height 30
type input "*****"
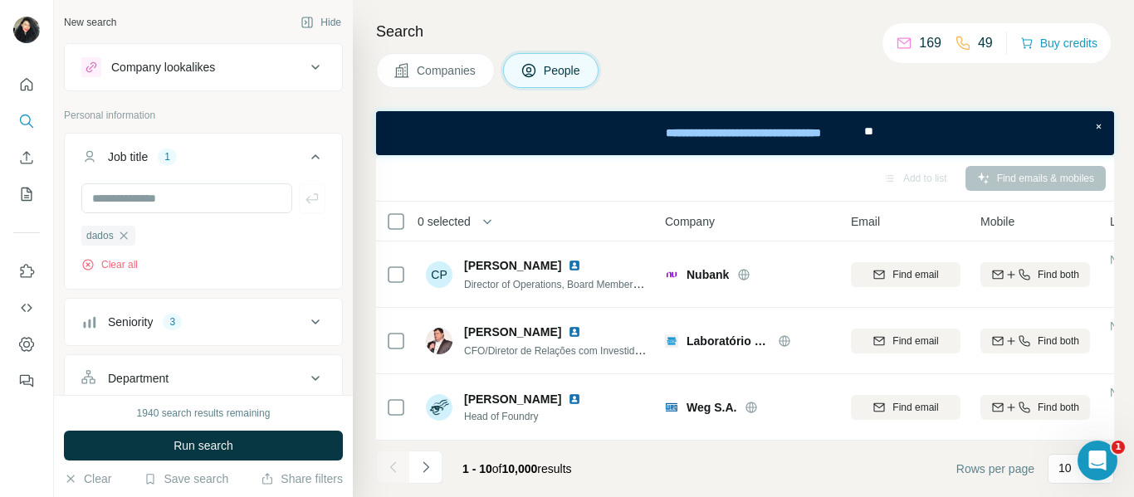
click at [307, 153] on icon at bounding box center [316, 157] width 20 height 20
click at [141, 153] on div "Job title" at bounding box center [128, 157] width 40 height 17
drag, startPoint x: 107, startPoint y: 156, endPoint x: 149, endPoint y: 157, distance: 41.5
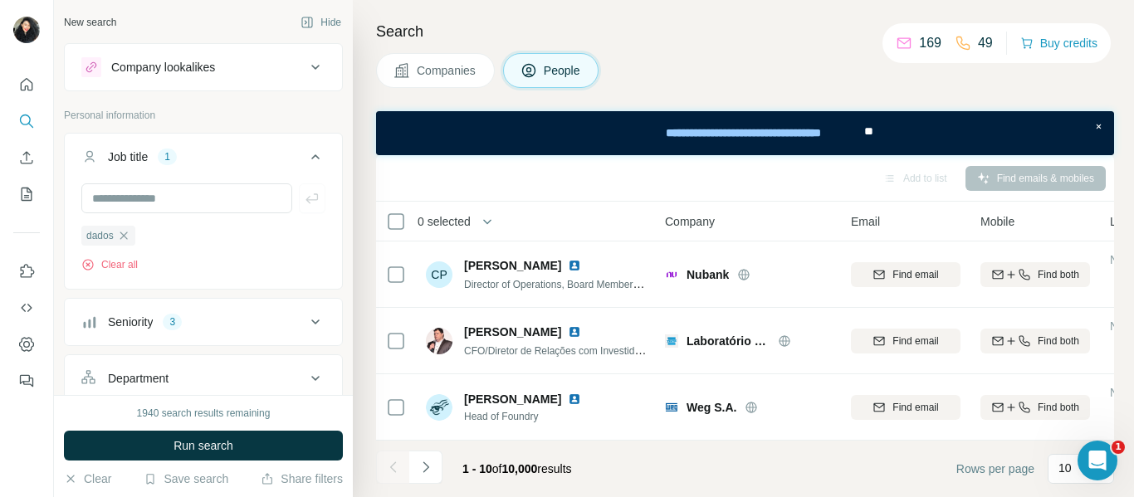
click at [149, 157] on div "Job title 1" at bounding box center [193, 157] width 224 height 17
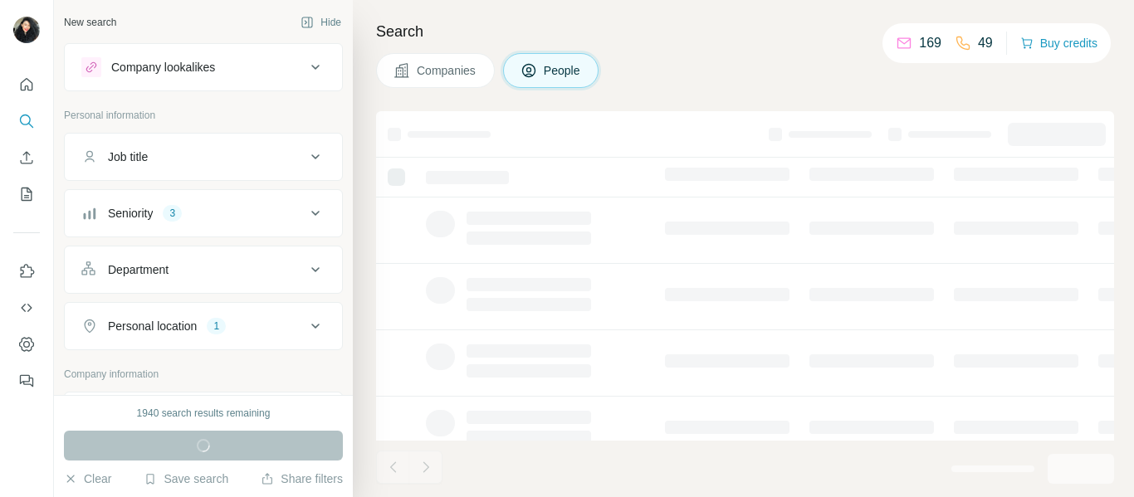
click at [306, 59] on icon at bounding box center [316, 67] width 20 height 20
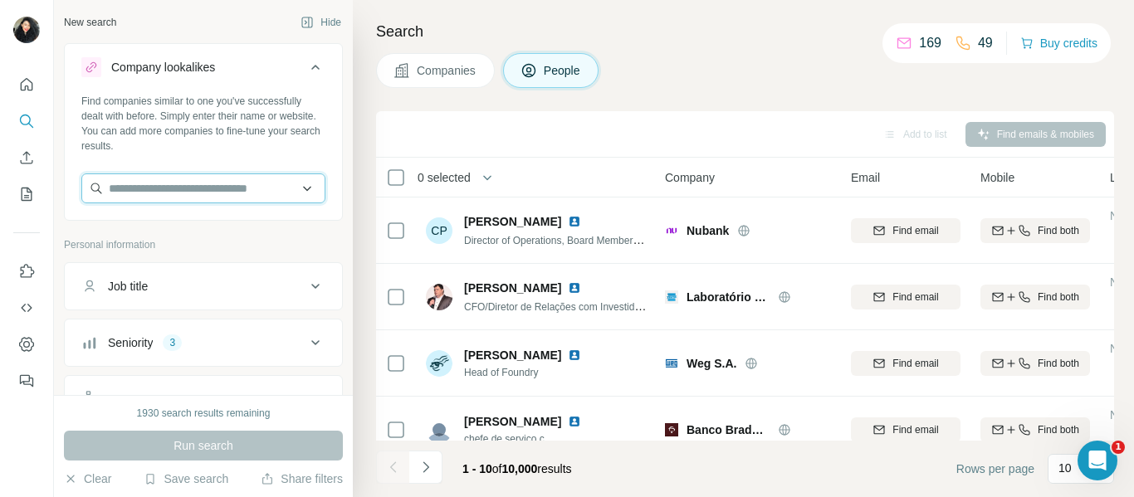
click at [230, 187] on input "text" at bounding box center [203, 189] width 244 height 30
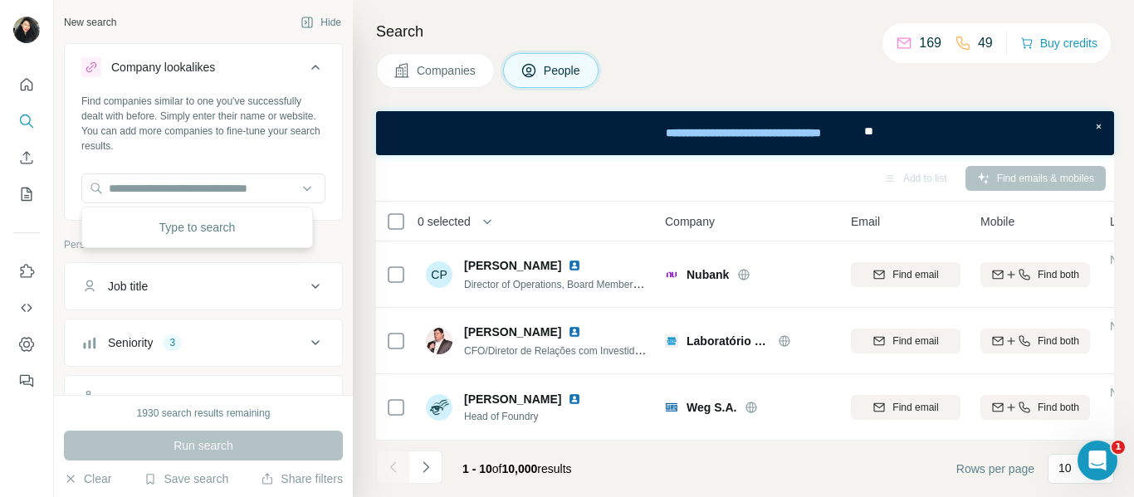
click at [206, 228] on div "Type to search" at bounding box center [197, 227] width 223 height 33
click at [167, 184] on input "text" at bounding box center [203, 189] width 244 height 30
click at [87, 68] on icon at bounding box center [91, 67] width 10 height 10
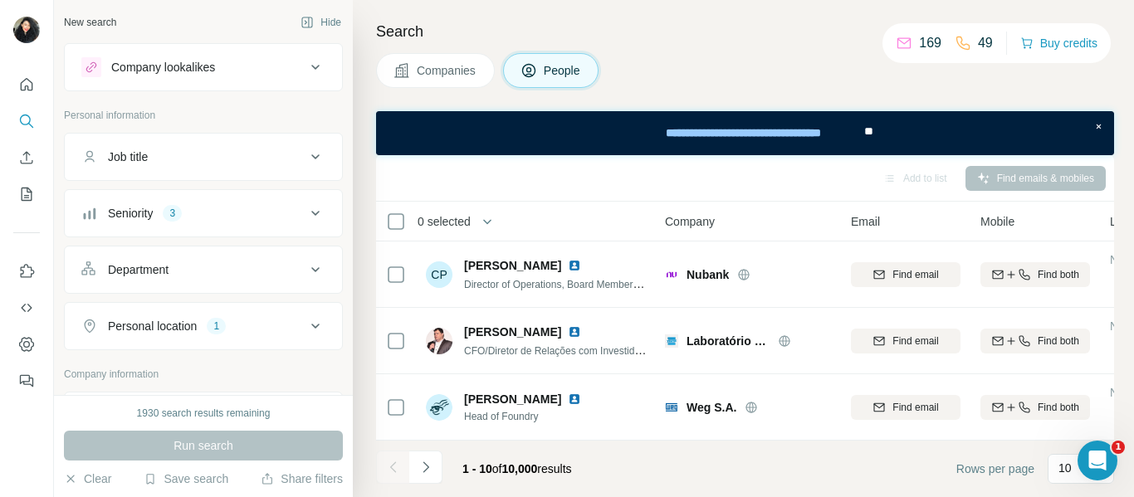
click at [87, 68] on icon at bounding box center [91, 67] width 10 height 10
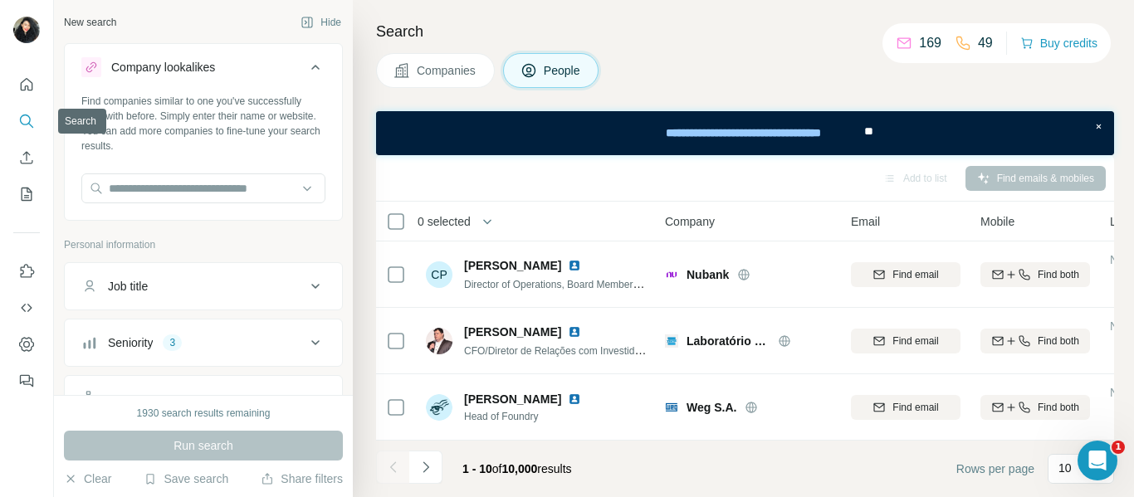
click at [31, 124] on icon "Search" at bounding box center [26, 121] width 17 height 17
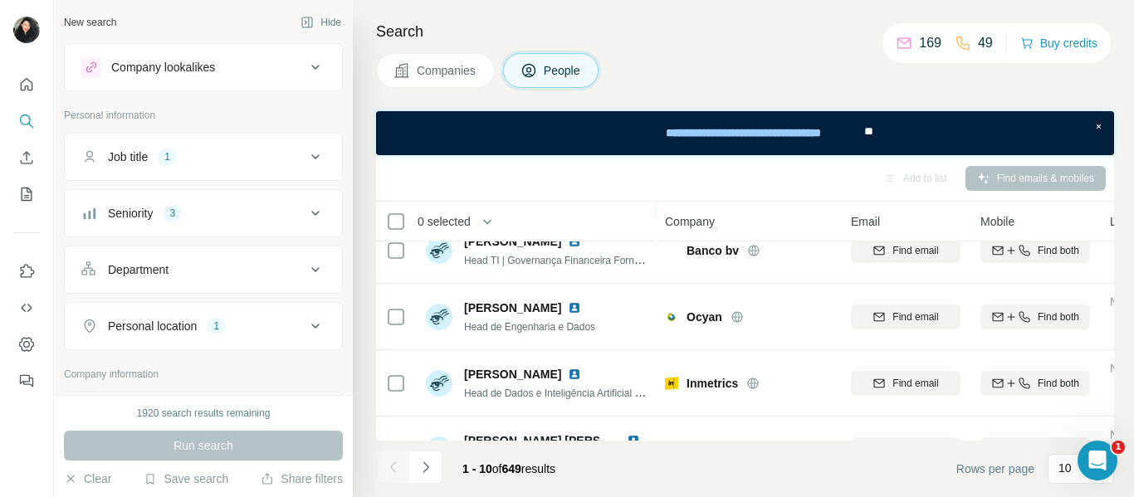
scroll to position [473, 0]
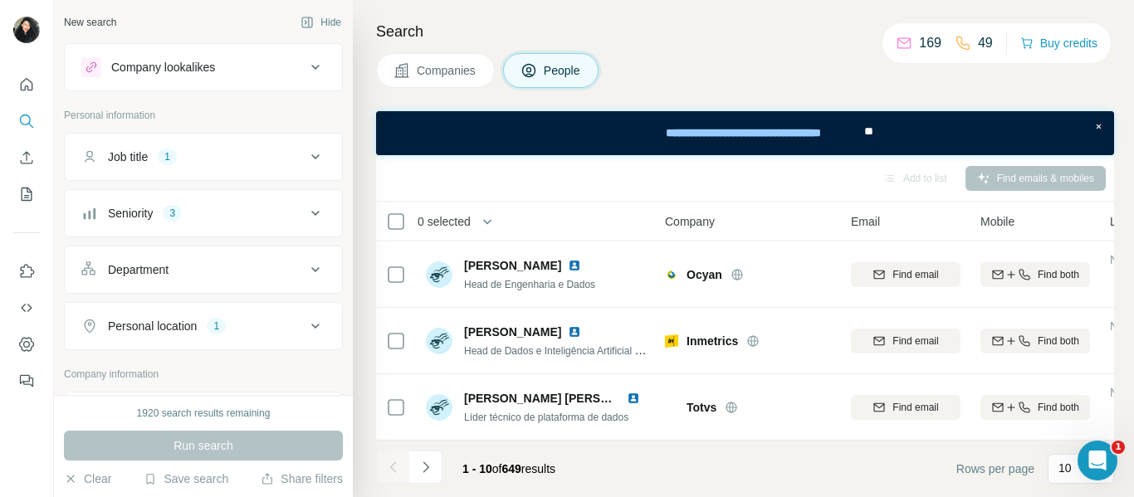
click at [306, 263] on icon at bounding box center [316, 270] width 20 height 20
click at [306, 325] on icon at bounding box center [316, 326] width 20 height 20
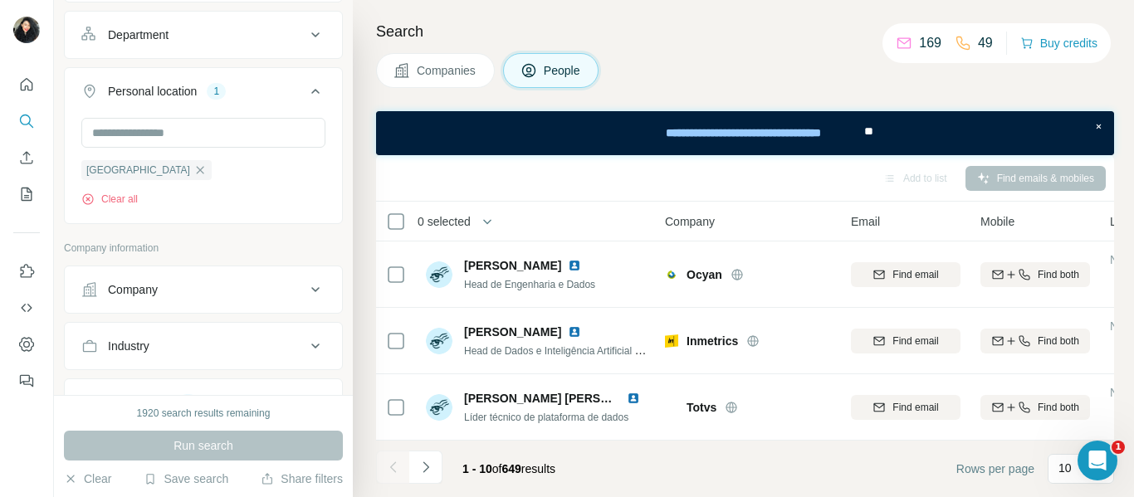
scroll to position [249, 0]
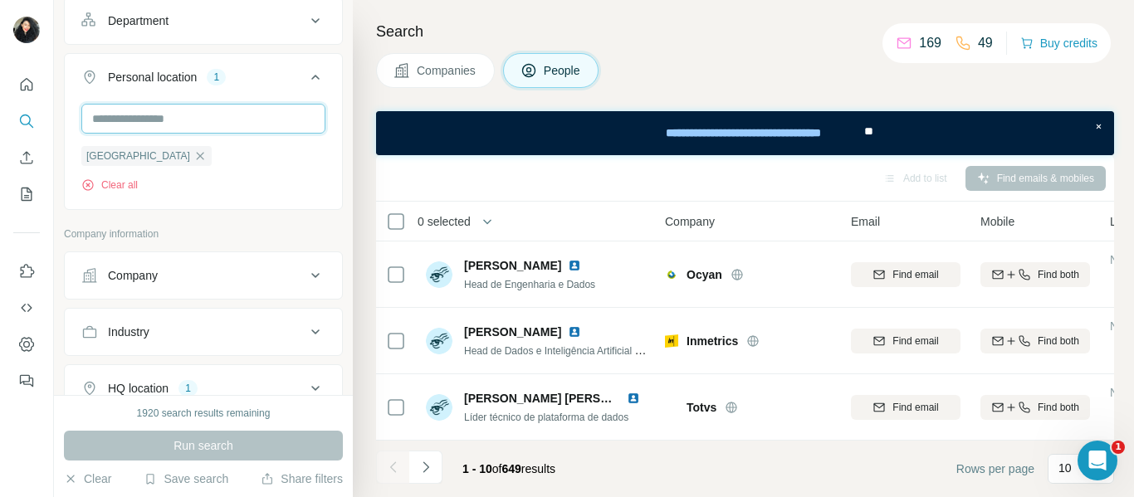
click at [195, 122] on input "text" at bounding box center [203, 119] width 244 height 30
type input "********"
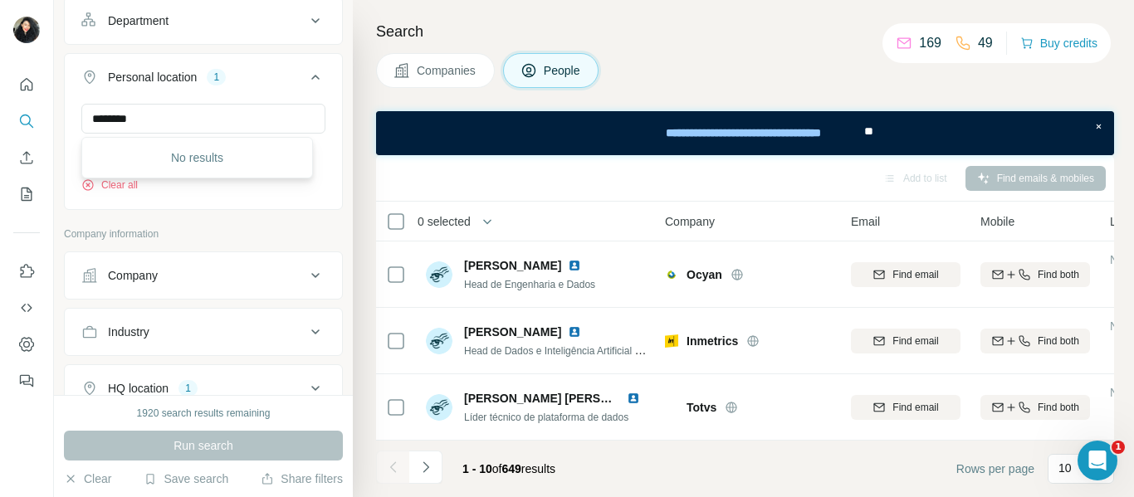
click at [409, 91] on div "Search Companies People Add to list Find emails & mobiles 0 selected People Com…" at bounding box center [743, 248] width 781 height 497
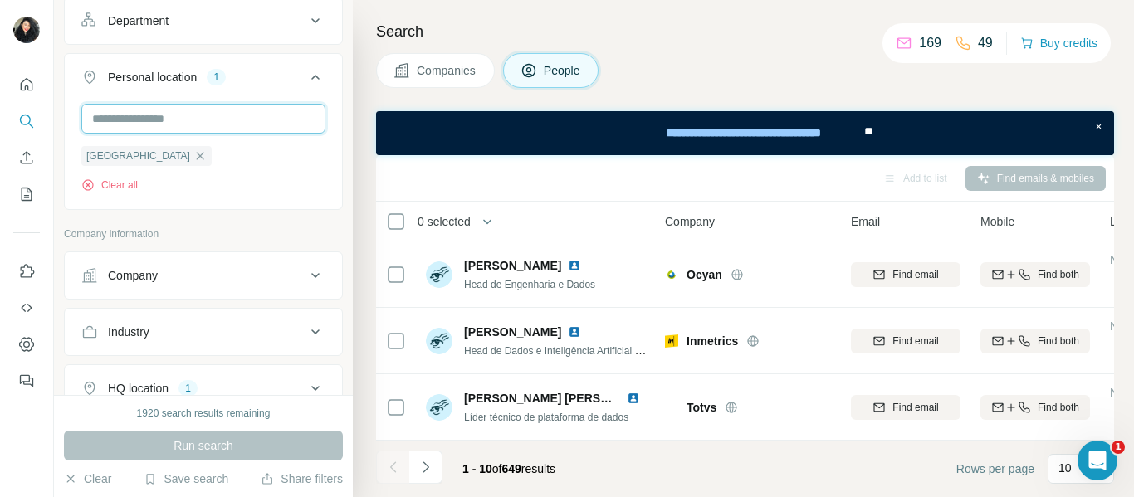
click at [230, 115] on input "text" at bounding box center [203, 119] width 244 height 30
click at [697, 71] on div "Companies People" at bounding box center [745, 70] width 738 height 35
click at [263, 283] on div "Company" at bounding box center [193, 275] width 224 height 17
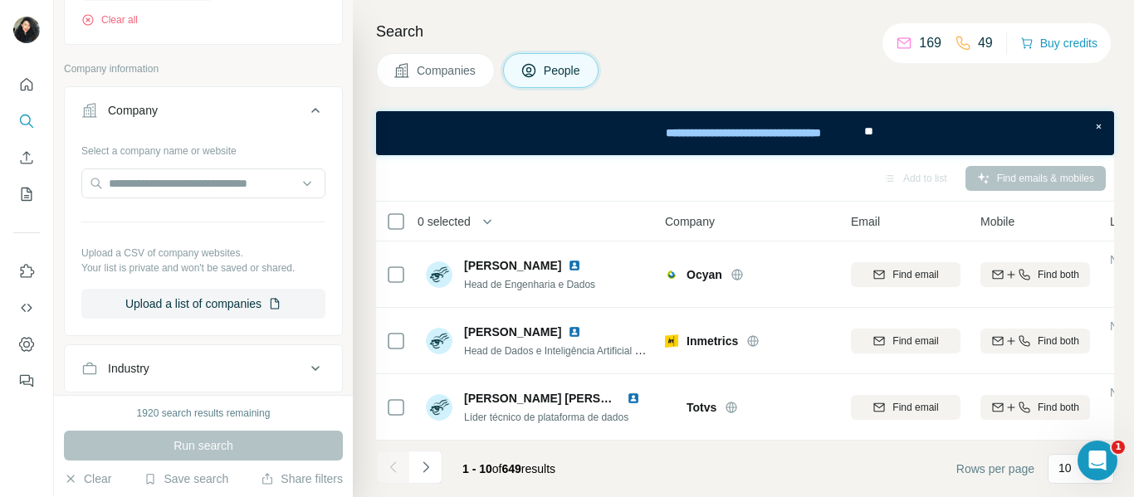
scroll to position [415, 0]
click at [193, 182] on input "text" at bounding box center [203, 183] width 244 height 30
click at [306, 107] on icon at bounding box center [316, 110] width 20 height 20
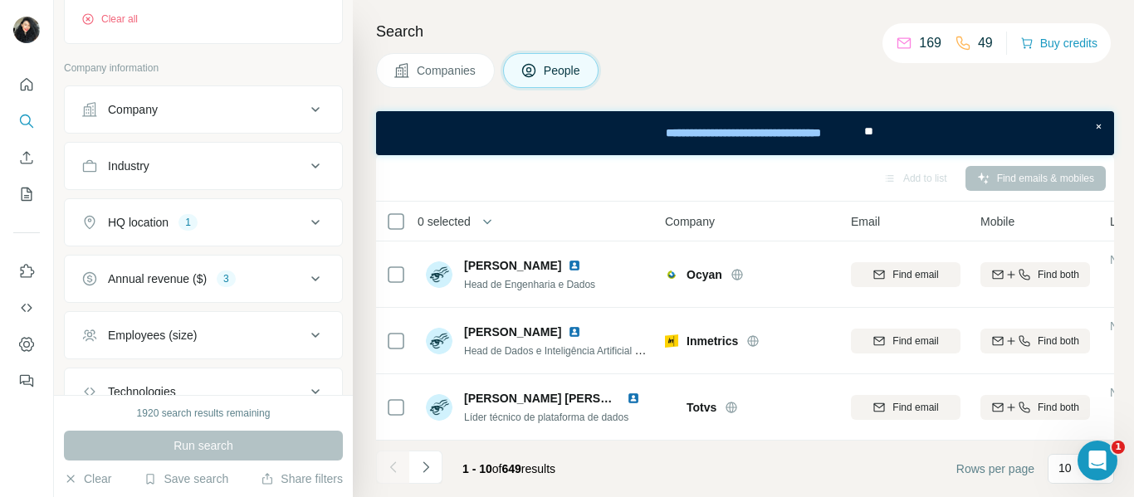
click at [307, 169] on icon at bounding box center [316, 166] width 20 height 20
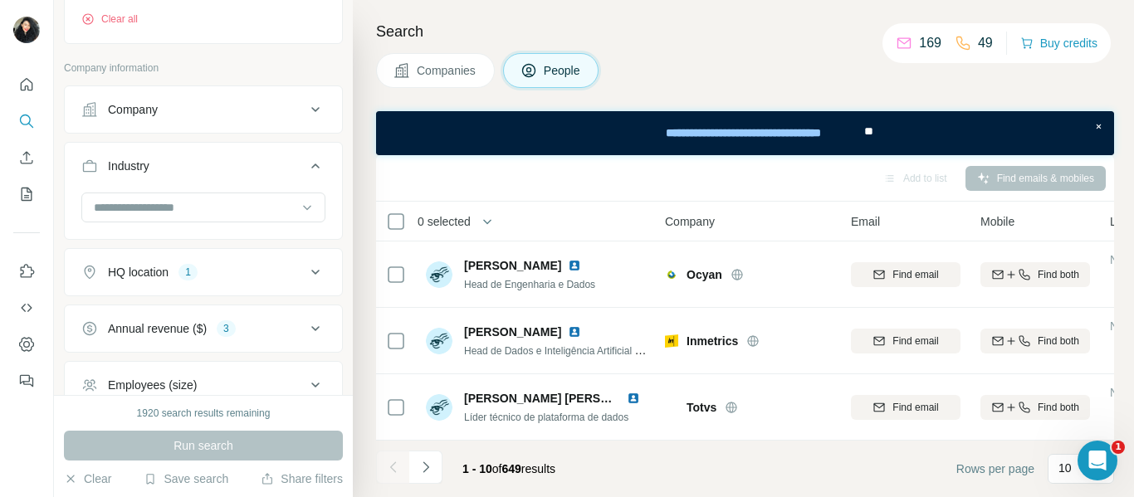
click at [311, 169] on icon at bounding box center [315, 166] width 8 height 5
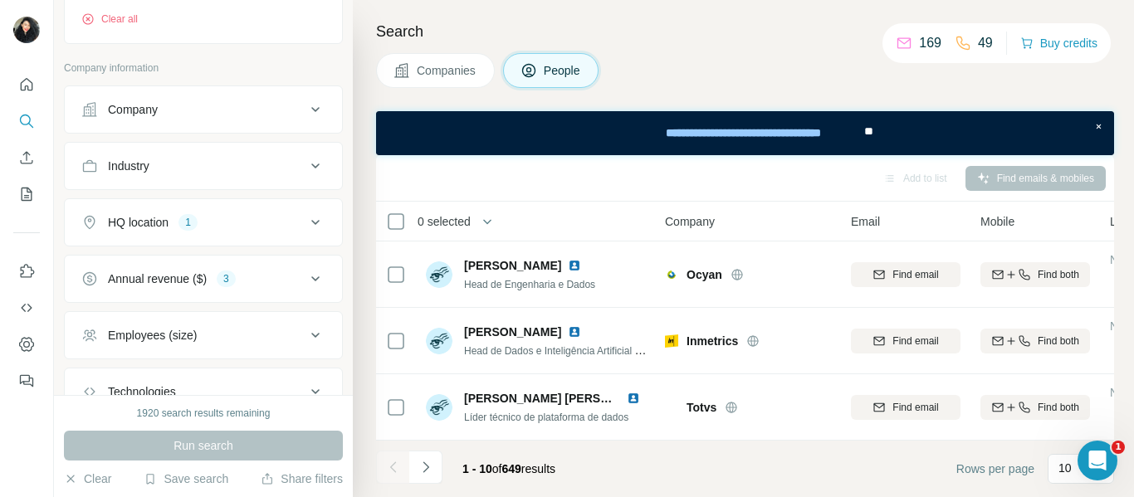
click at [291, 223] on div "HQ location 1" at bounding box center [193, 222] width 224 height 17
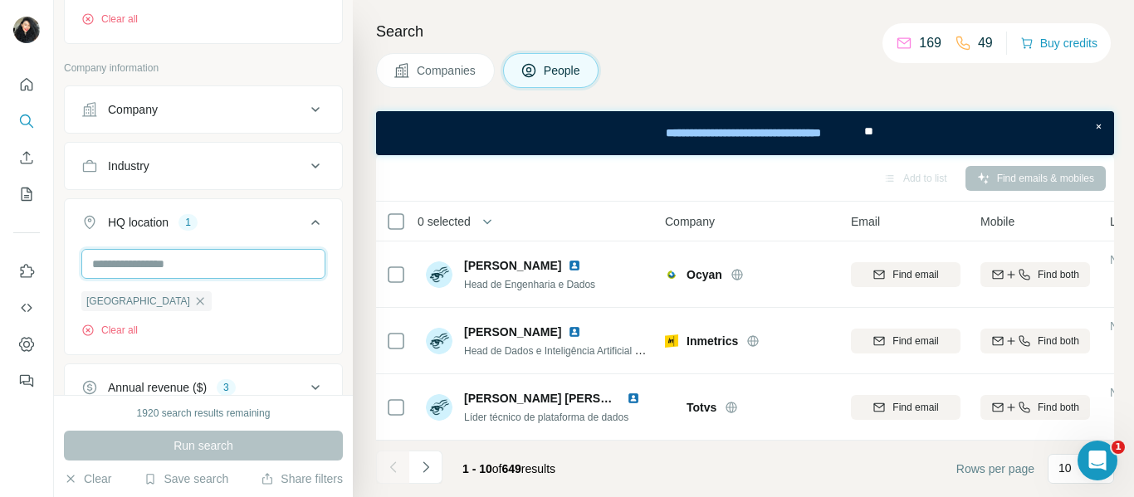
click at [206, 270] on input "text" at bounding box center [203, 264] width 244 height 30
type input "*"
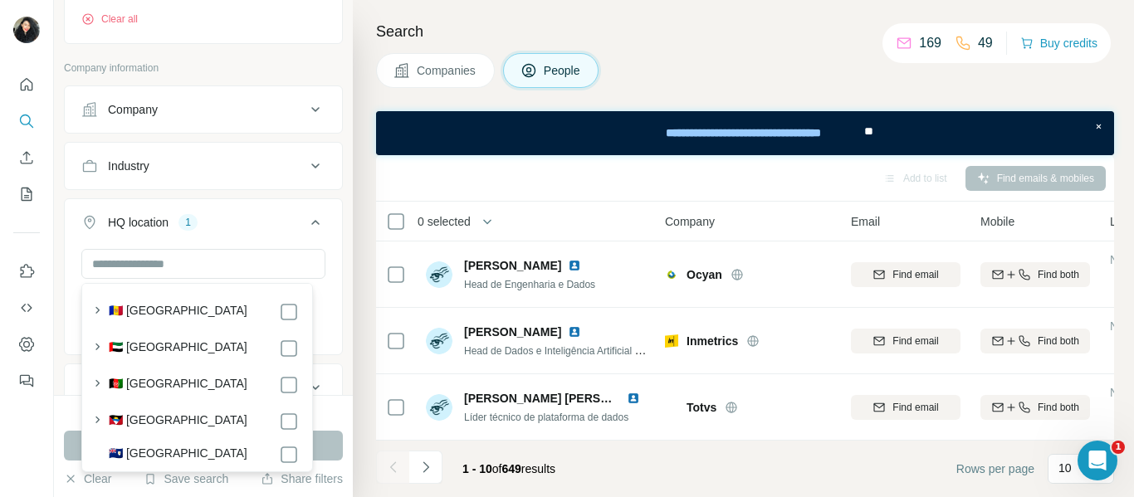
click at [659, 24] on h4 "Search" at bounding box center [745, 31] width 738 height 23
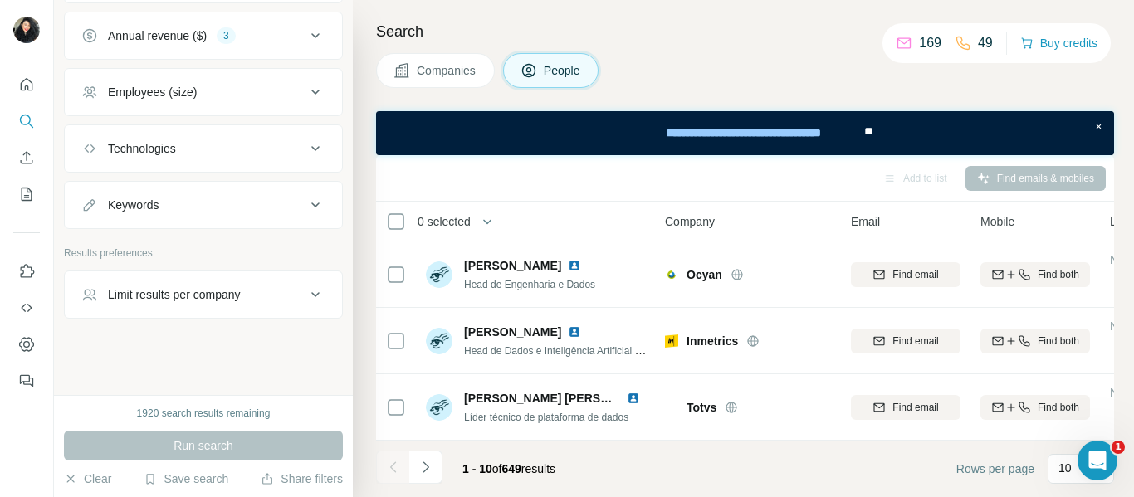
scroll to position [769, 0]
click at [284, 89] on div "Employees (size)" at bounding box center [193, 92] width 224 height 17
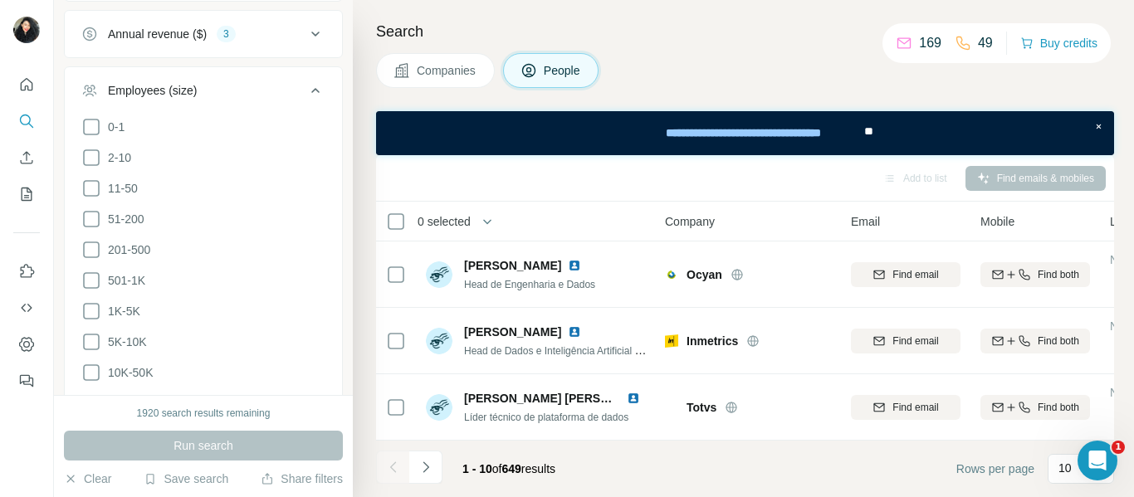
click at [284, 89] on div "Employees (size)" at bounding box center [193, 90] width 224 height 17
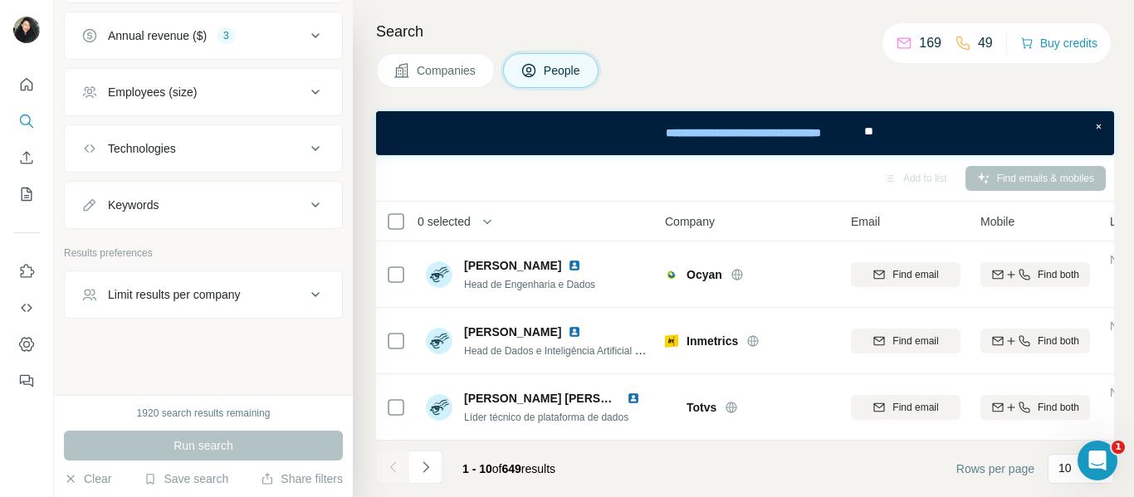
click at [286, 146] on div "Technologies" at bounding box center [193, 148] width 224 height 17
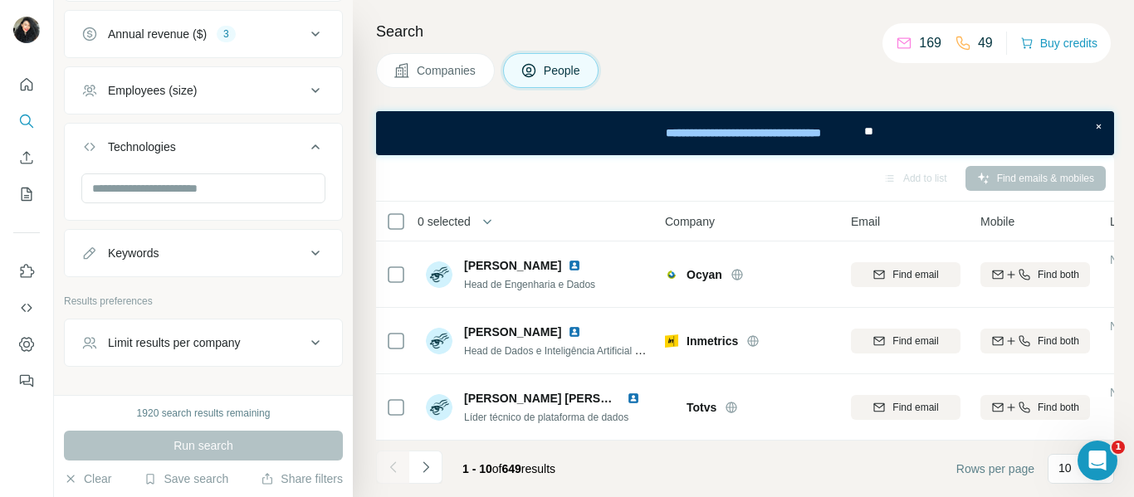
click at [287, 146] on div "Technologies" at bounding box center [193, 147] width 224 height 17
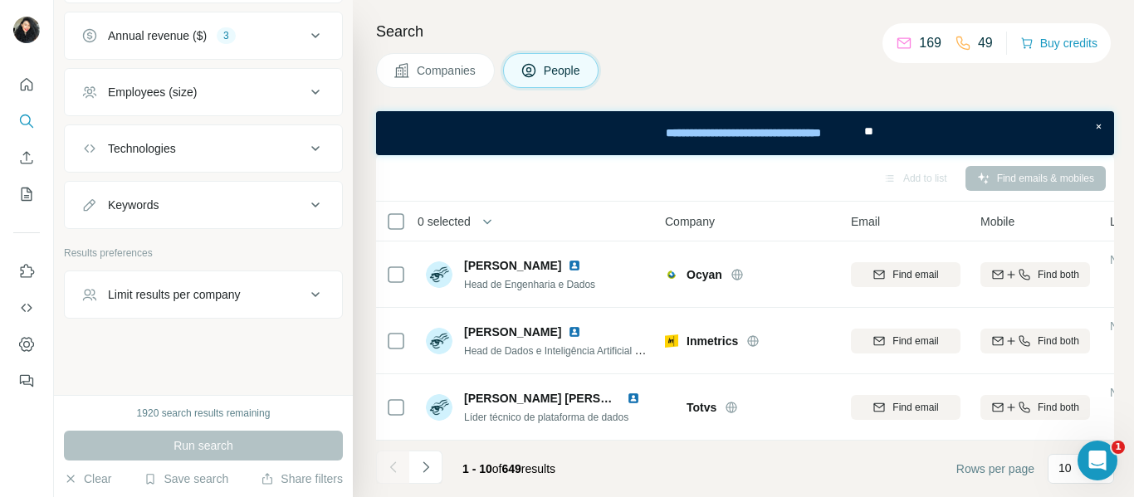
click at [286, 202] on div "Keywords" at bounding box center [193, 205] width 224 height 17
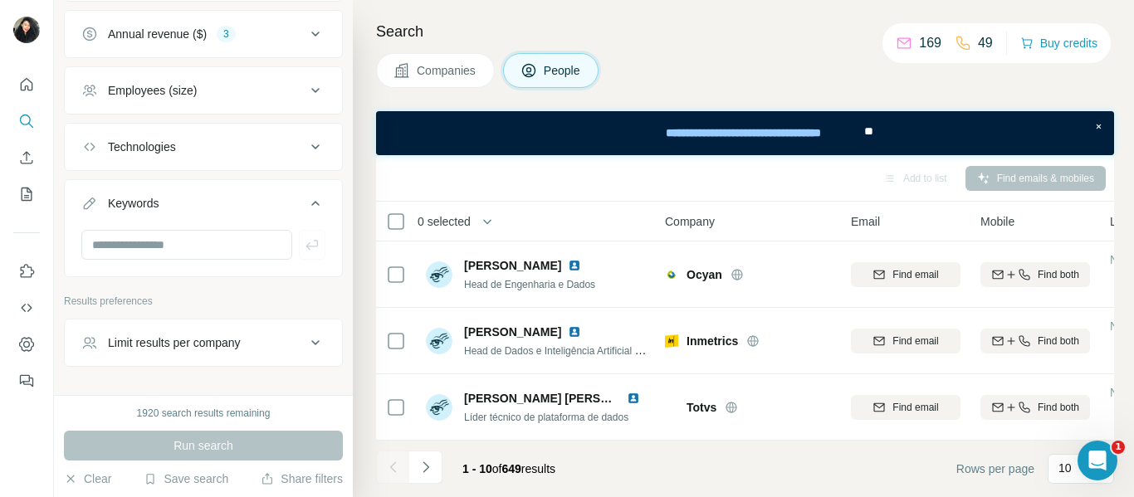
click at [286, 202] on div "Keywords" at bounding box center [193, 203] width 224 height 17
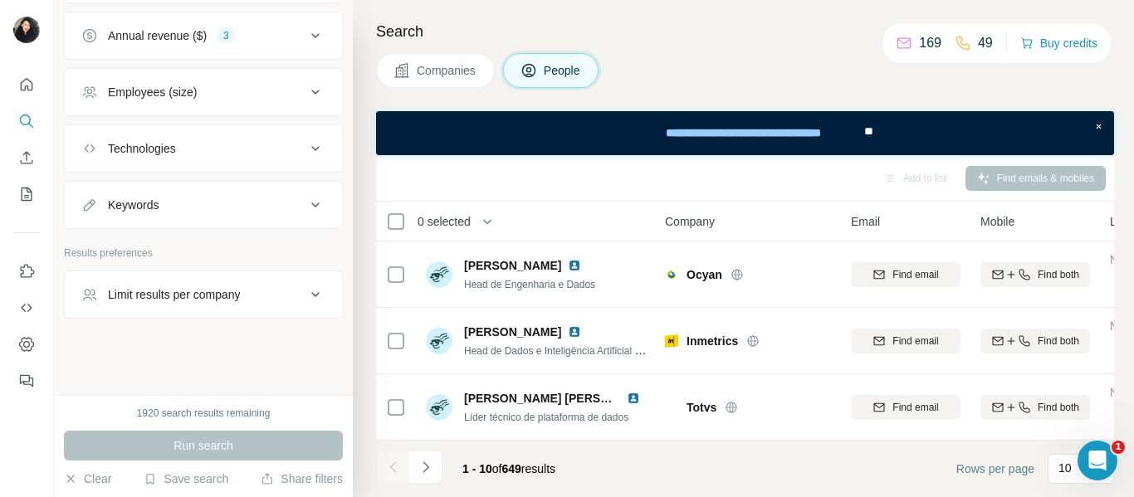
click at [306, 285] on icon at bounding box center [316, 295] width 20 height 20
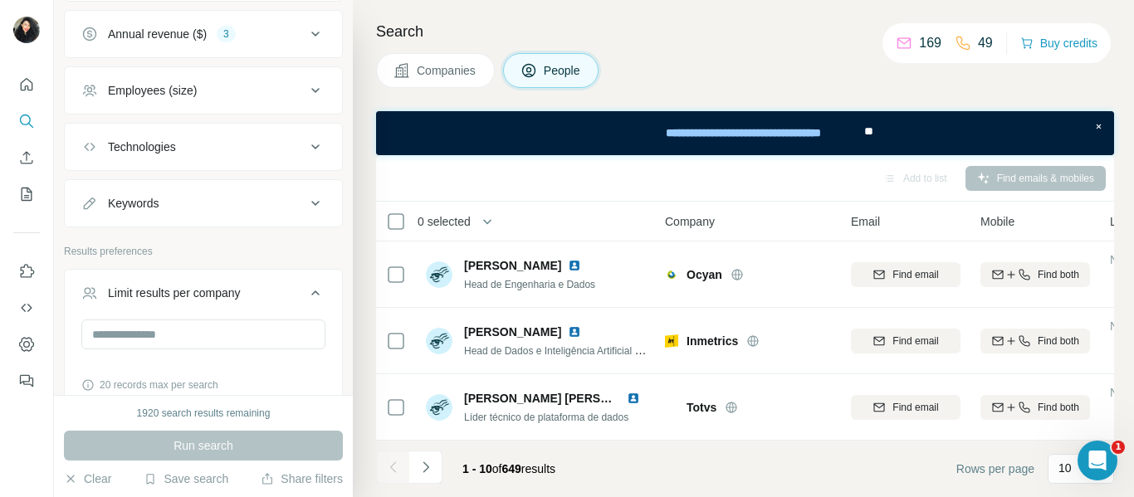
click at [306, 285] on icon at bounding box center [316, 293] width 20 height 20
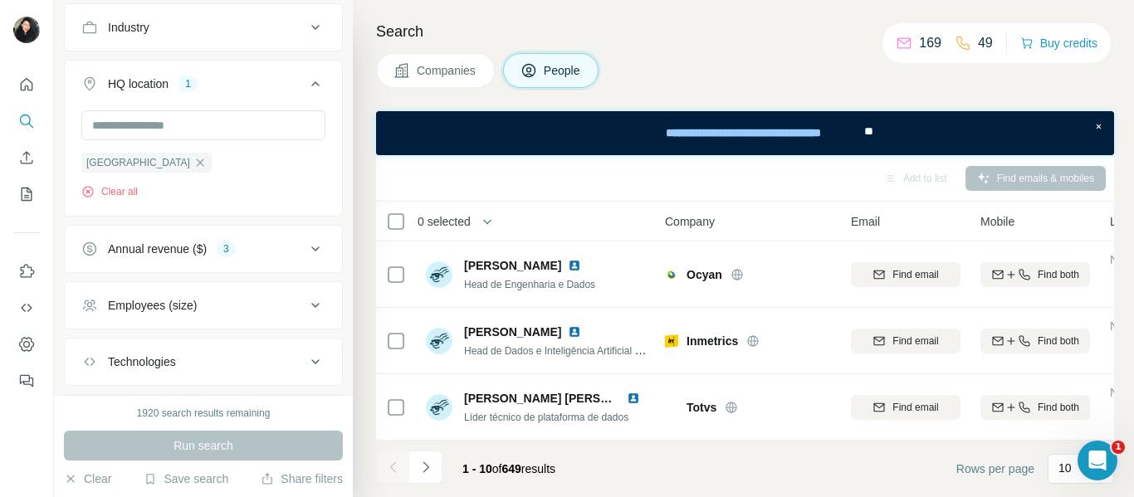
scroll to position [520, 0]
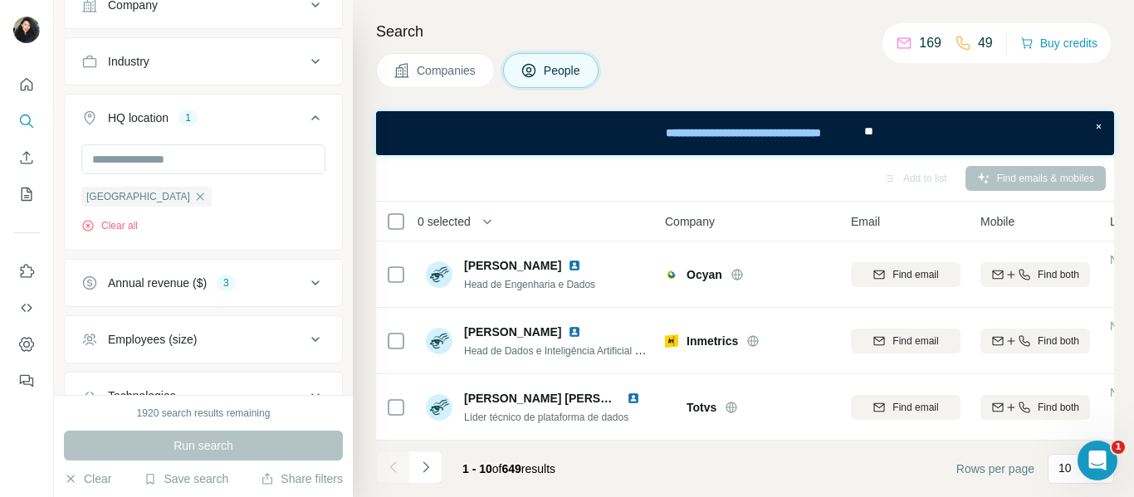
click at [306, 115] on icon at bounding box center [316, 118] width 20 height 20
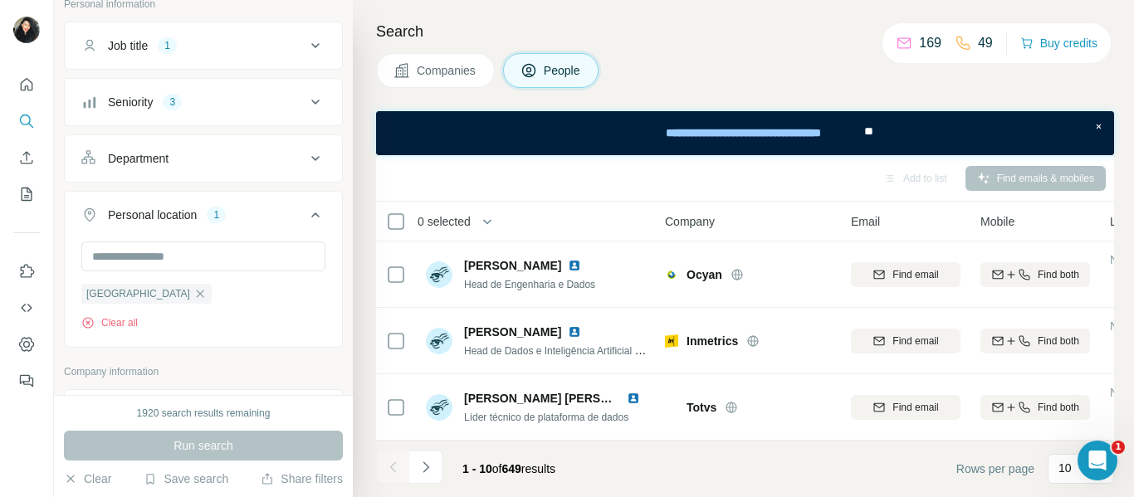
scroll to position [105, 0]
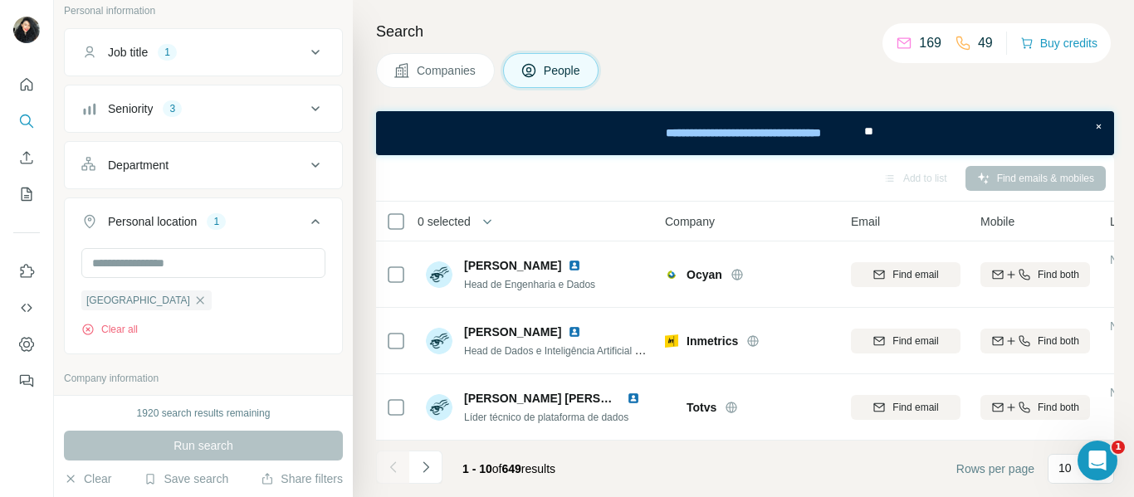
click at [306, 224] on icon at bounding box center [316, 222] width 20 height 20
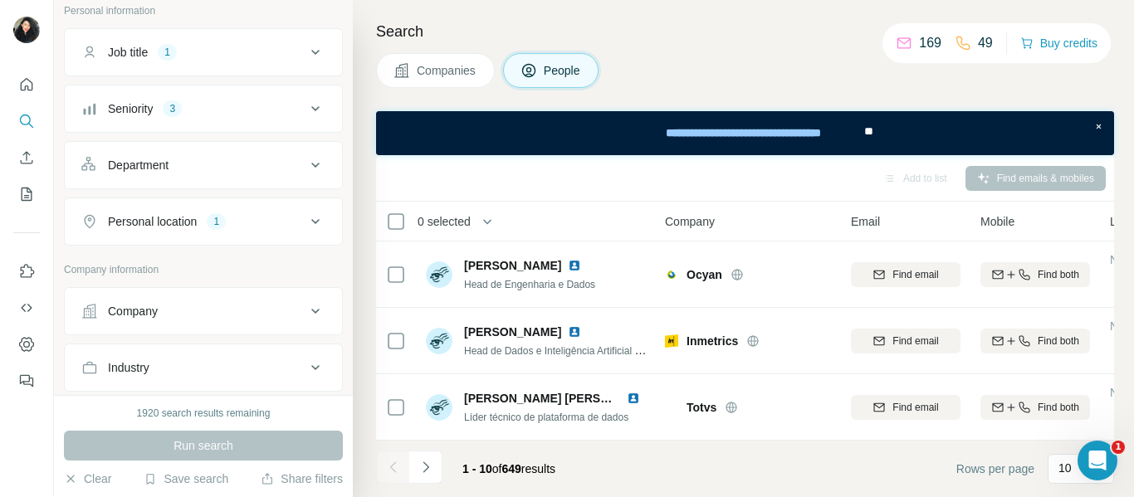
click at [683, 53] on div "Companies People" at bounding box center [745, 70] width 738 height 35
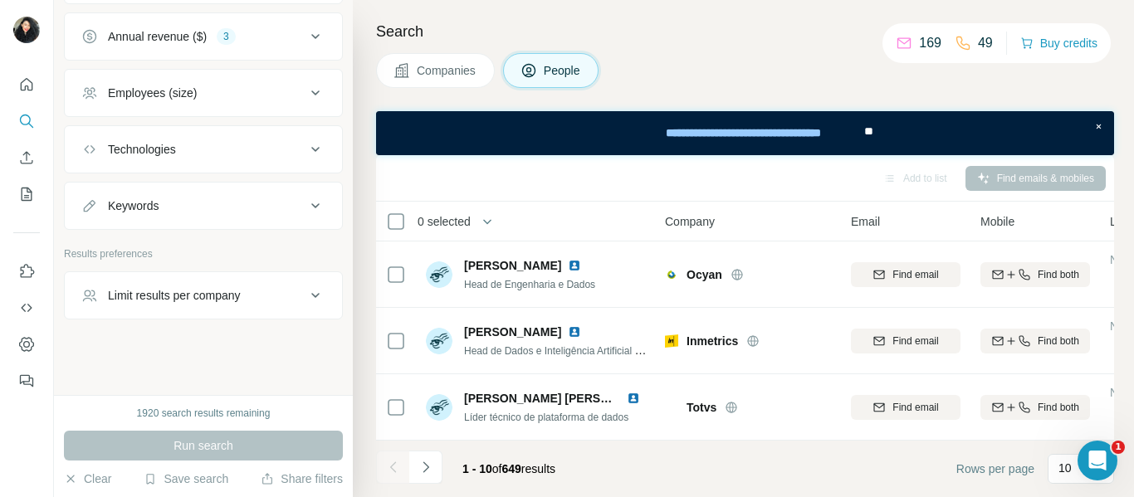
scroll to position [550, 0]
click at [306, 293] on icon at bounding box center [316, 295] width 20 height 20
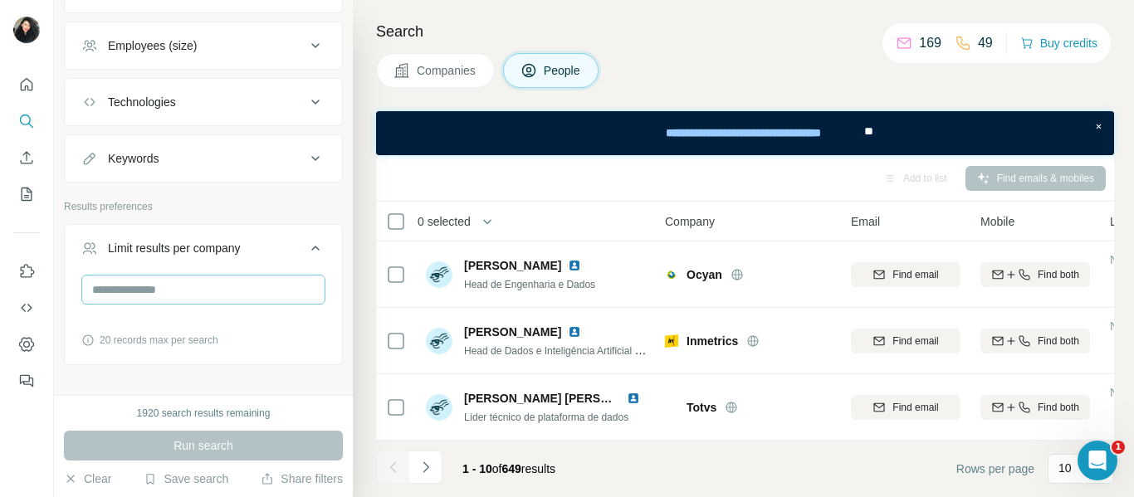
scroll to position [643, 0]
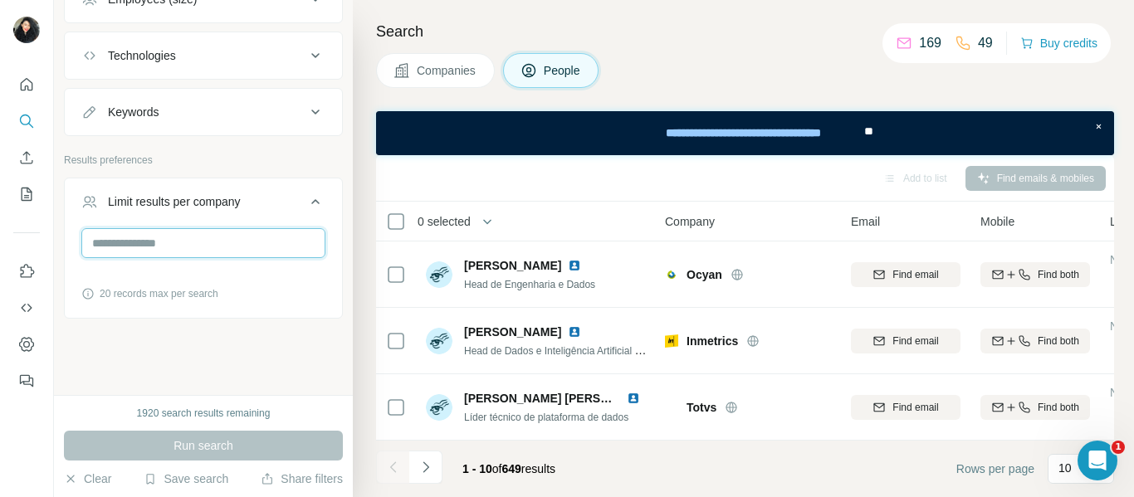
click at [222, 245] on input "number" at bounding box center [203, 243] width 244 height 30
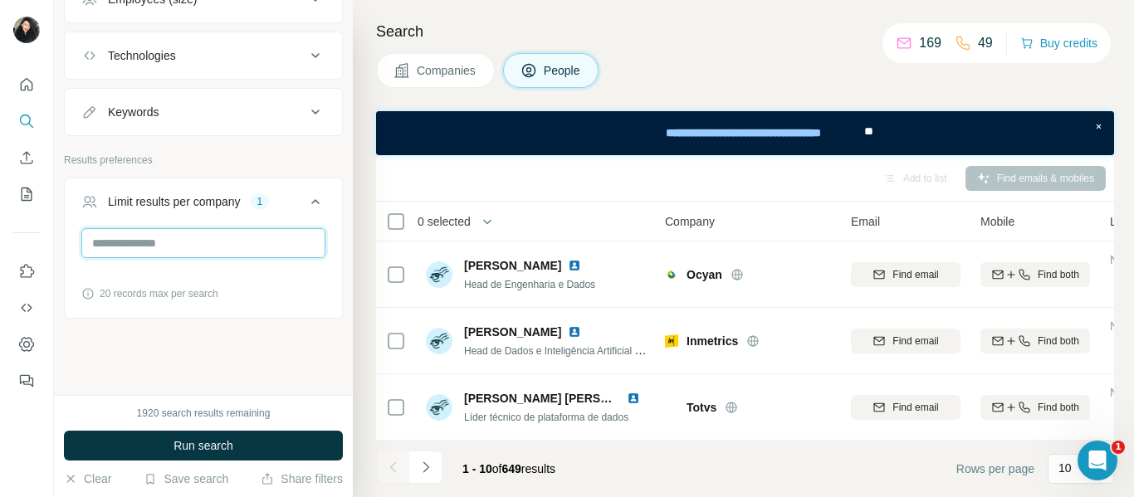
scroll to position [560, 0]
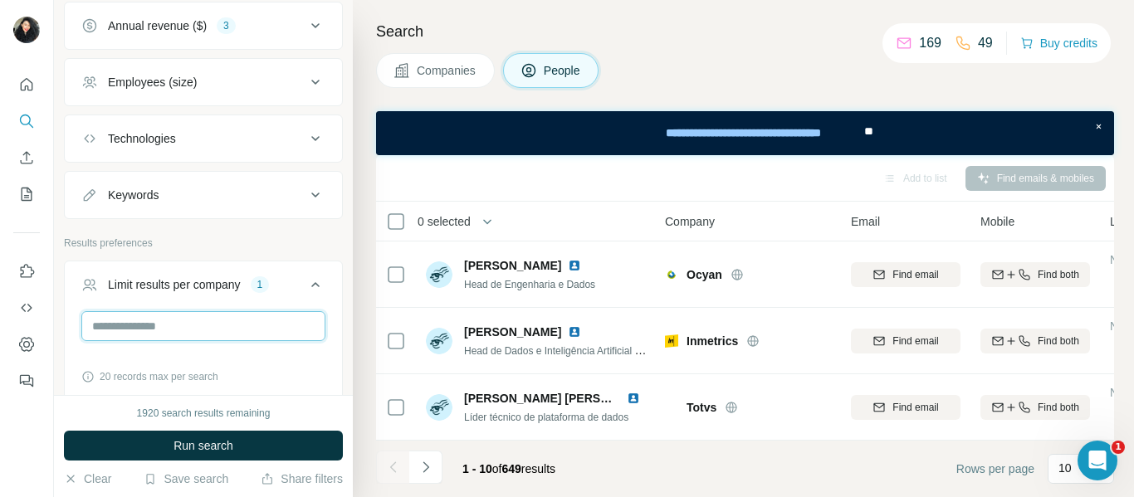
type input "*"
click at [739, 33] on h4 "Search" at bounding box center [745, 31] width 738 height 23
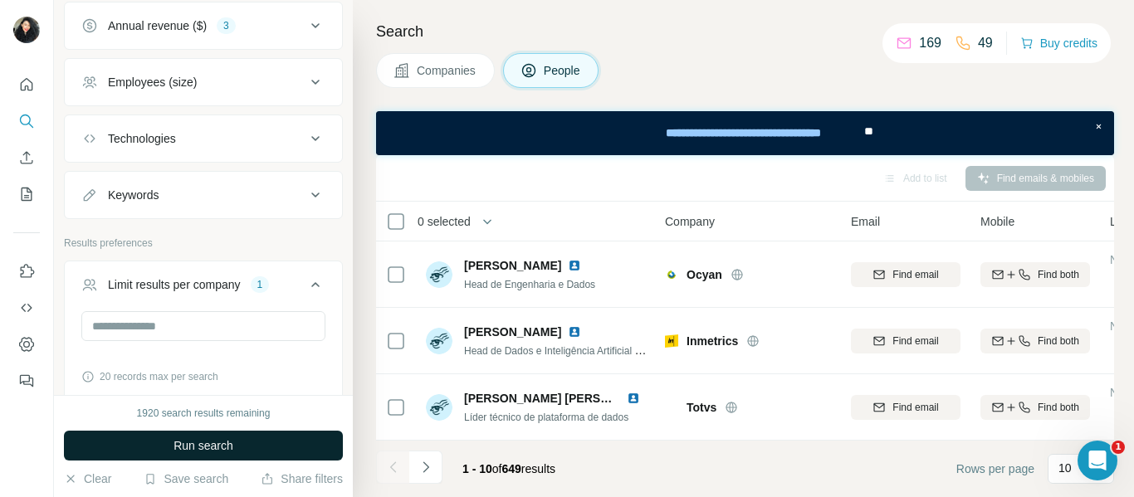
click at [189, 439] on span "Run search" at bounding box center [204, 446] width 60 height 17
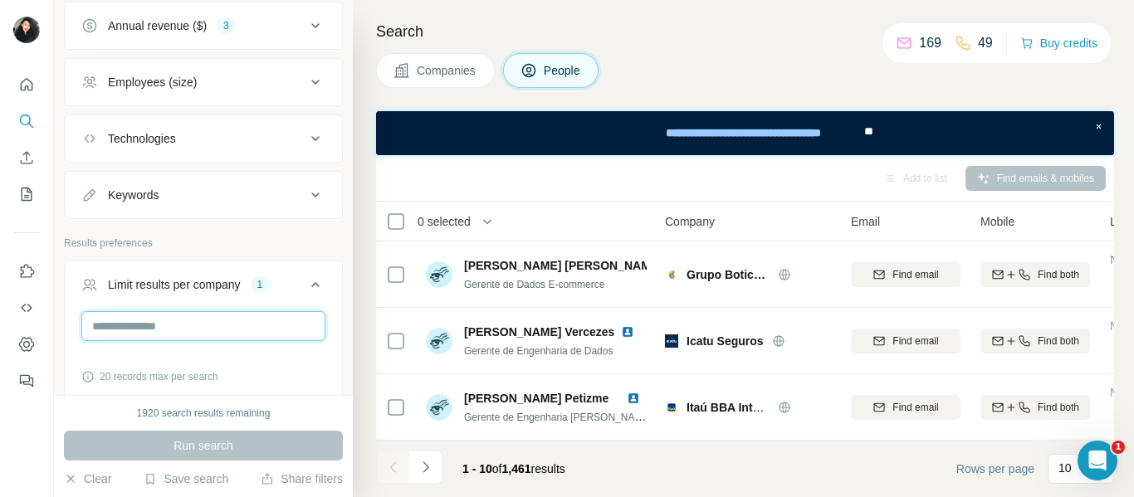
click at [170, 319] on input "*" at bounding box center [203, 326] width 244 height 30
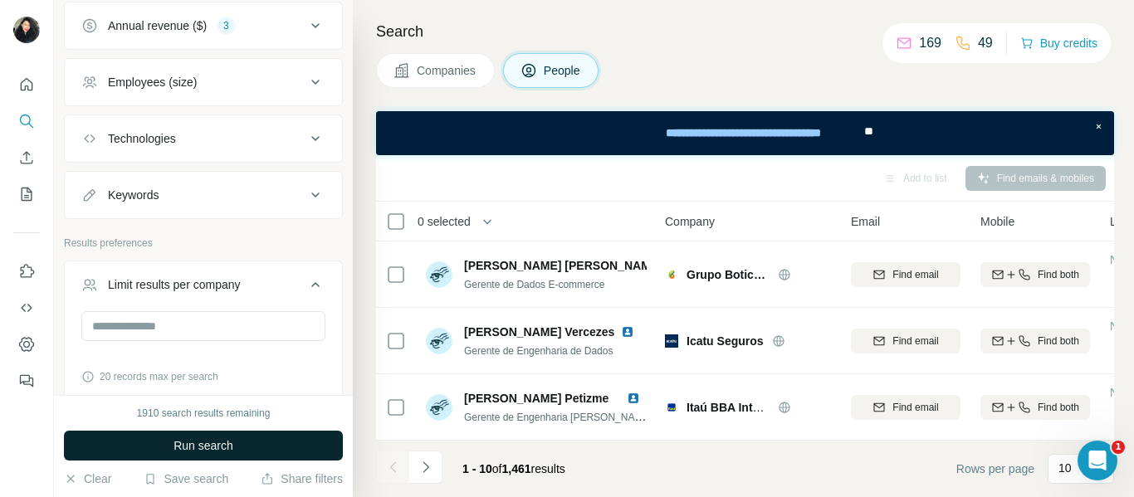
click at [212, 438] on span "Run search" at bounding box center [204, 446] width 60 height 17
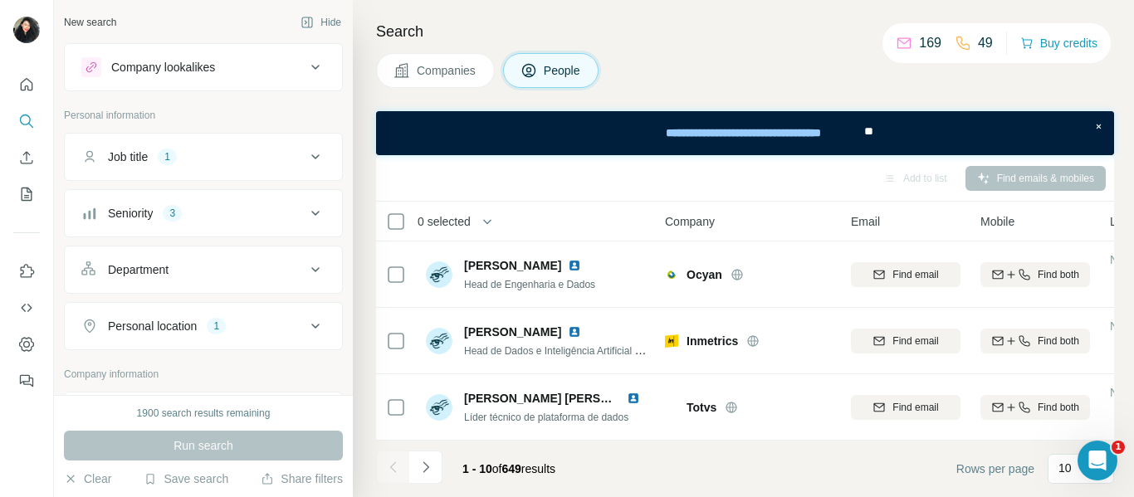
click at [274, 154] on div "Job title 1" at bounding box center [193, 157] width 224 height 17
click at [282, 218] on div "Seniority 3" at bounding box center [193, 213] width 224 height 17
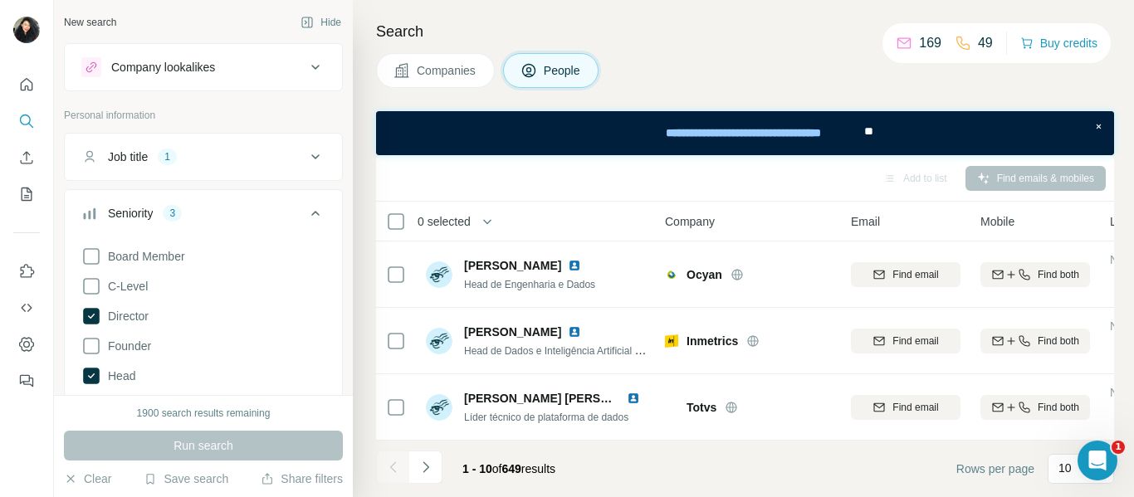
click at [282, 218] on div "Seniority 3" at bounding box center [193, 213] width 224 height 17
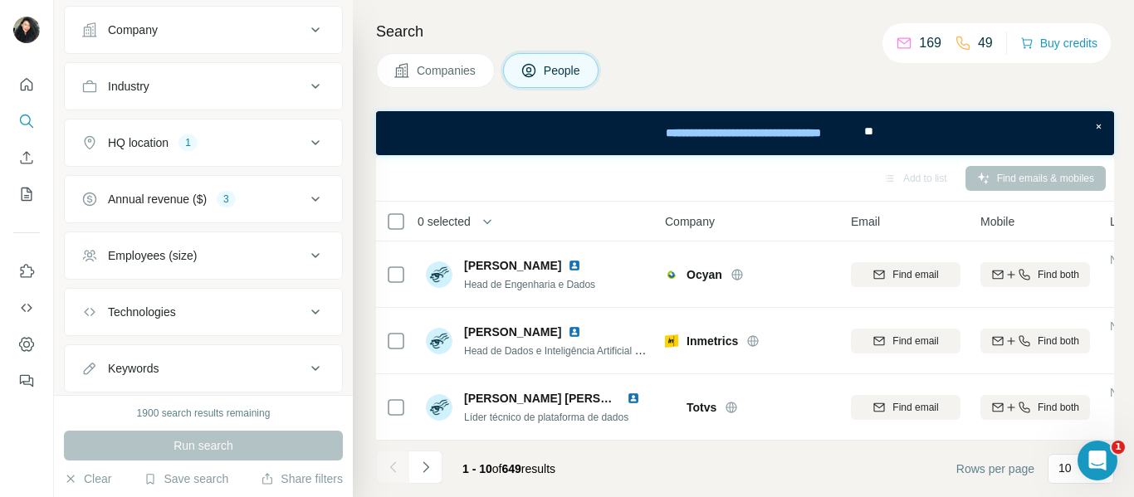
scroll to position [415, 0]
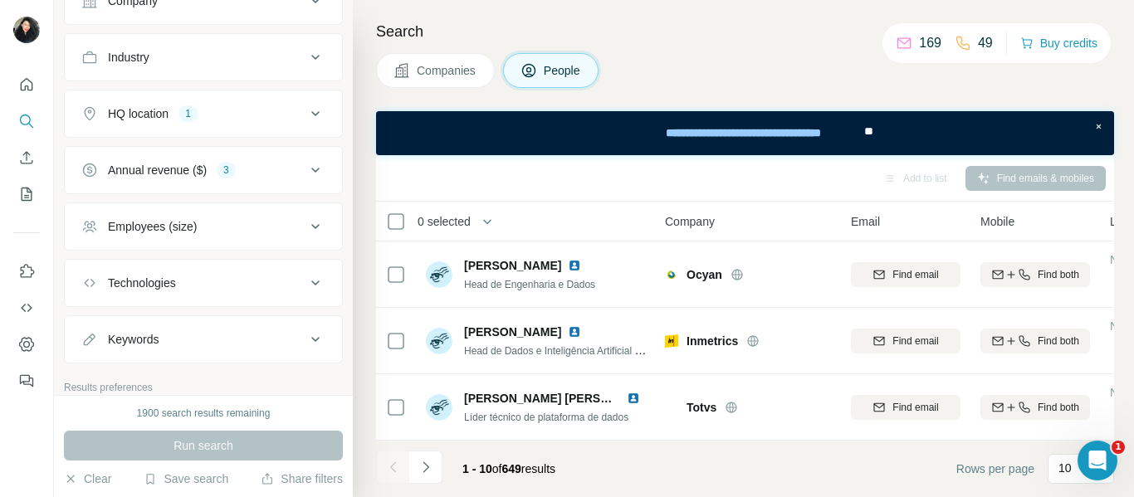
click at [311, 227] on icon at bounding box center [315, 226] width 8 height 5
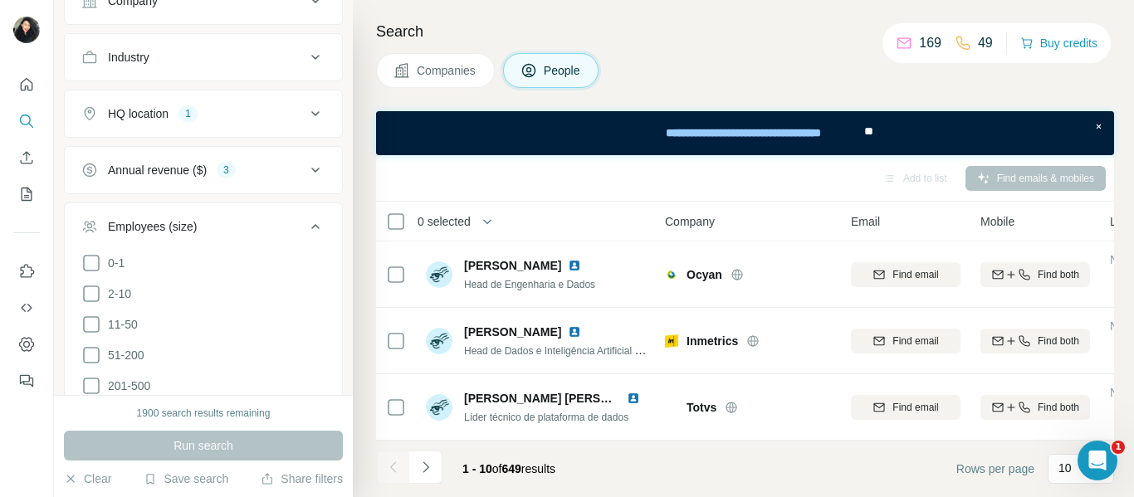
click at [311, 227] on icon at bounding box center [315, 226] width 8 height 5
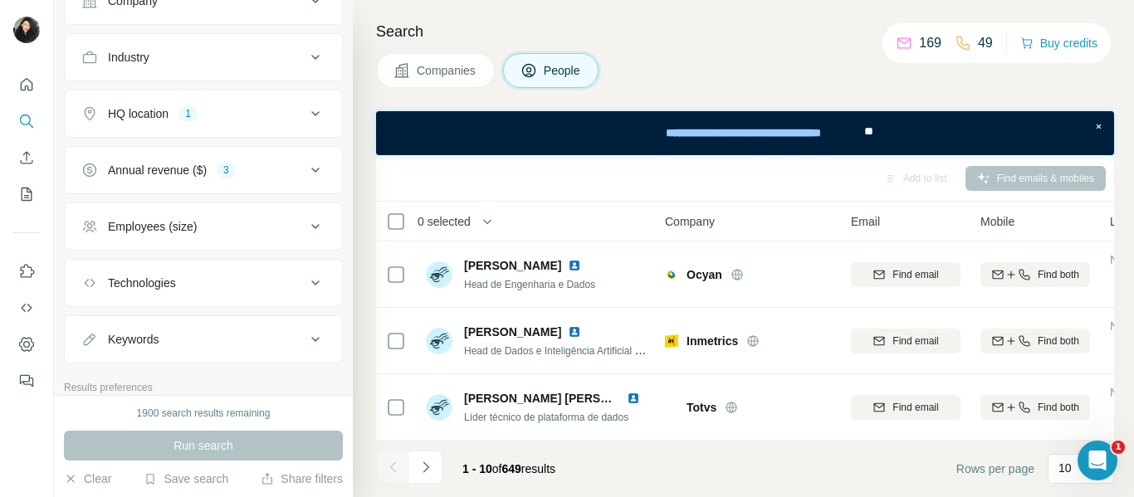
click at [306, 118] on icon at bounding box center [316, 114] width 20 height 20
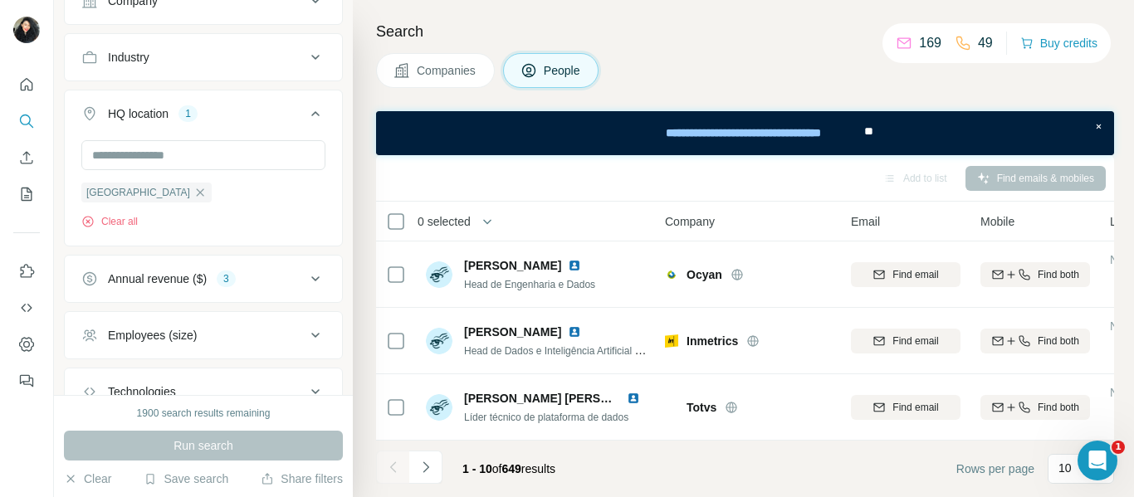
click at [306, 118] on icon at bounding box center [316, 114] width 20 height 20
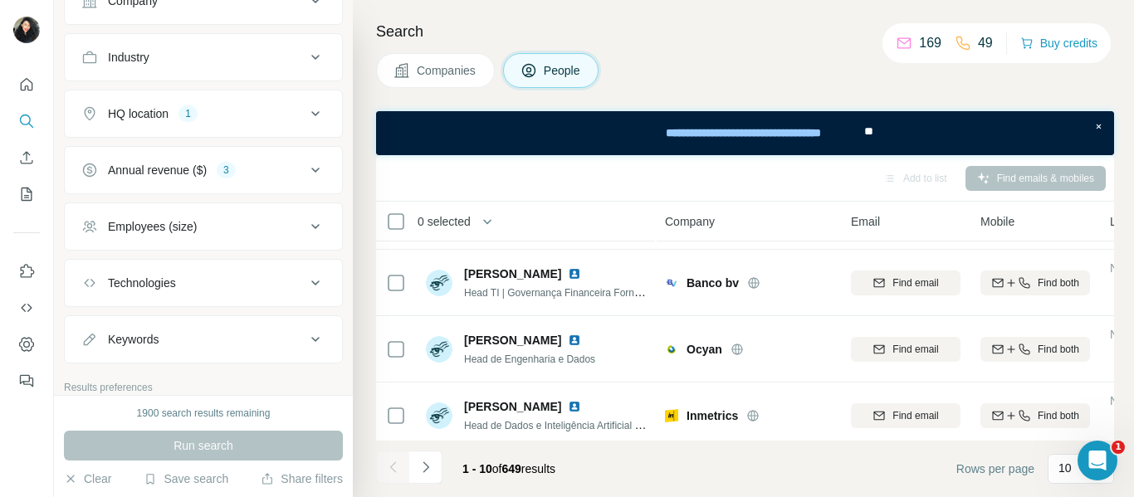
scroll to position [643, 0]
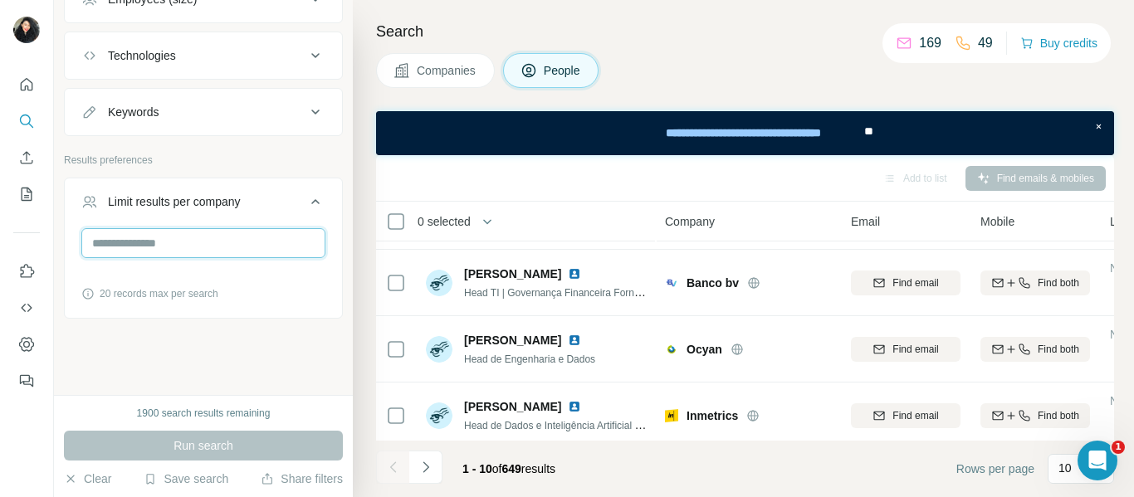
click at [208, 242] on input "number" at bounding box center [203, 243] width 244 height 30
click at [179, 483] on button "Save search" at bounding box center [186, 479] width 85 height 17
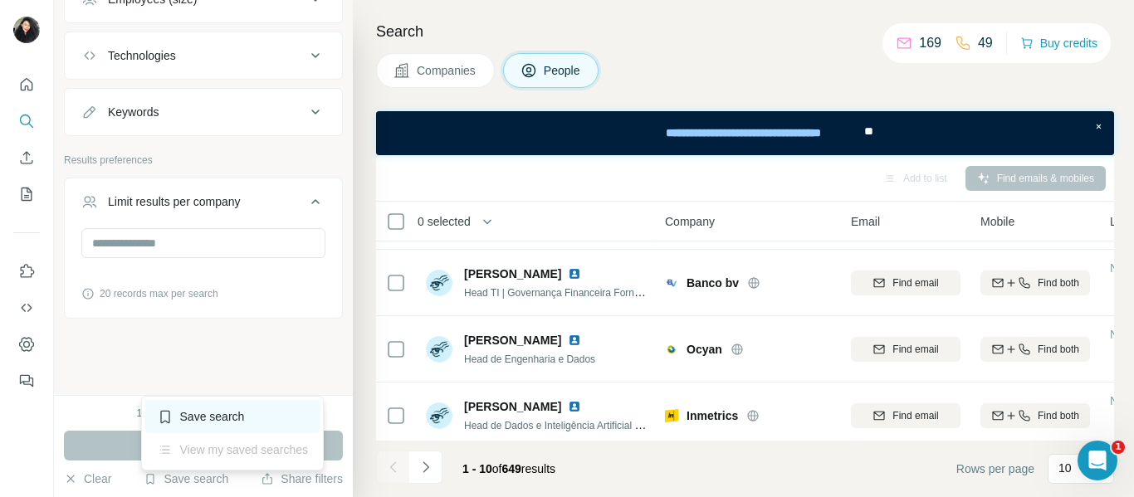
click at [194, 412] on div "Save search" at bounding box center [232, 416] width 175 height 33
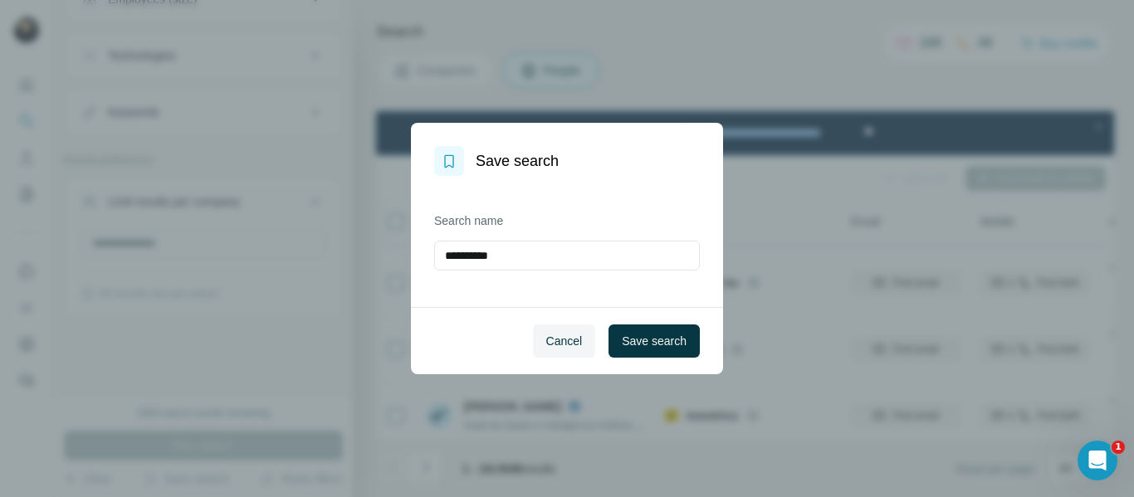
click at [560, 232] on div "**********" at bounding box center [567, 242] width 266 height 58
click at [551, 261] on input "**********" at bounding box center [567, 256] width 266 height 30
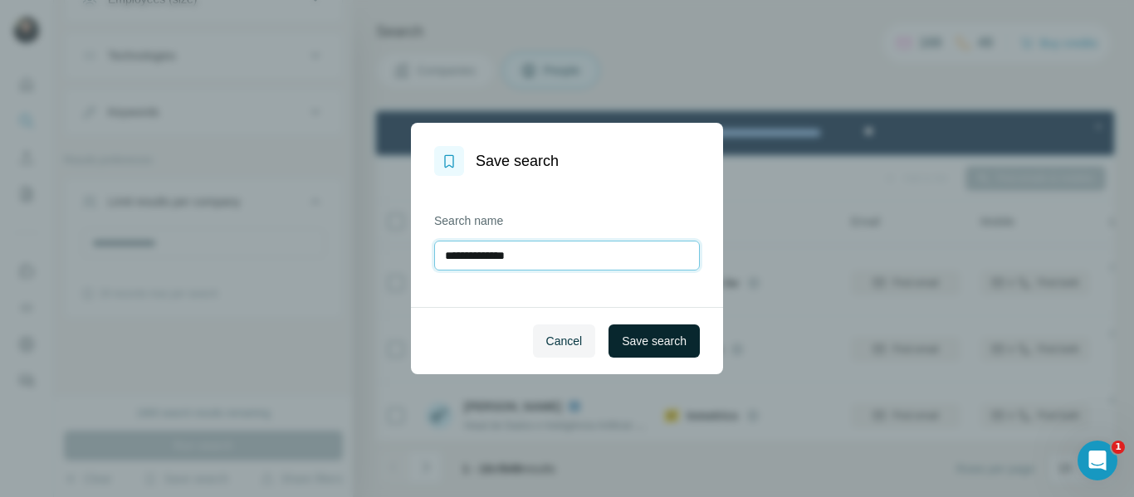
type input "**********"
click at [653, 336] on span "Save search" at bounding box center [654, 341] width 65 height 17
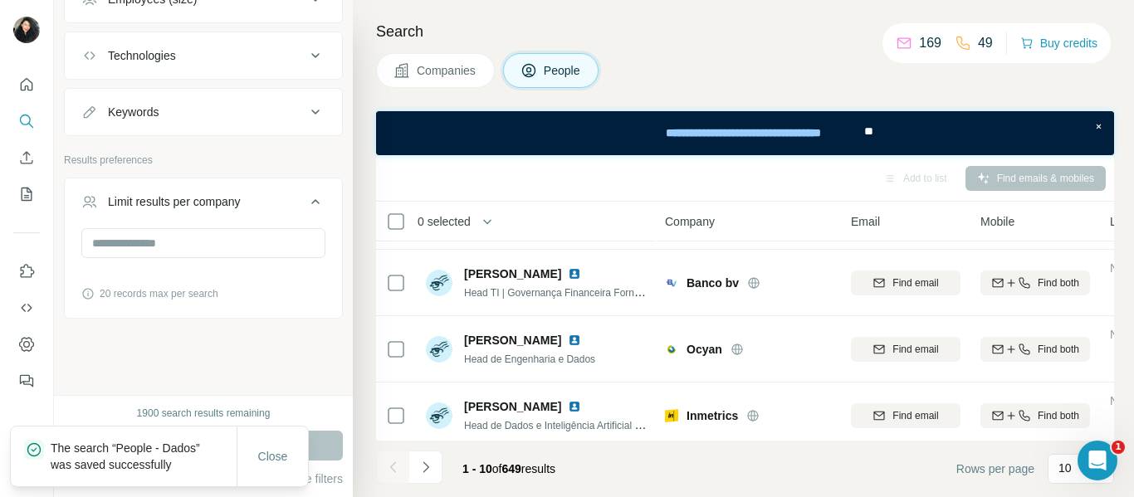
click at [786, 47] on div "Search Companies People Add to list Find emails & mobiles 0 selected People Com…" at bounding box center [743, 248] width 781 height 497
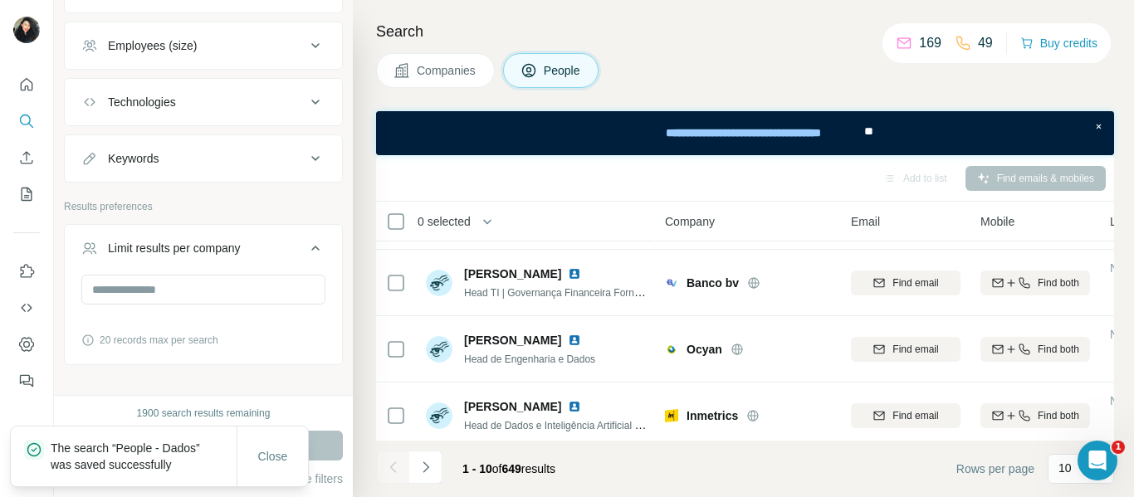
scroll to position [394, 0]
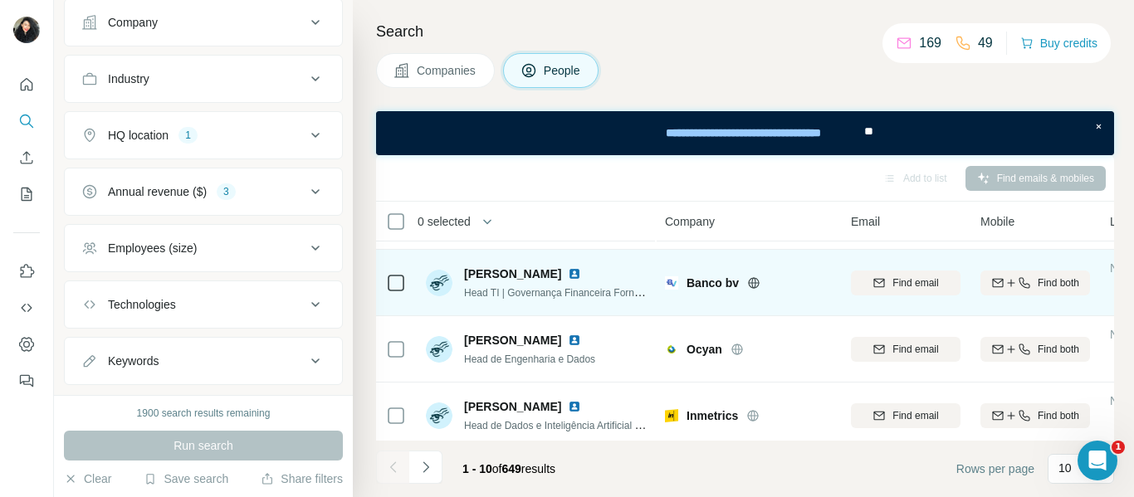
click at [487, 277] on span "Cayo Furuko" at bounding box center [512, 274] width 97 height 17
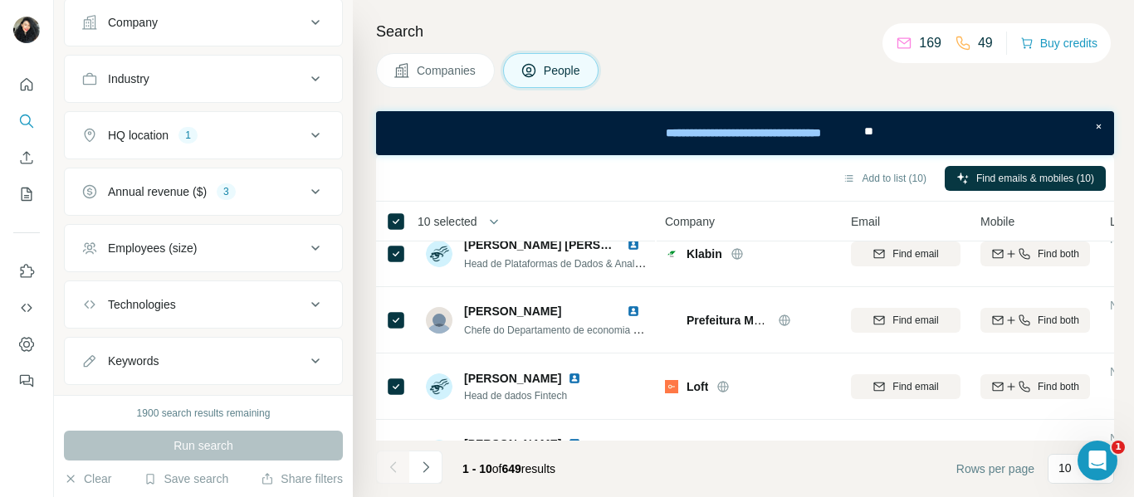
scroll to position [0, 0]
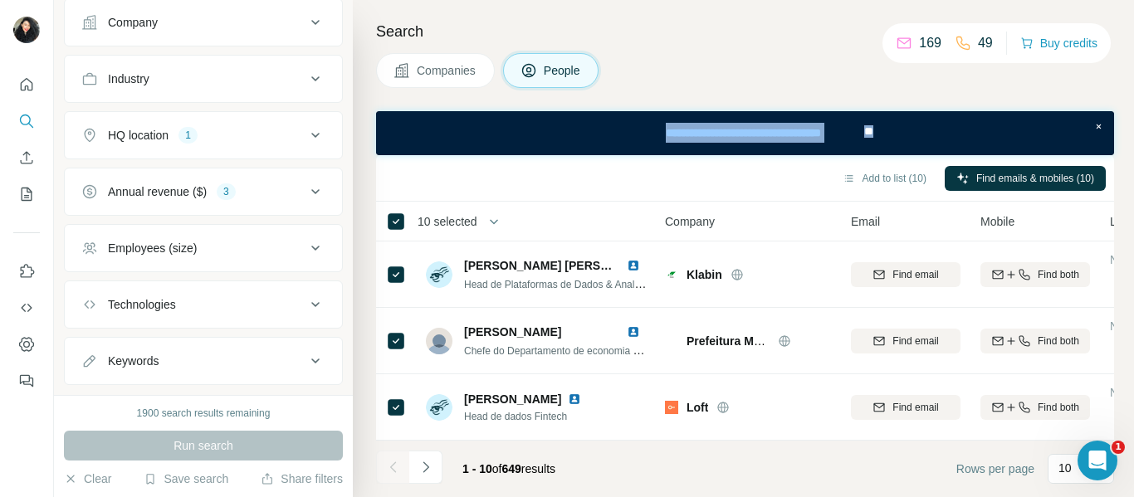
drag, startPoint x: 640, startPoint y: 131, endPoint x: 869, endPoint y: 141, distance: 229.4
click at [869, 141] on div "**********" at bounding box center [745, 133] width 738 height 44
click at [712, 67] on div "Companies People" at bounding box center [745, 70] width 738 height 35
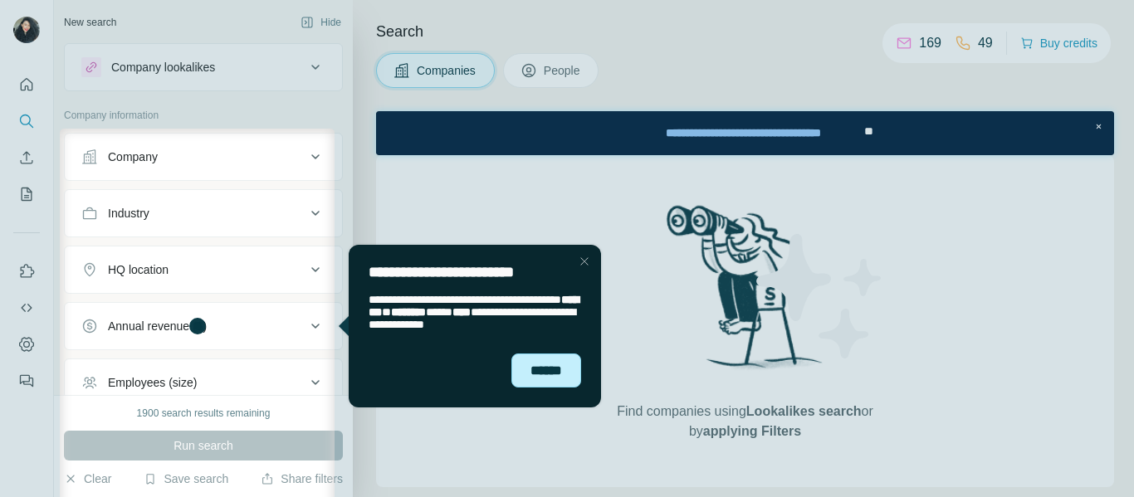
click at [551, 382] on div "******" at bounding box center [546, 371] width 70 height 34
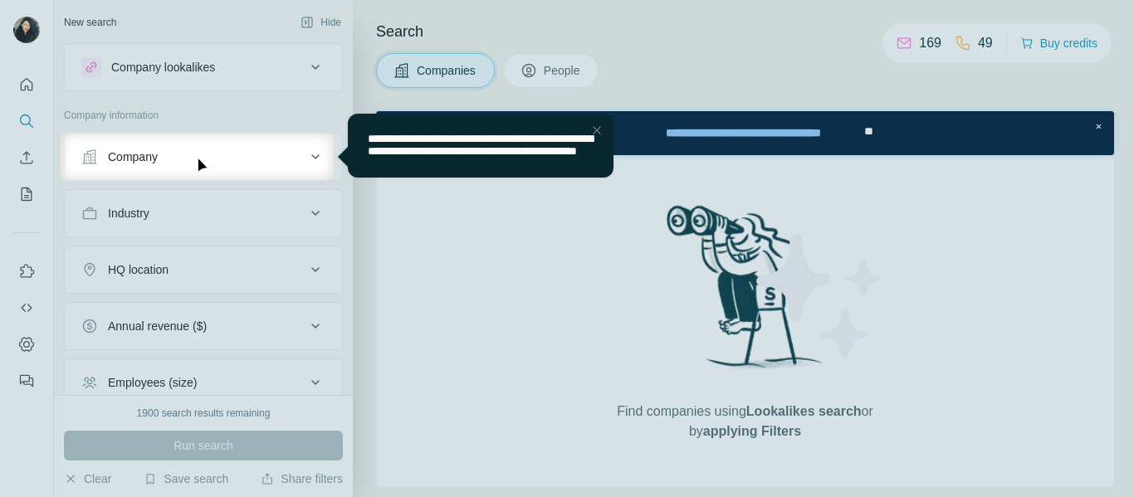
click at [532, 158] on div "**********" at bounding box center [481, 145] width 226 height 25
click at [600, 135] on div "Close Step" at bounding box center [597, 130] width 20 height 20
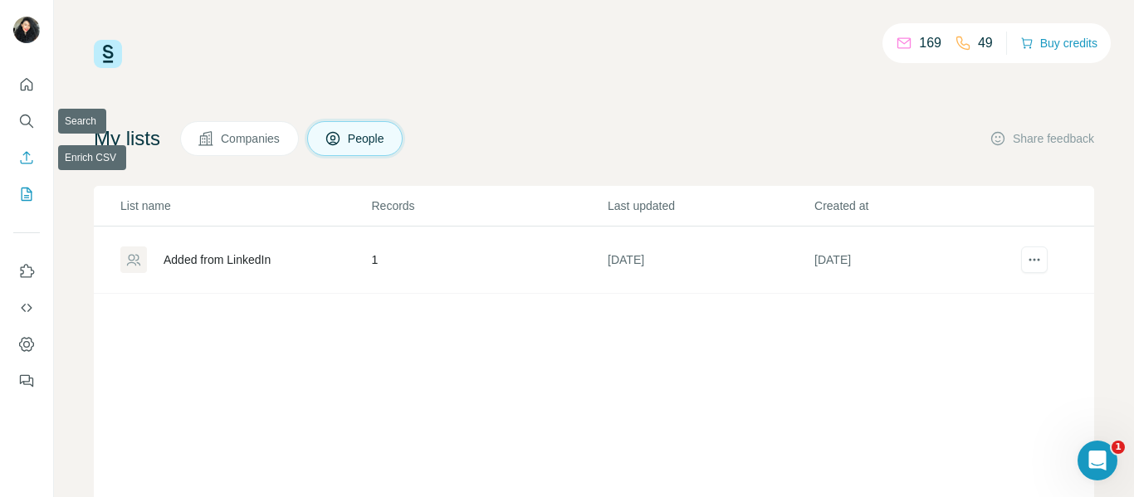
click at [41, 161] on div at bounding box center [26, 228] width 53 height 336
click at [28, 157] on icon "Enrich CSV" at bounding box center [26, 157] width 17 height 17
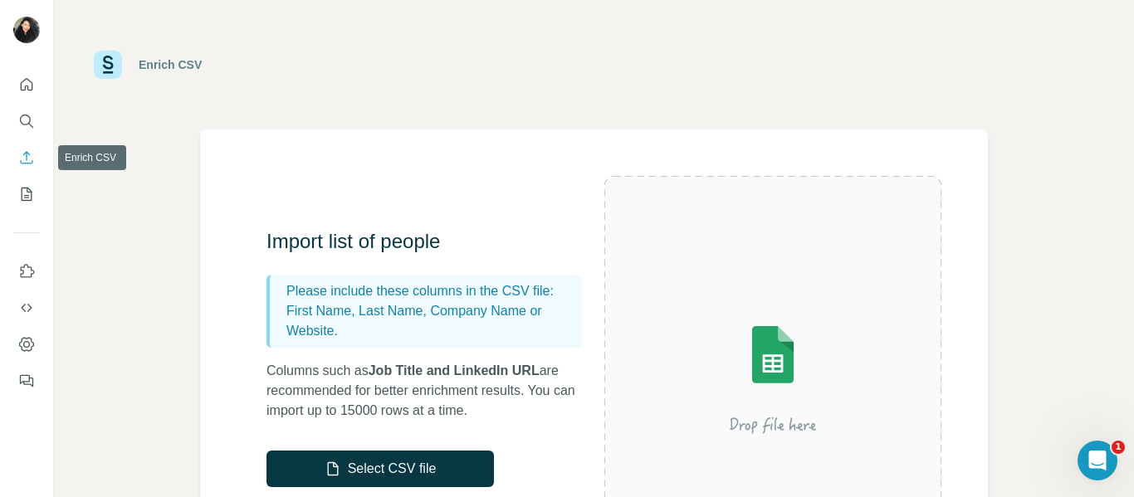
click at [27, 156] on icon "Enrich CSV" at bounding box center [27, 157] width 12 height 12
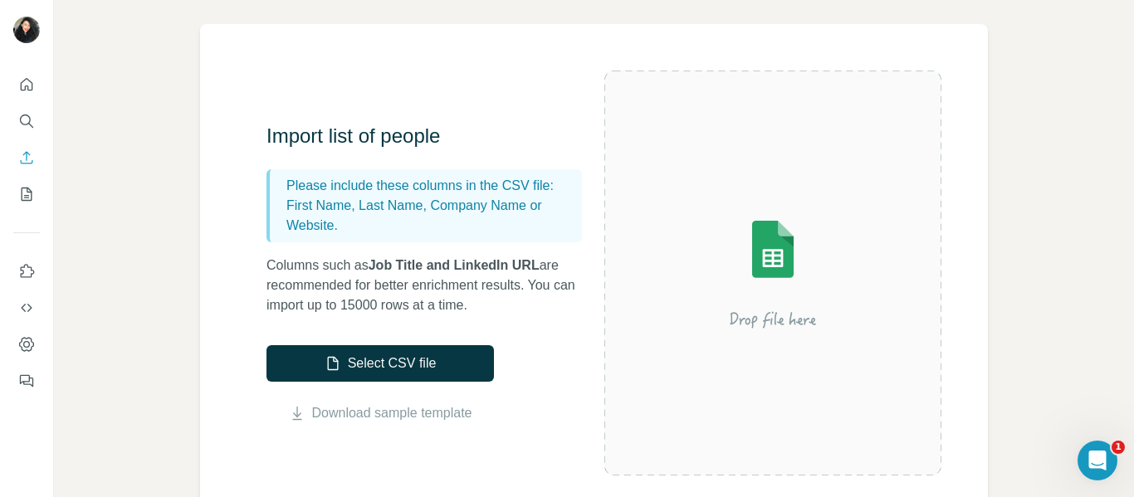
scroll to position [249, 0]
